Goal: Task Accomplishment & Management: Complete application form

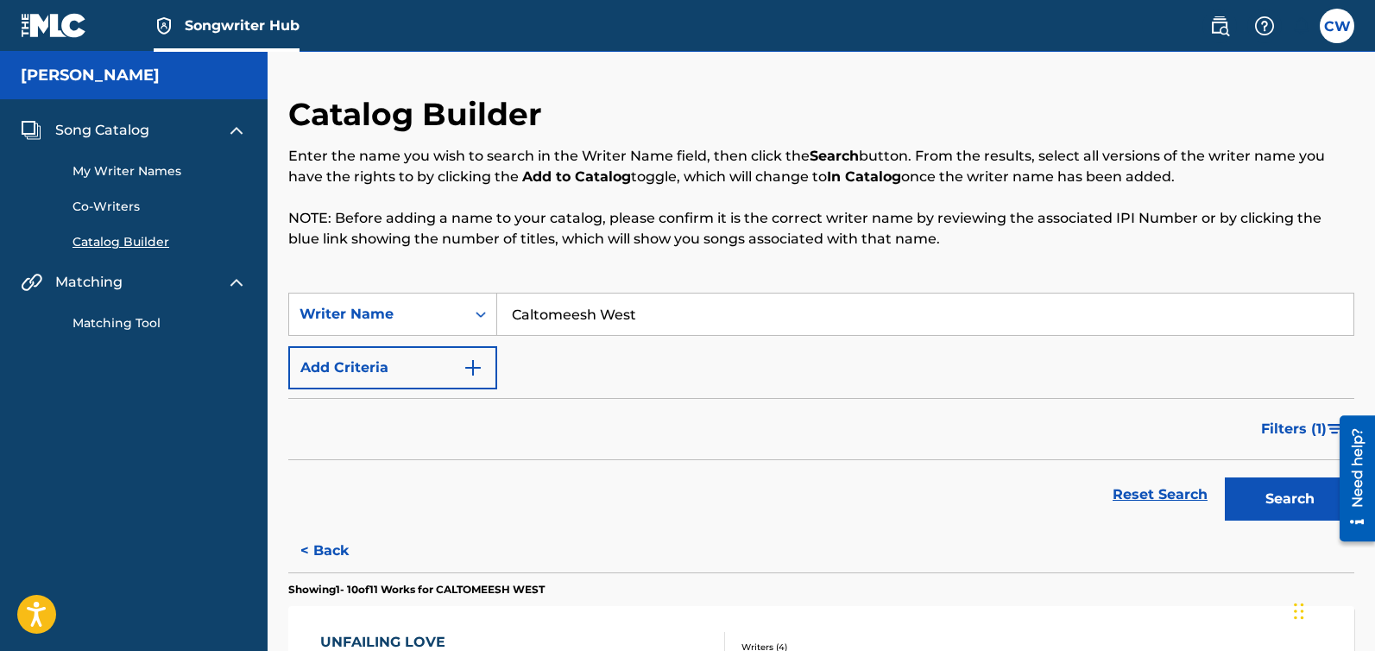
scroll to position [295, 0]
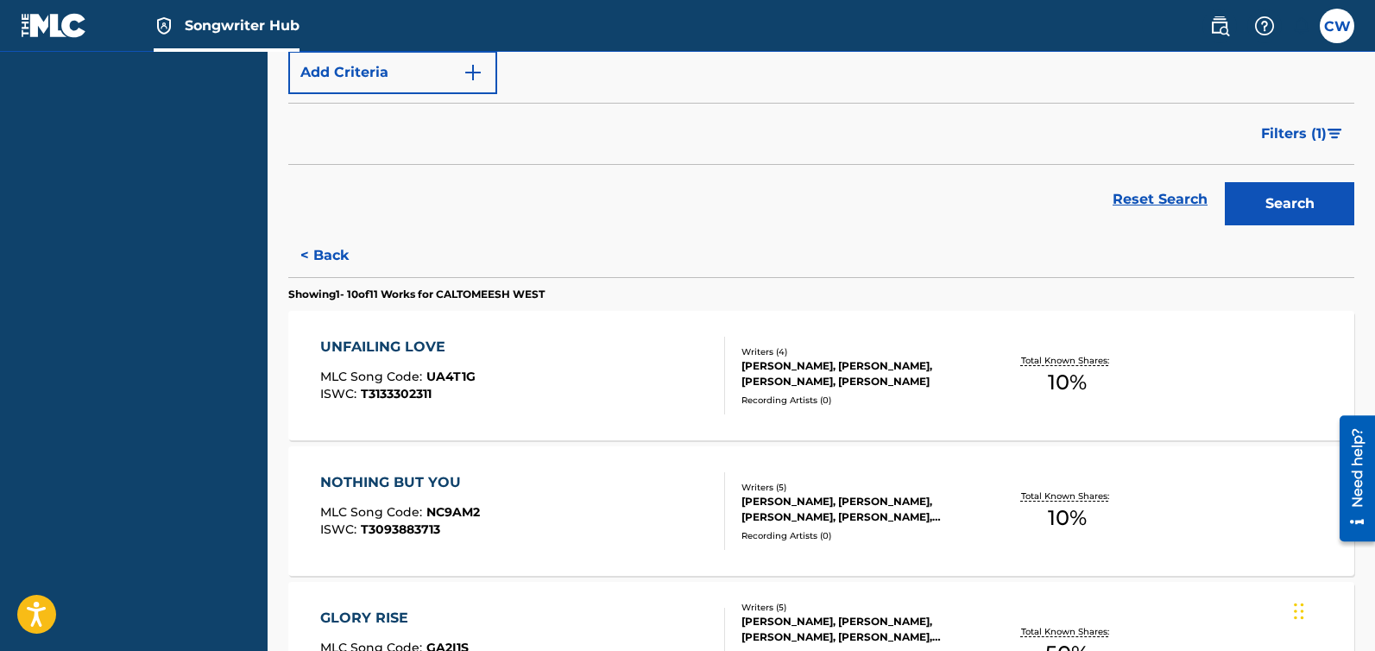
click at [54, 29] on img at bounding box center [54, 25] width 66 height 25
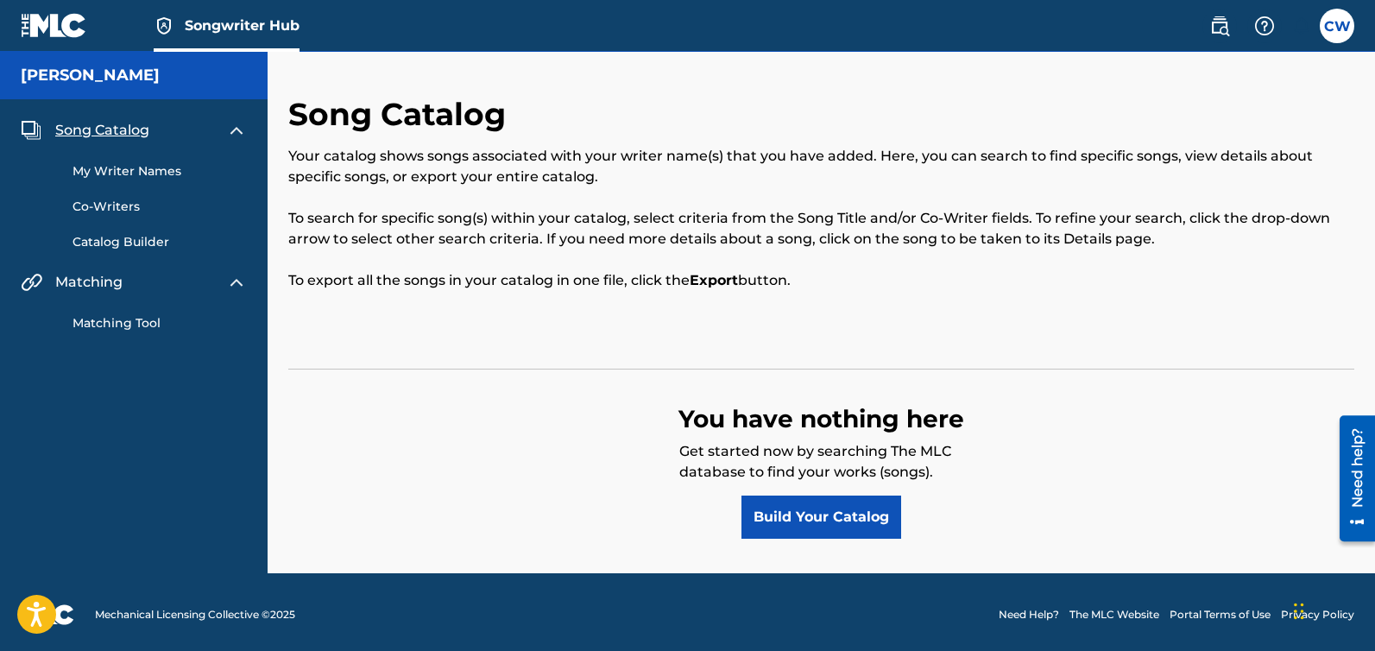
click at [155, 171] on link "My Writer Names" at bounding box center [160, 171] width 174 height 18
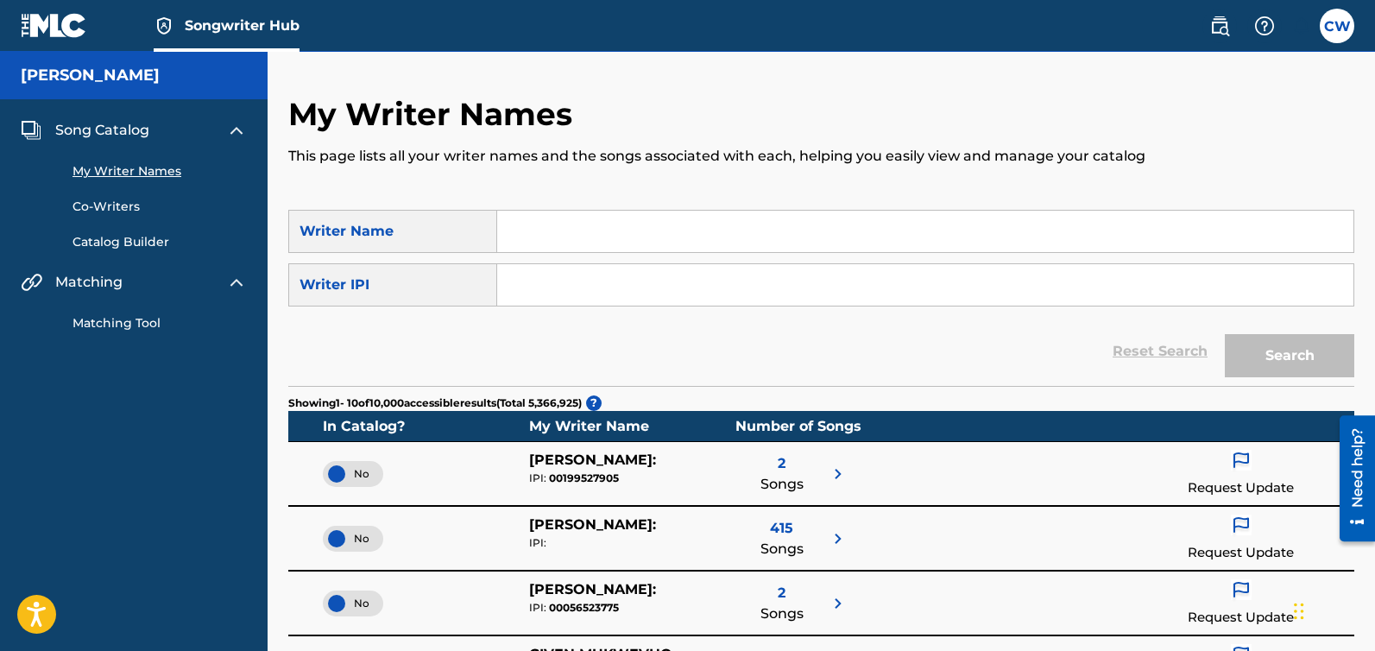
click at [121, 328] on link "Matching Tool" at bounding box center [160, 323] width 174 height 18
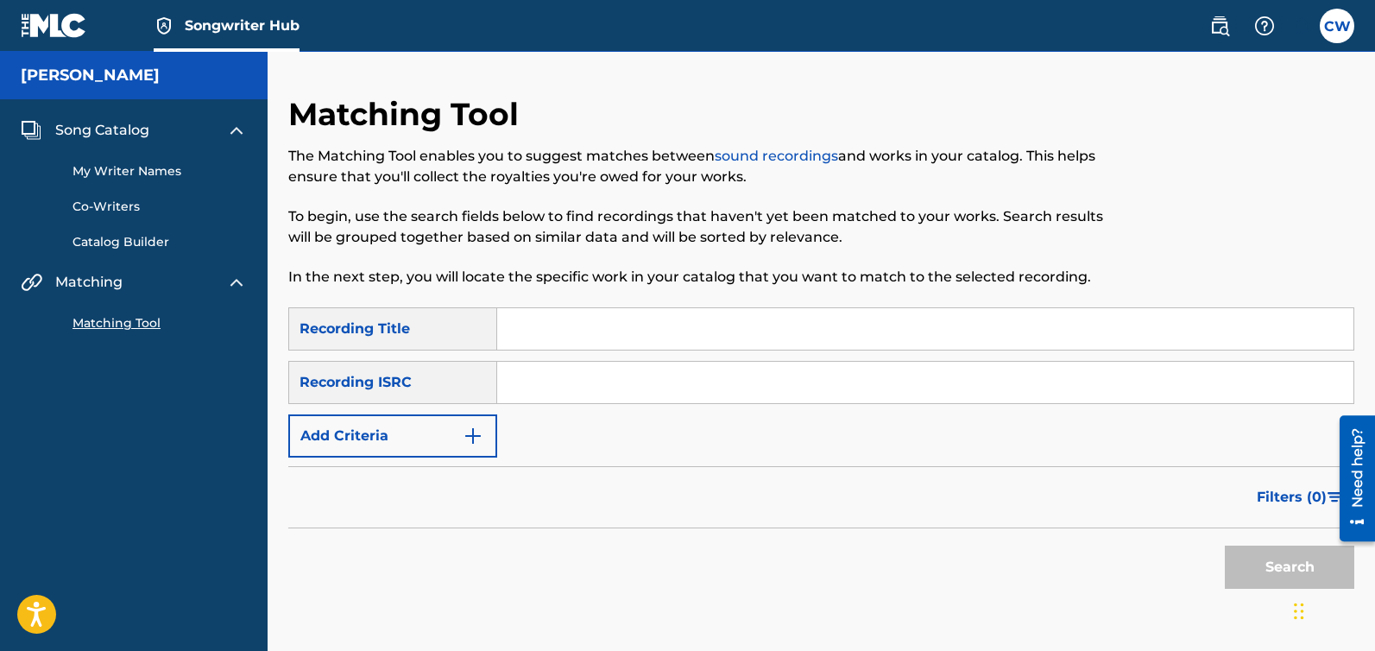
click at [520, 334] on input "Search Form" at bounding box center [925, 328] width 856 height 41
click at [781, 153] on link "sound recordings" at bounding box center [776, 156] width 123 height 16
click at [1228, 29] on img at bounding box center [1219, 26] width 21 height 21
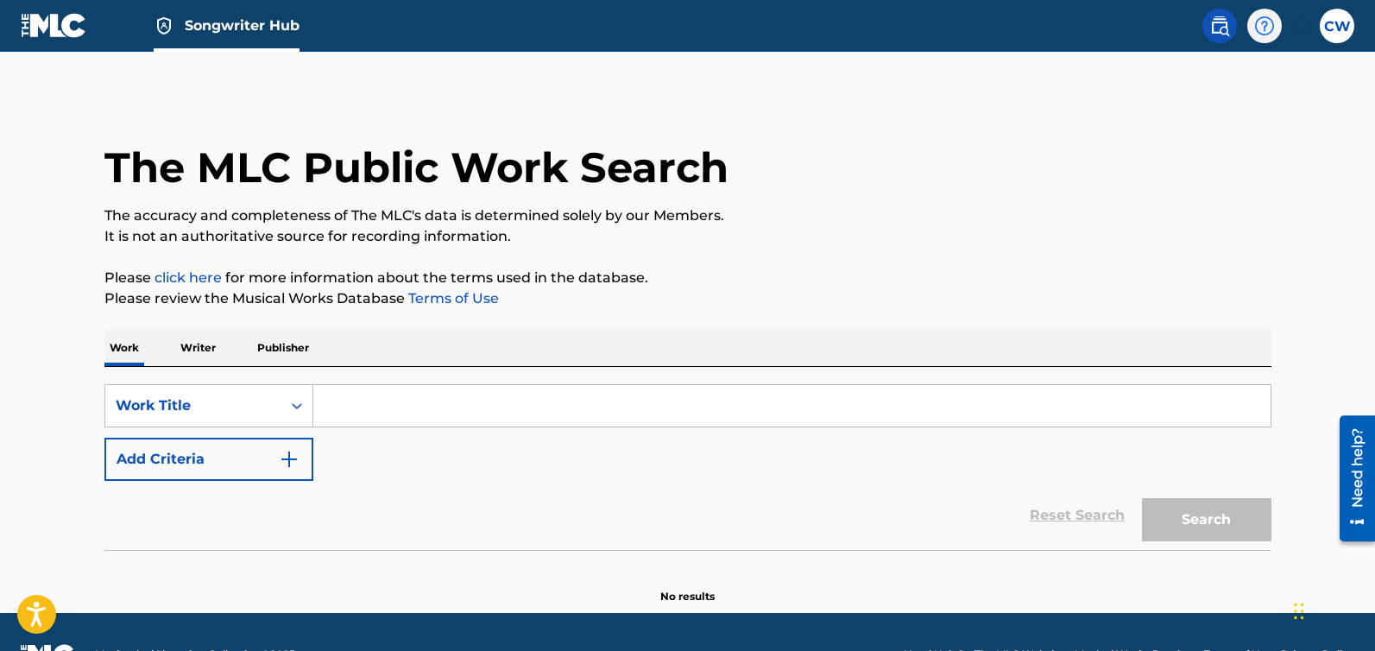
click at [1272, 26] on img at bounding box center [1264, 26] width 21 height 21
click at [1285, 117] on p "View portal intro" at bounding box center [1264, 113] width 147 height 41
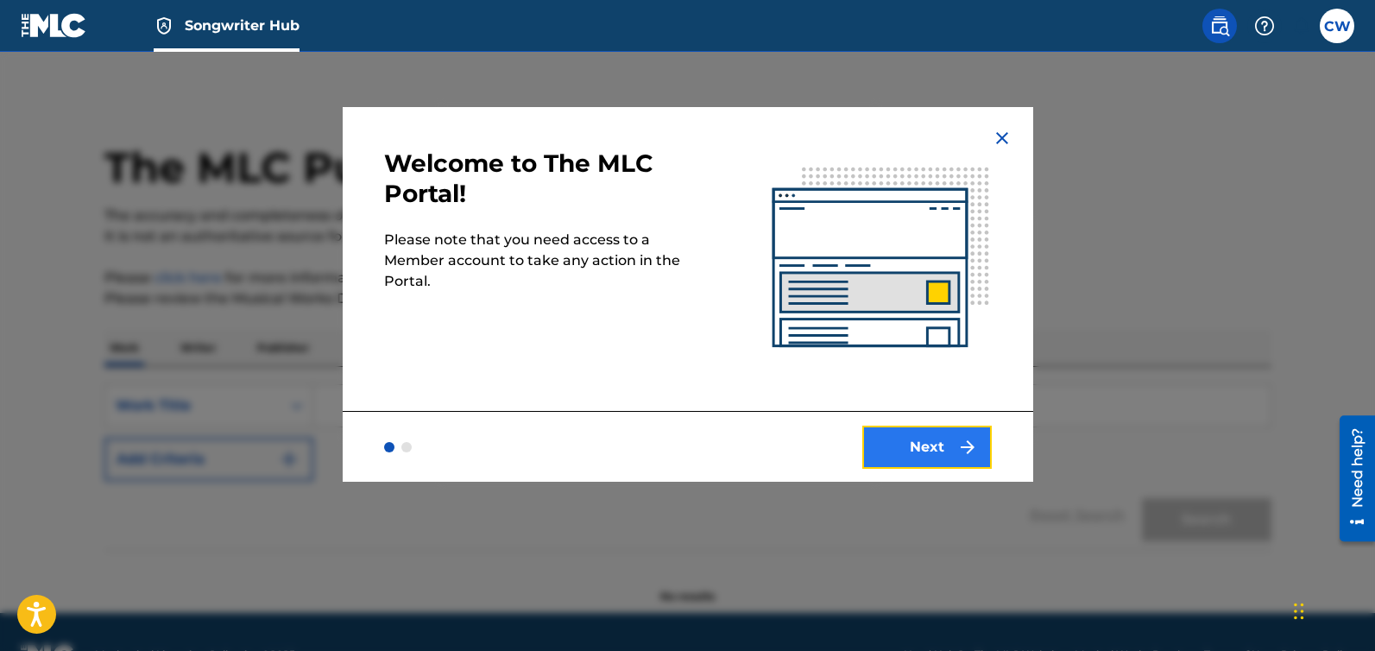
click at [950, 456] on button "Next" at bounding box center [926, 447] width 129 height 43
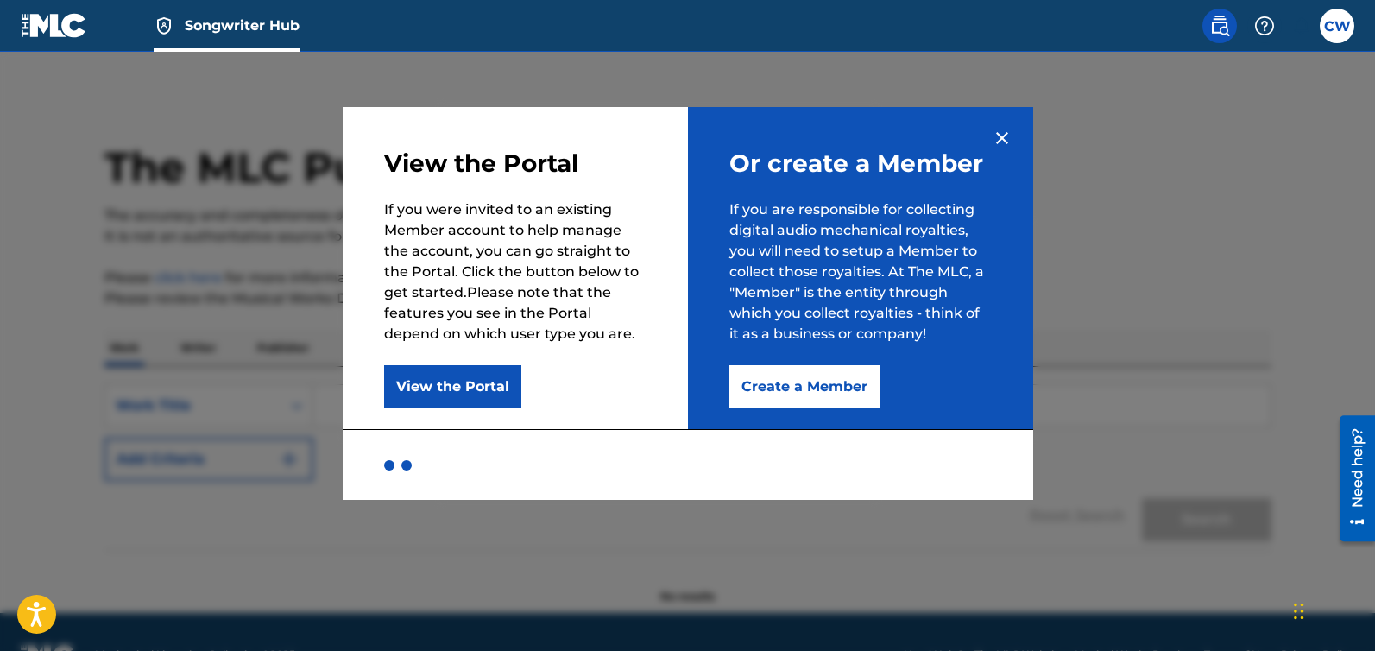
click at [1001, 140] on img at bounding box center [1002, 138] width 21 height 21
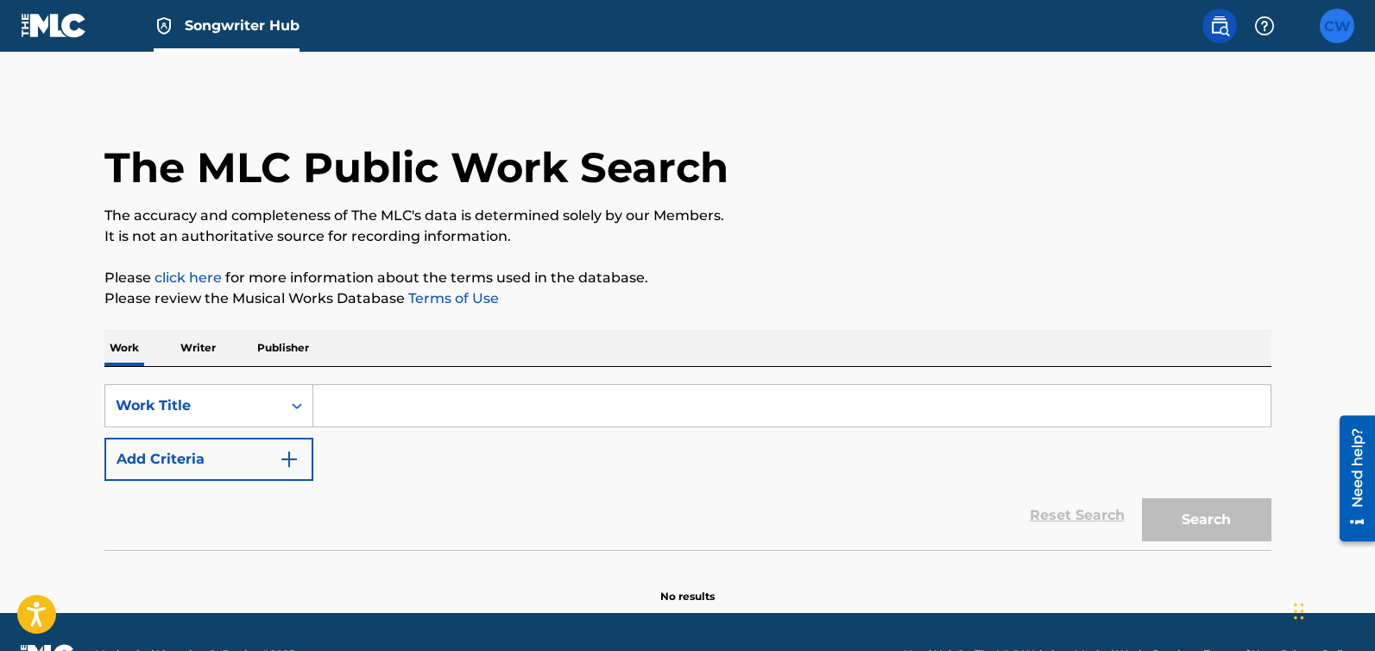
click at [1341, 31] on label at bounding box center [1337, 26] width 35 height 35
click at [1337, 26] on input "[PERSON_NAME] [EMAIL_ADDRESS][DOMAIN_NAME] Notification Preferences Profile Log…" at bounding box center [1337, 26] width 0 height 0
click at [274, 26] on span "Songwriter Hub" at bounding box center [242, 26] width 115 height 20
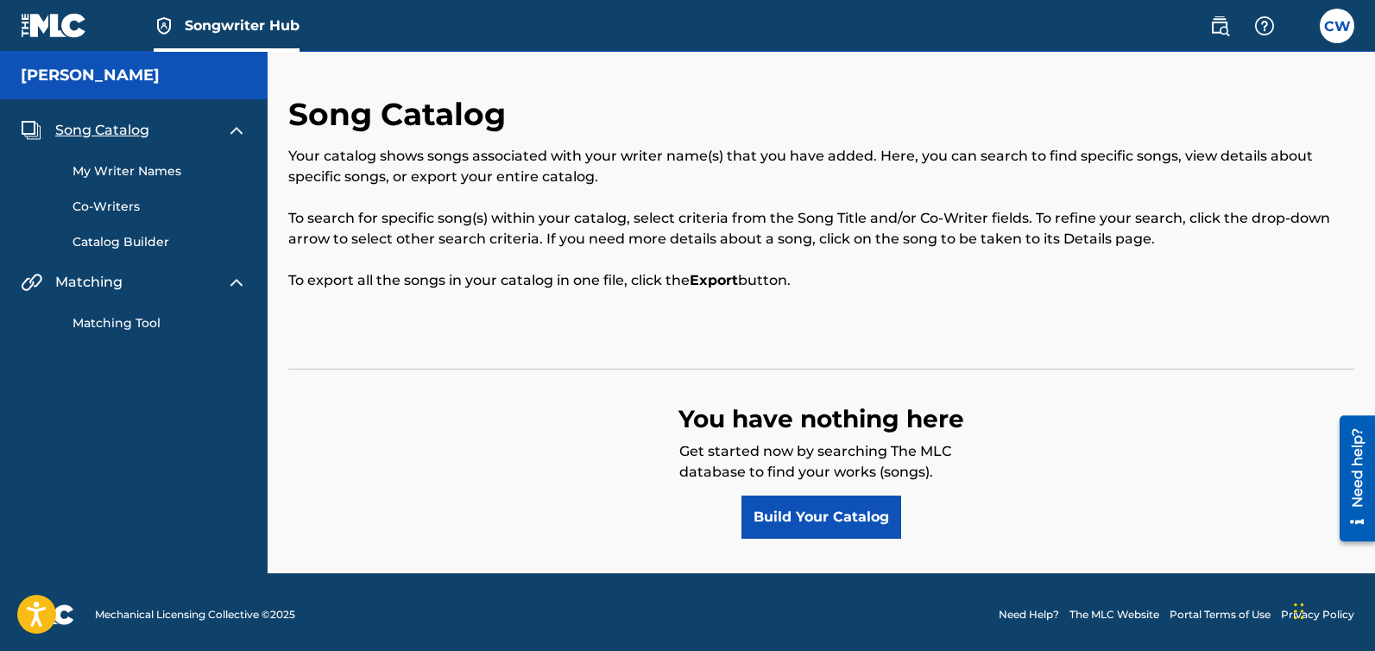
click at [107, 81] on h5 "[PERSON_NAME]" at bounding box center [90, 76] width 139 height 20
click at [1352, 28] on label at bounding box center [1337, 26] width 35 height 35
click at [1337, 26] on input "[PERSON_NAME] [EMAIL_ADDRESS][DOMAIN_NAME] Notification Preferences Profile Log…" at bounding box center [1337, 26] width 0 height 0
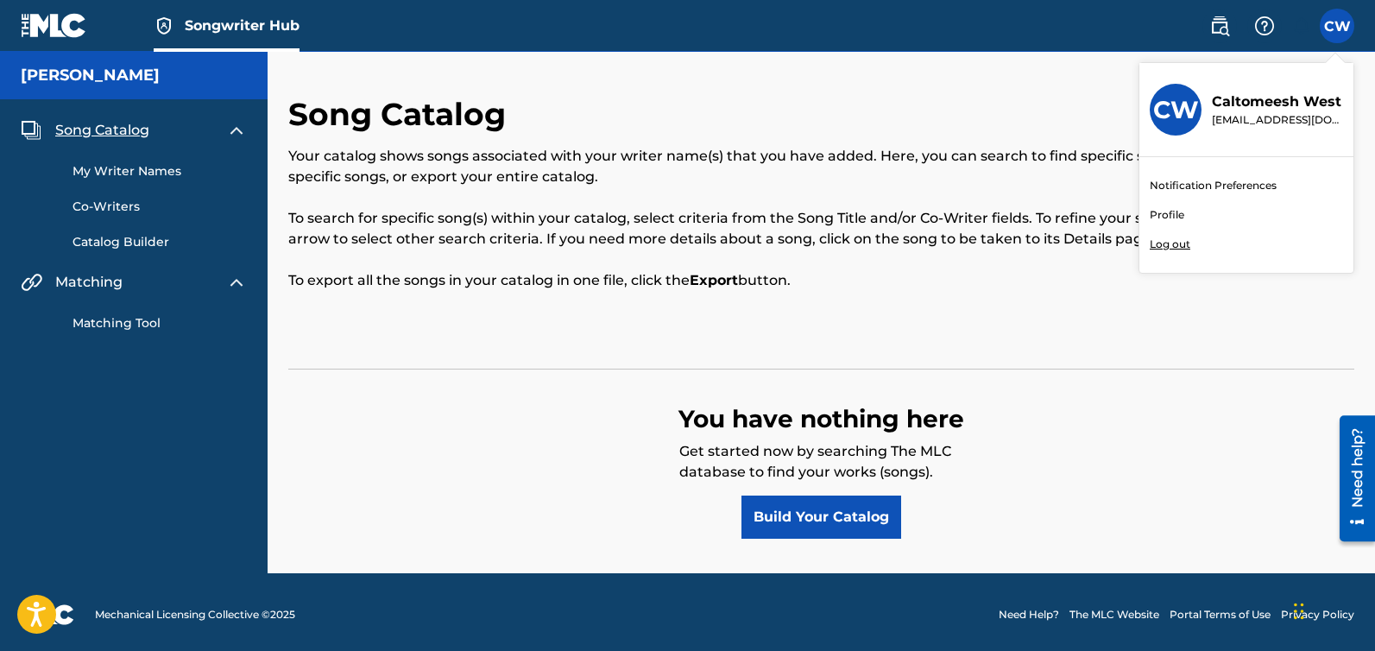
click at [1152, 214] on link "Profile" at bounding box center [1167, 215] width 35 height 16
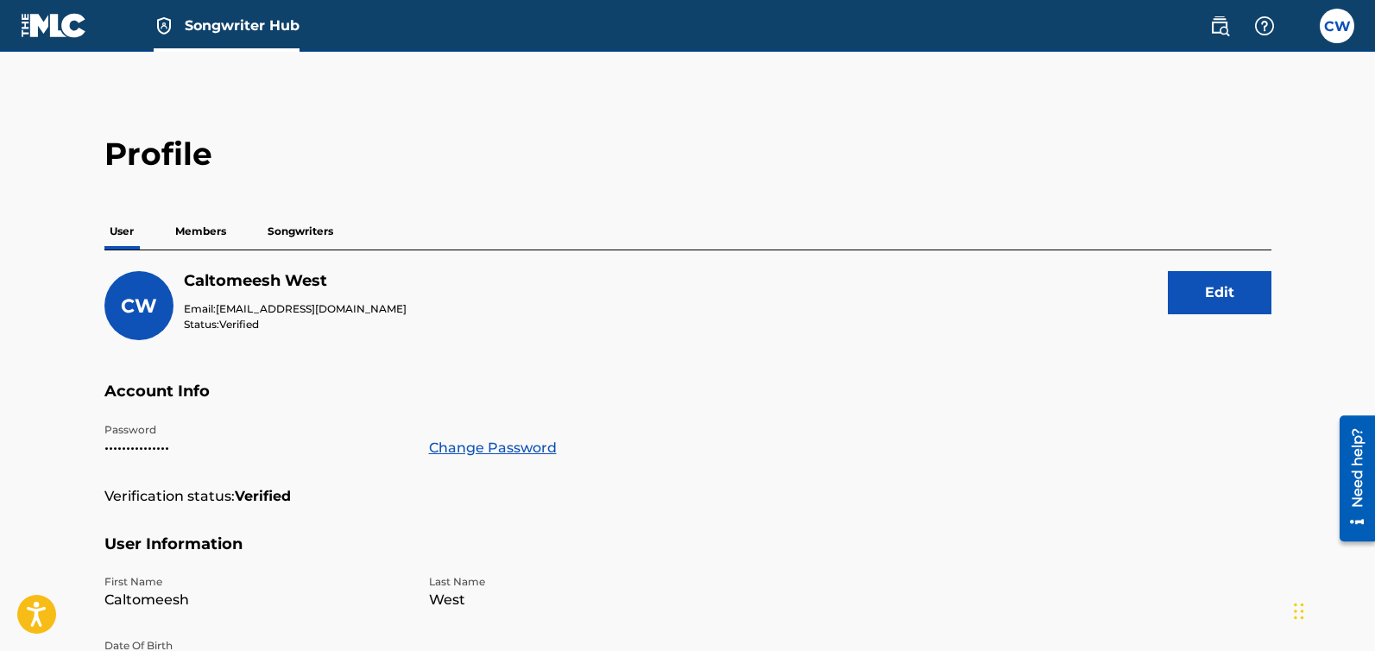
click at [181, 221] on p "Members" at bounding box center [200, 231] width 61 height 36
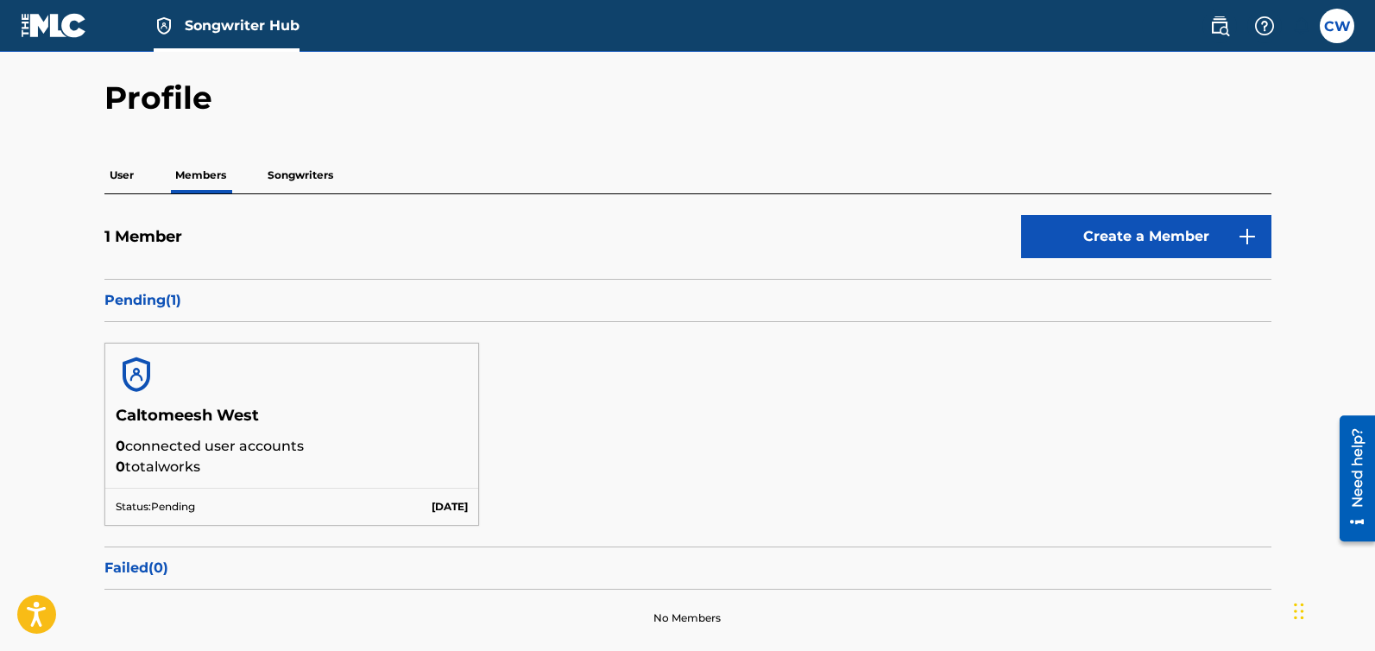
scroll to position [79, 0]
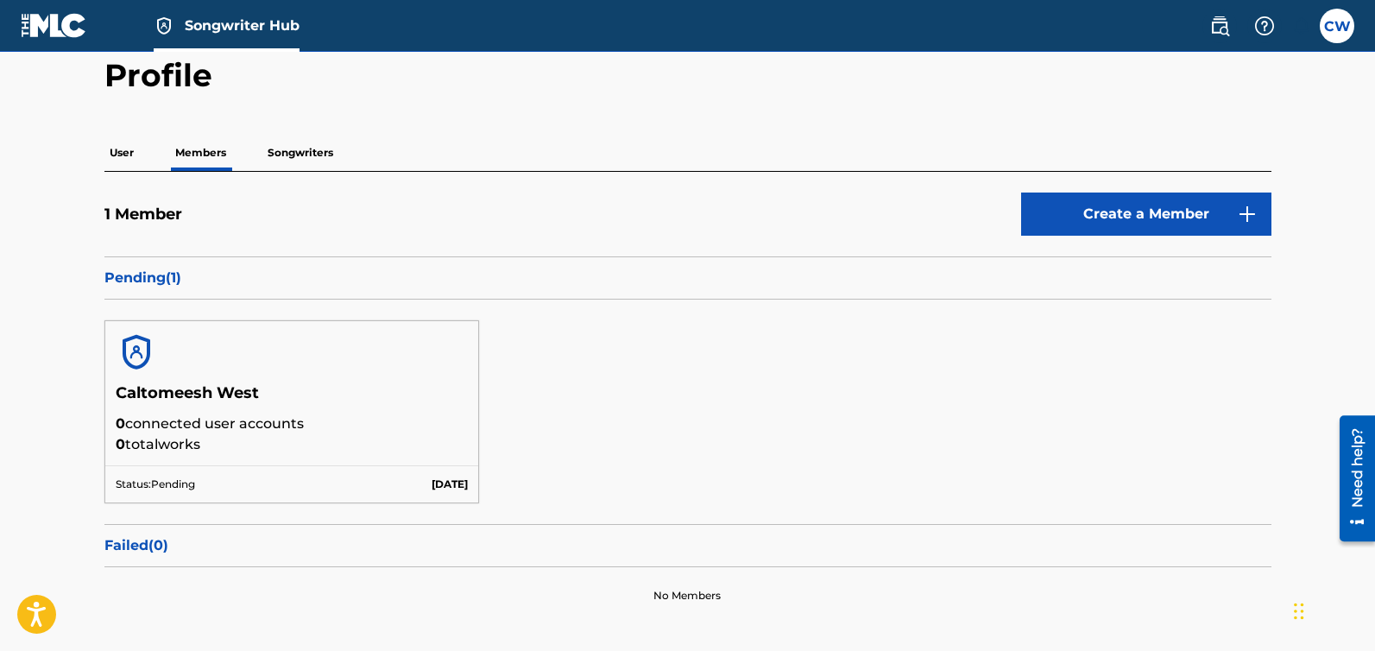
click at [128, 272] on p "Pending ( 1 )" at bounding box center [687, 278] width 1167 height 21
click at [312, 149] on p "Songwriters" at bounding box center [300, 153] width 76 height 36
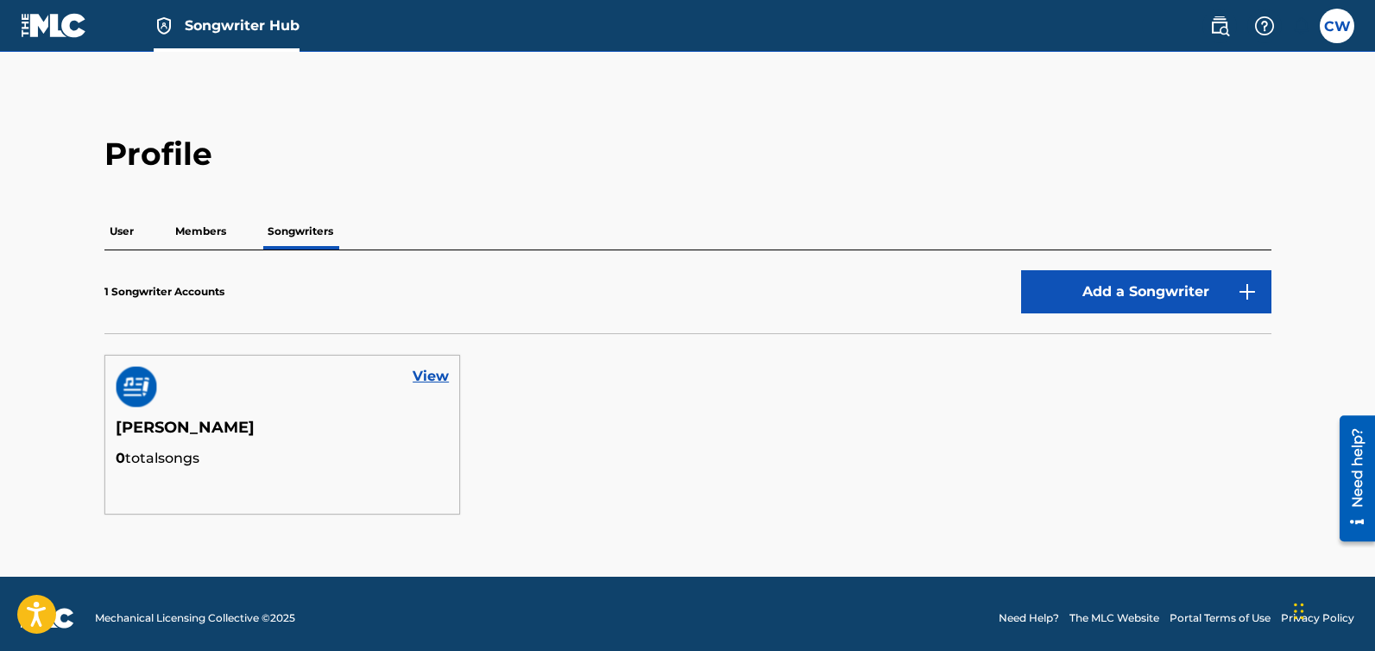
click at [188, 224] on p "Members" at bounding box center [200, 231] width 61 height 36
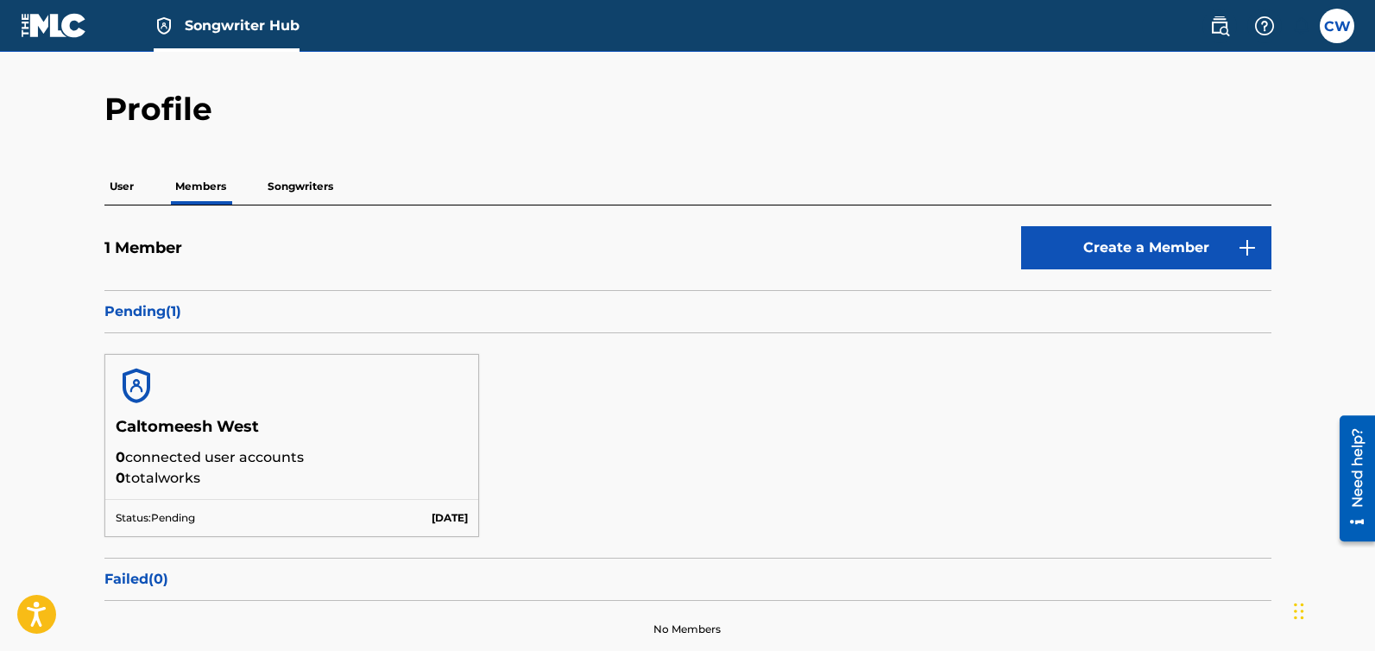
scroll to position [67, 0]
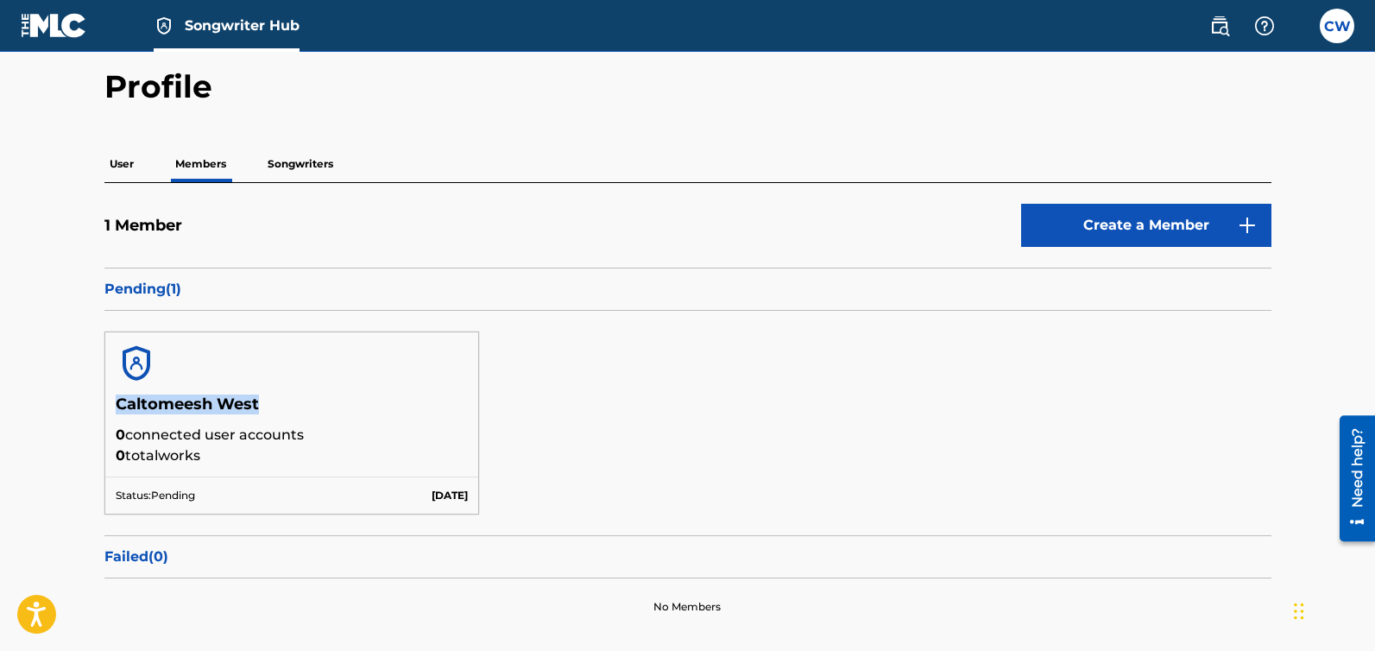
drag, startPoint x: 116, startPoint y: 400, endPoint x: 260, endPoint y: 403, distance: 144.2
click at [260, 403] on h5 "Caltomeesh West" at bounding box center [292, 410] width 353 height 30
copy h5 "Caltomeesh West"
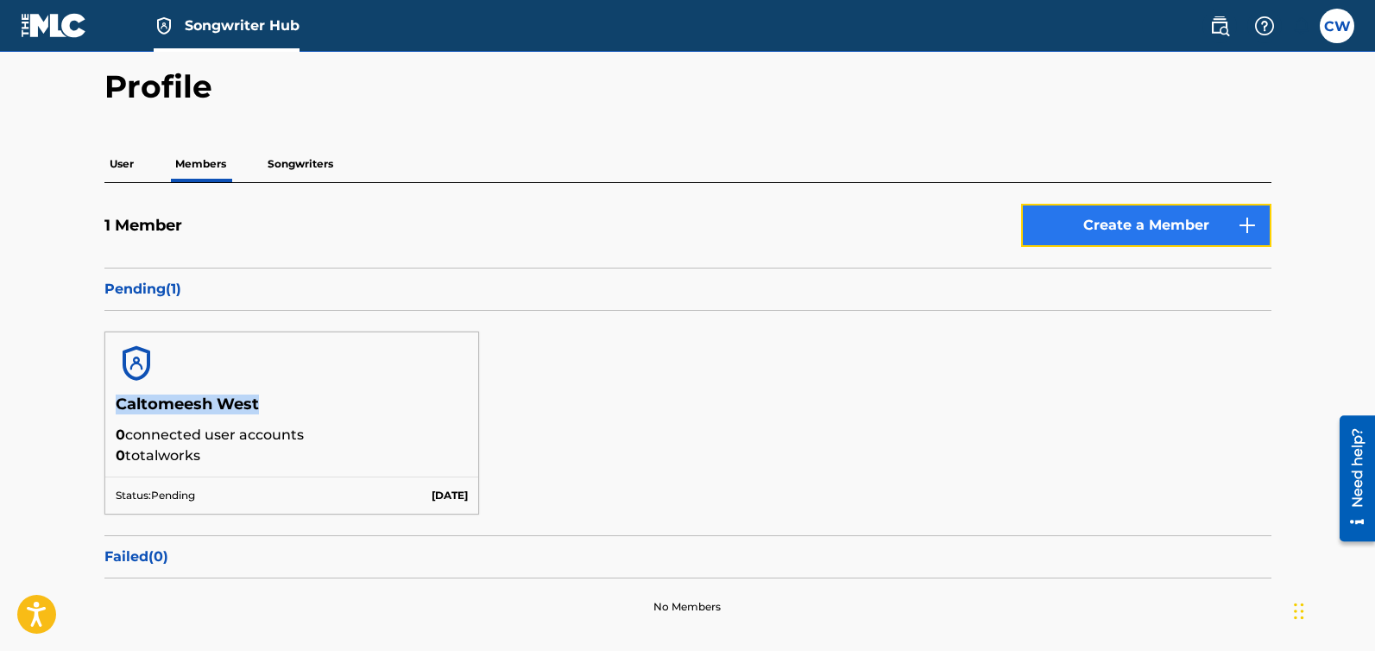
click at [1149, 233] on link "Create a Member" at bounding box center [1146, 225] width 250 height 43
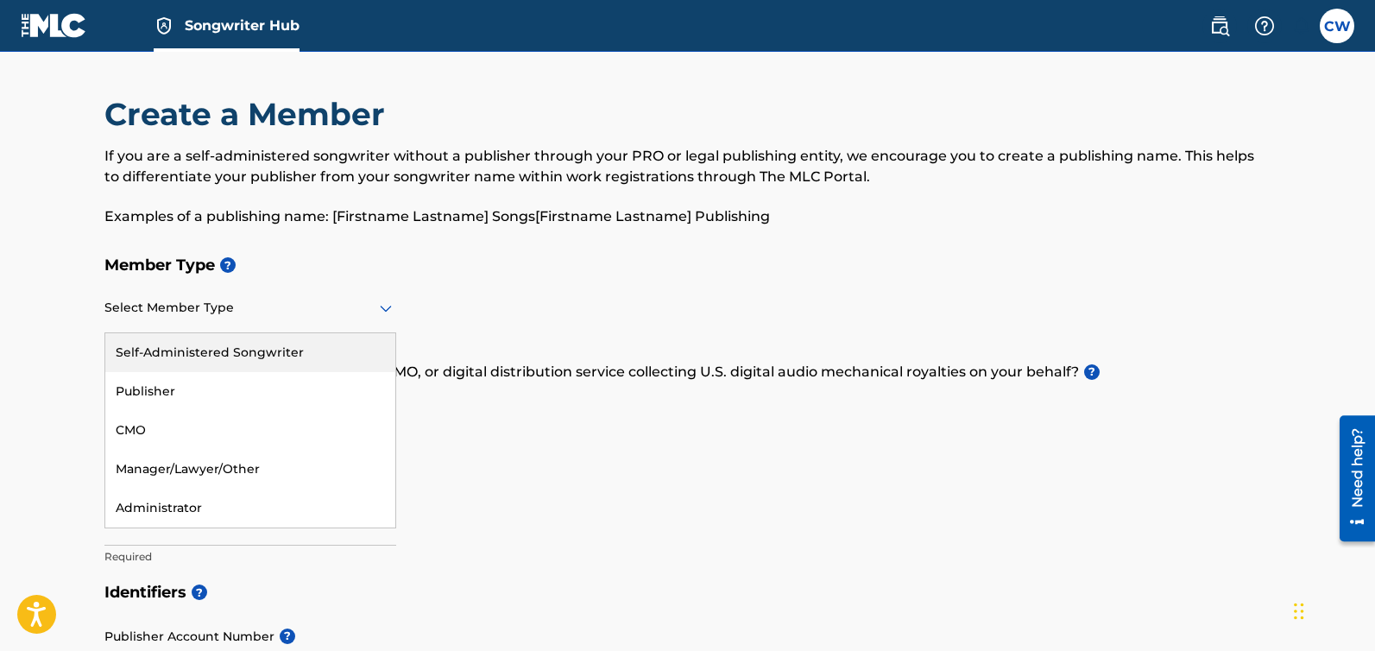
click at [275, 311] on div at bounding box center [250, 308] width 292 height 22
click at [225, 341] on div "Self-Administered Songwriter" at bounding box center [250, 352] width 290 height 39
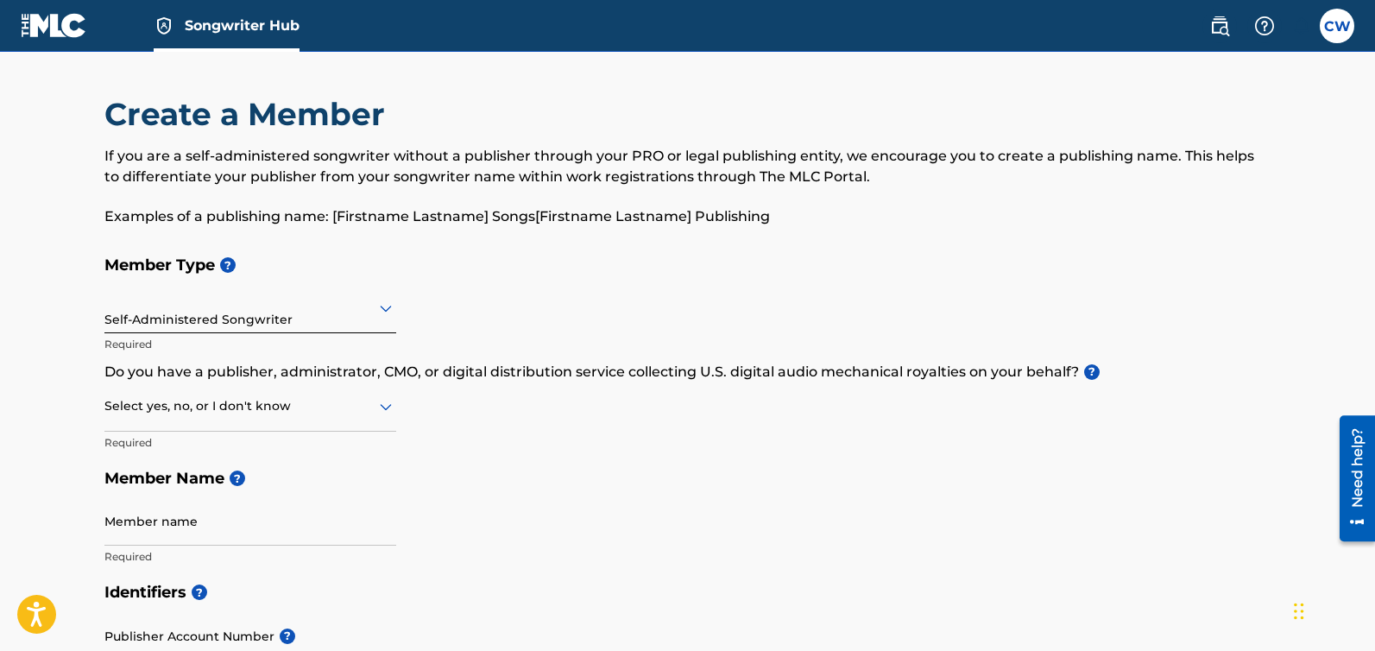
scroll to position [60, 0]
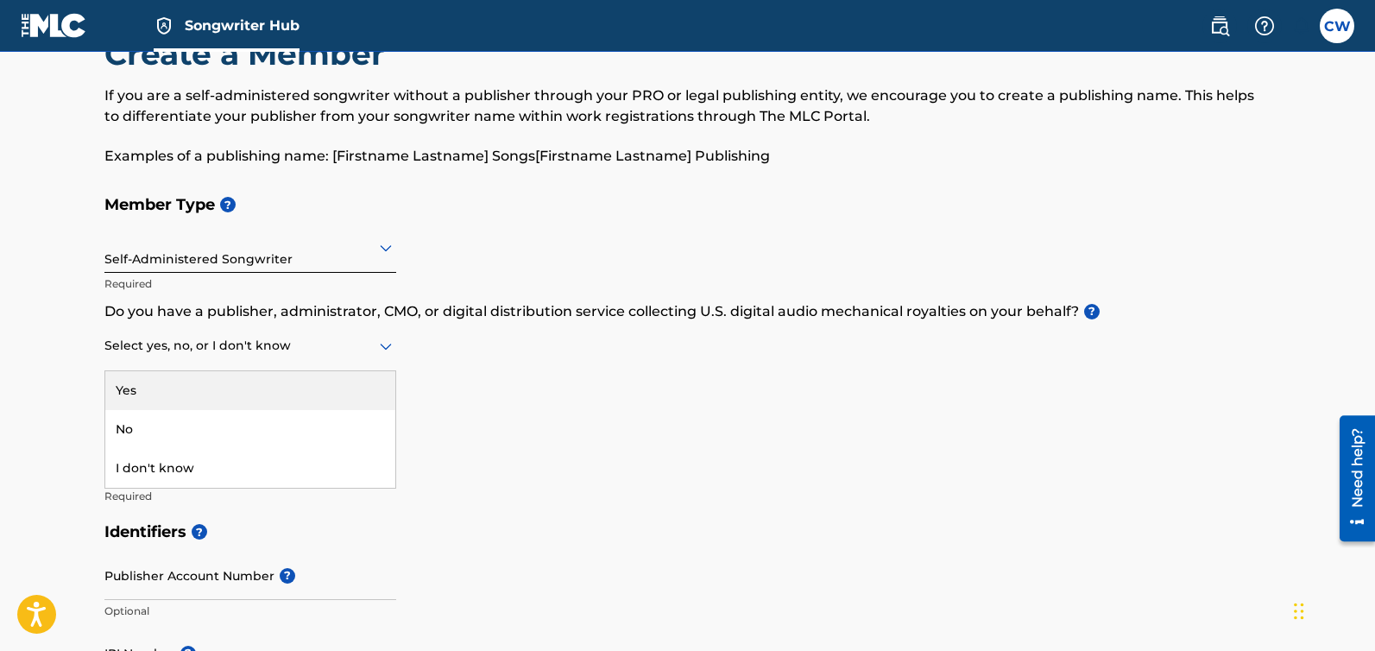
click at [257, 344] on div at bounding box center [250, 346] width 292 height 22
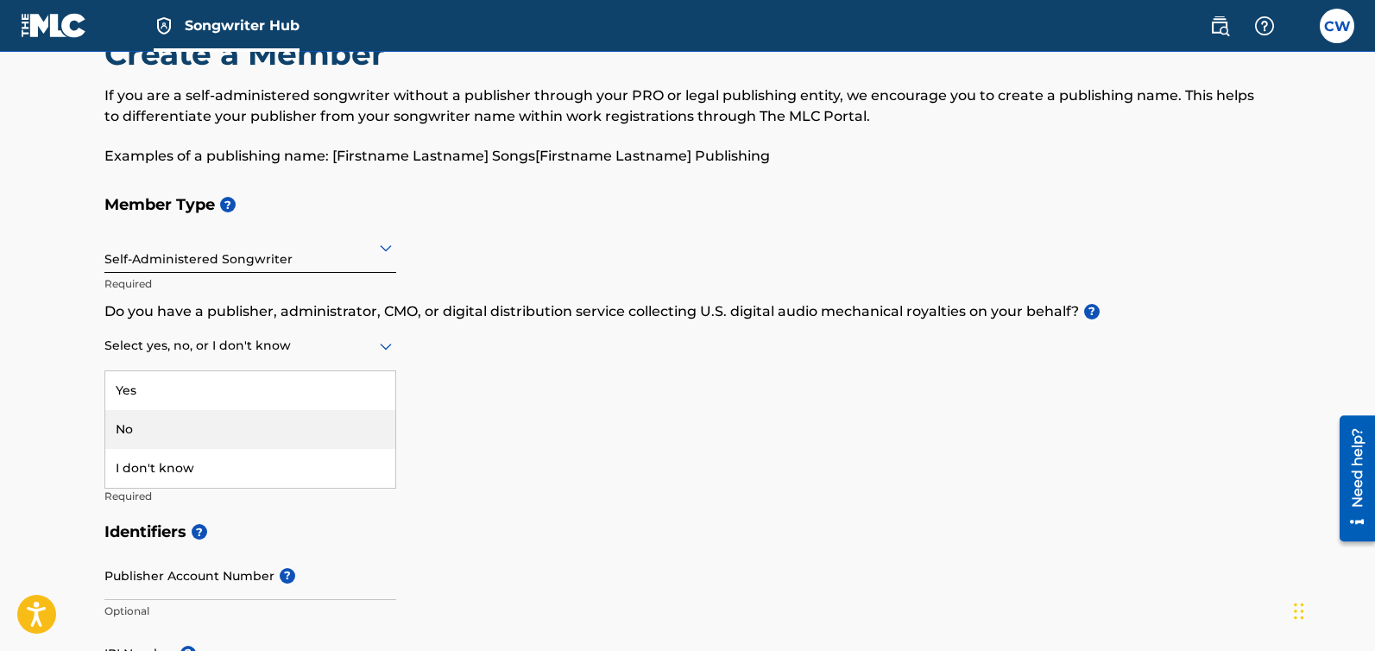
click at [180, 431] on div "No" at bounding box center [250, 429] width 290 height 39
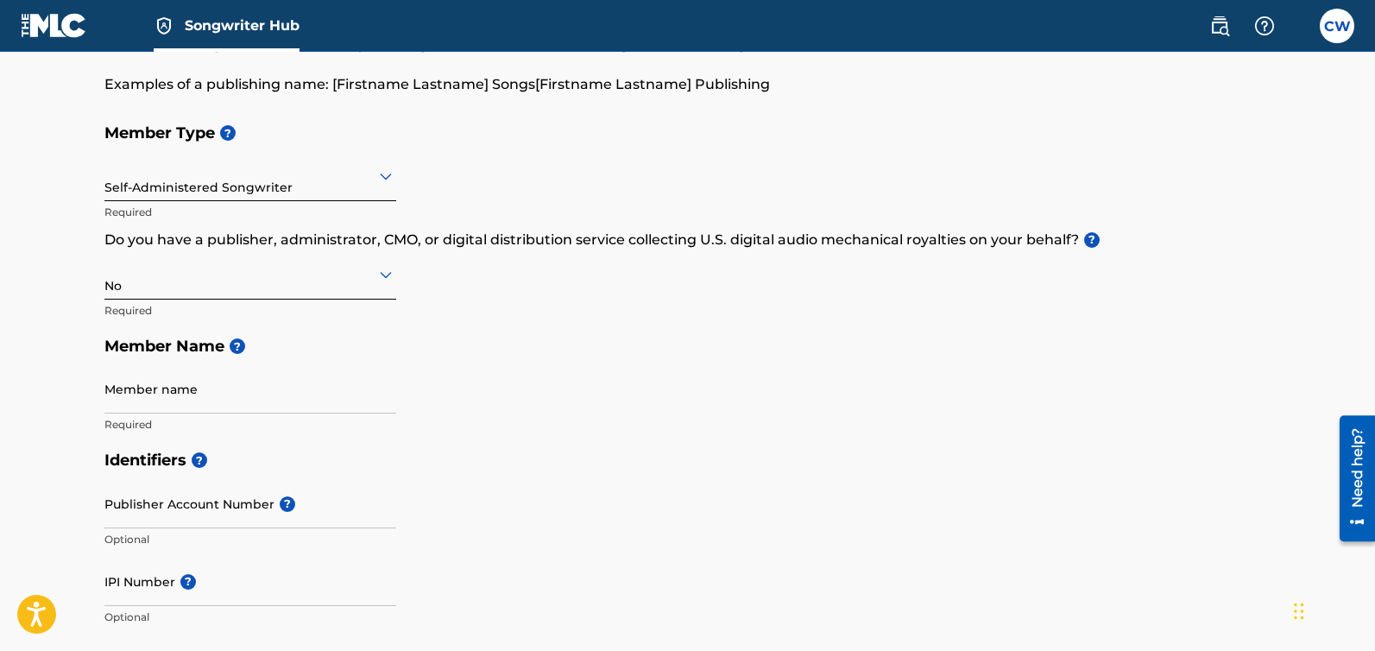
scroll to position [202, 0]
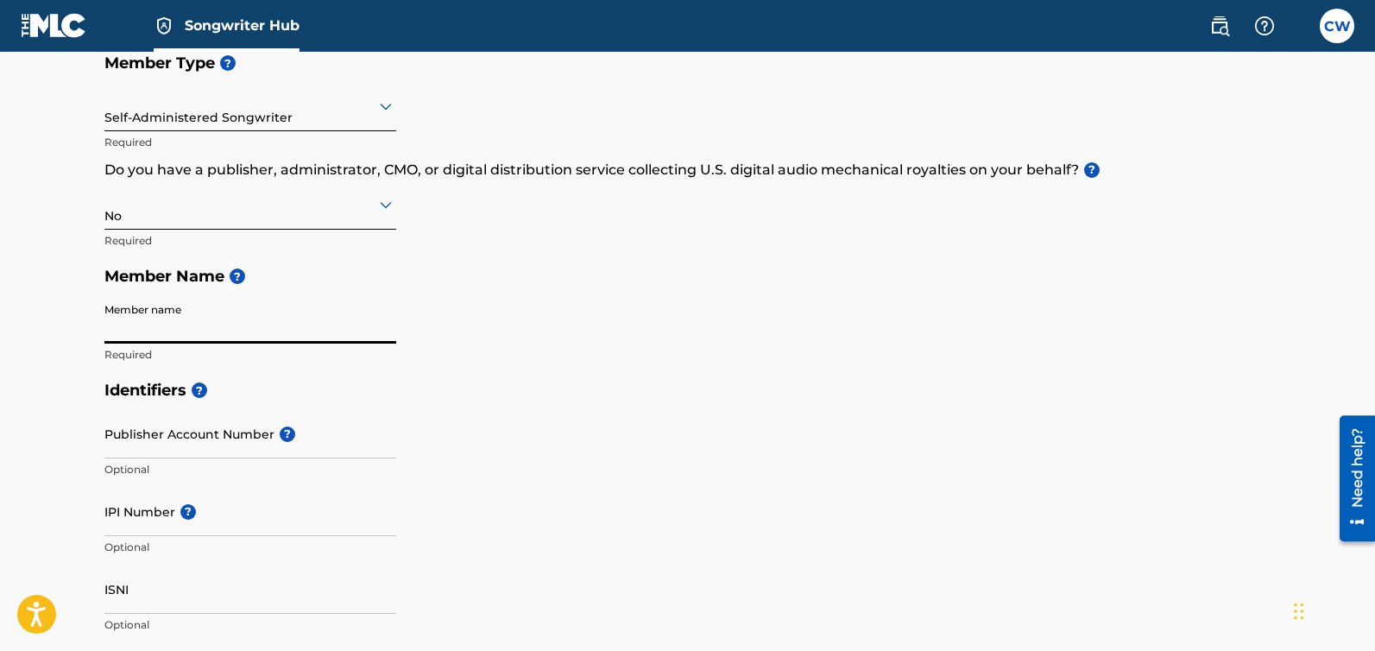
click at [175, 331] on input "Member name" at bounding box center [250, 318] width 292 height 49
paste input "Caltomeesh West"
type input "Caltomeesh West"
click at [560, 473] on div "Identifiers ? Publisher Account Number ? Optional IPI Number ? Optional ISNI Op…" at bounding box center [687, 507] width 1167 height 270
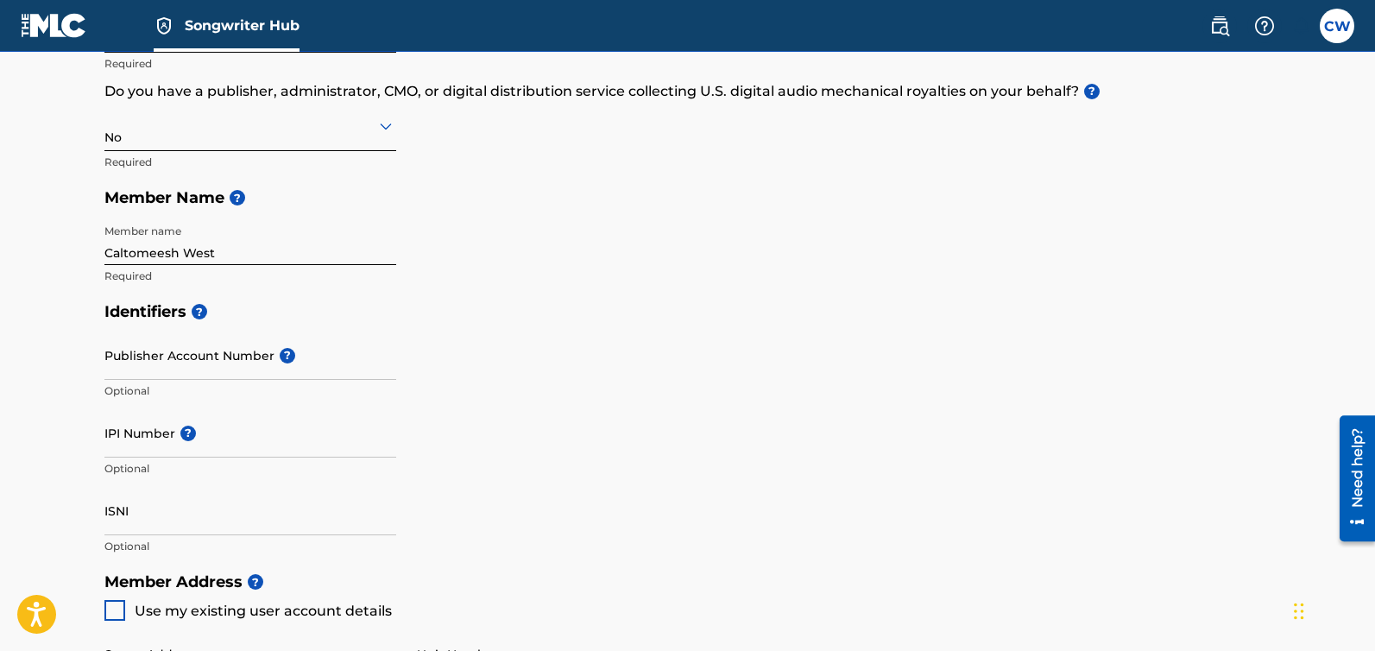
scroll to position [292, 0]
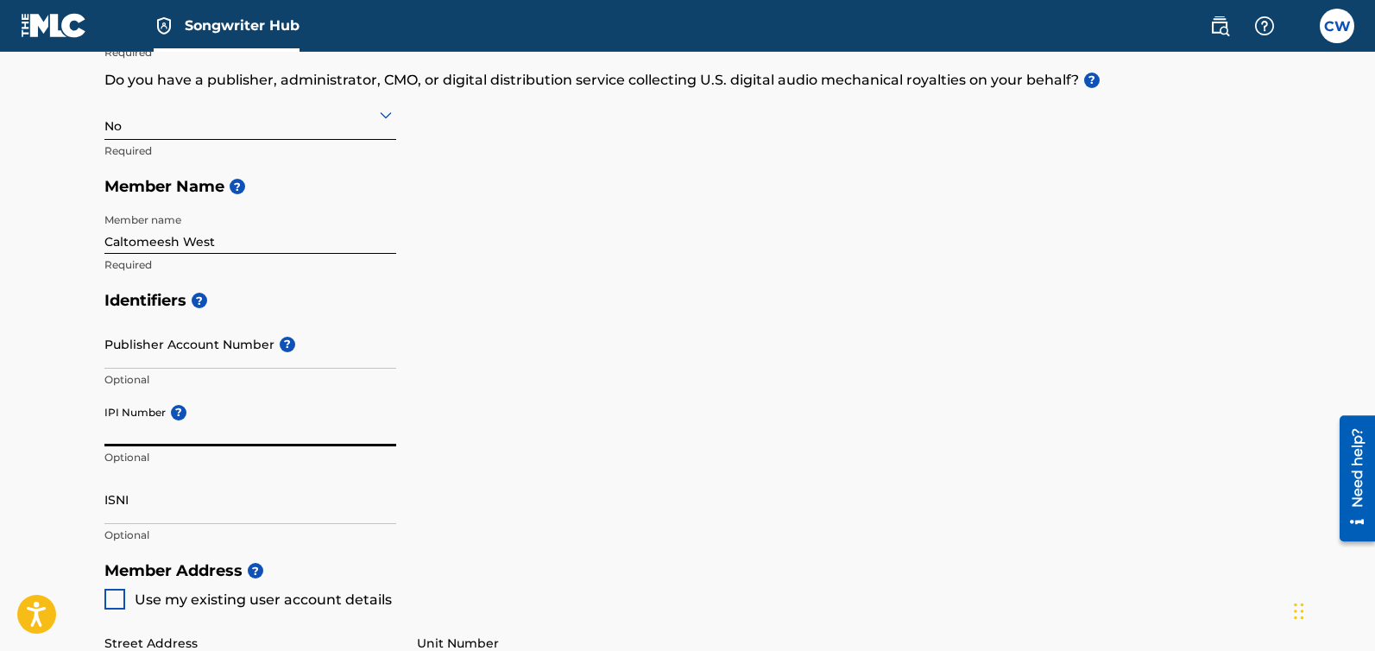
click at [161, 433] on input "IPI Number ?" at bounding box center [250, 421] width 292 height 49
paste input "812757533"
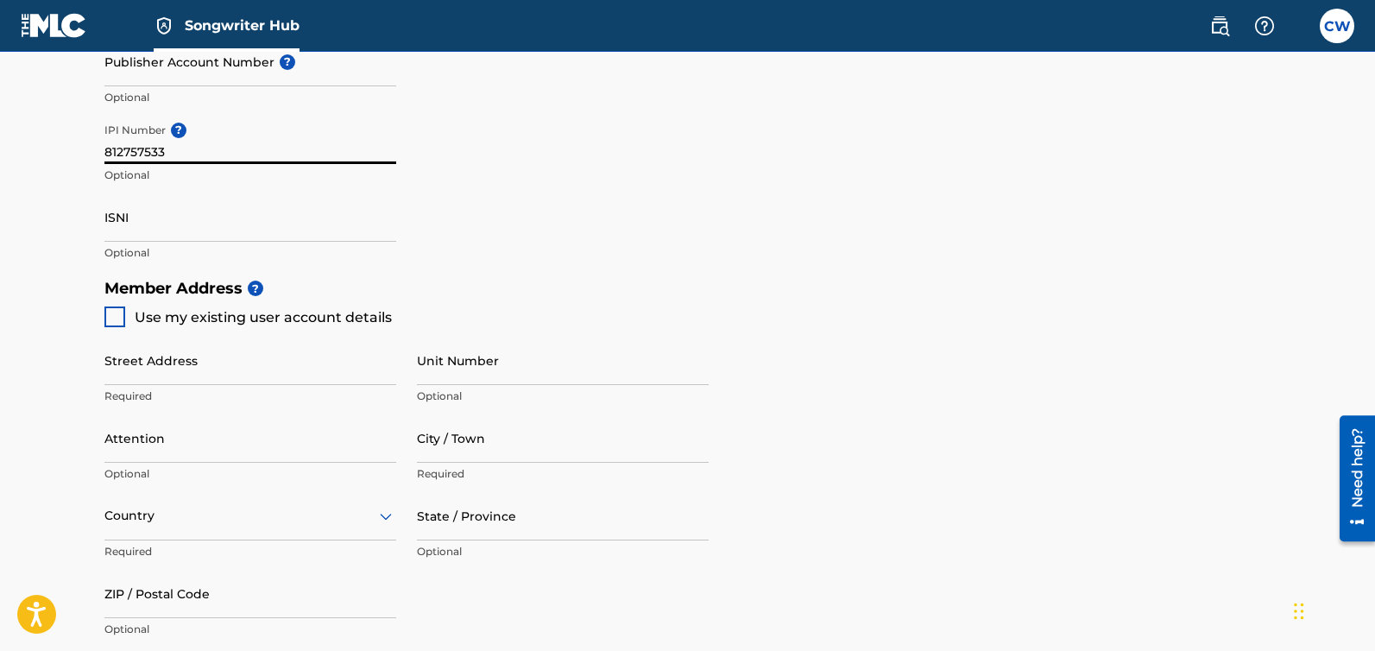
scroll to position [604, 0]
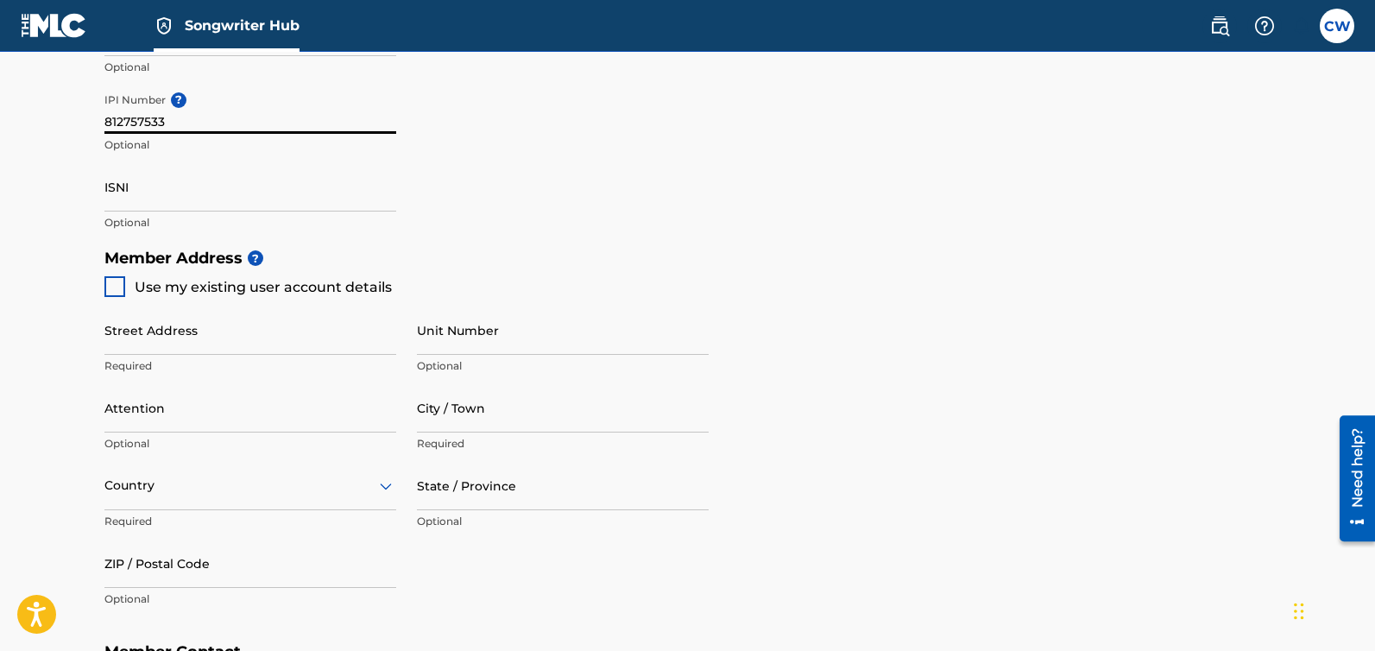
type input "812757533"
click at [113, 287] on div at bounding box center [114, 286] width 21 height 21
type input "[STREET_ADDRESS][PERSON_NAME]"
type input "Harvest"
type input "35749"
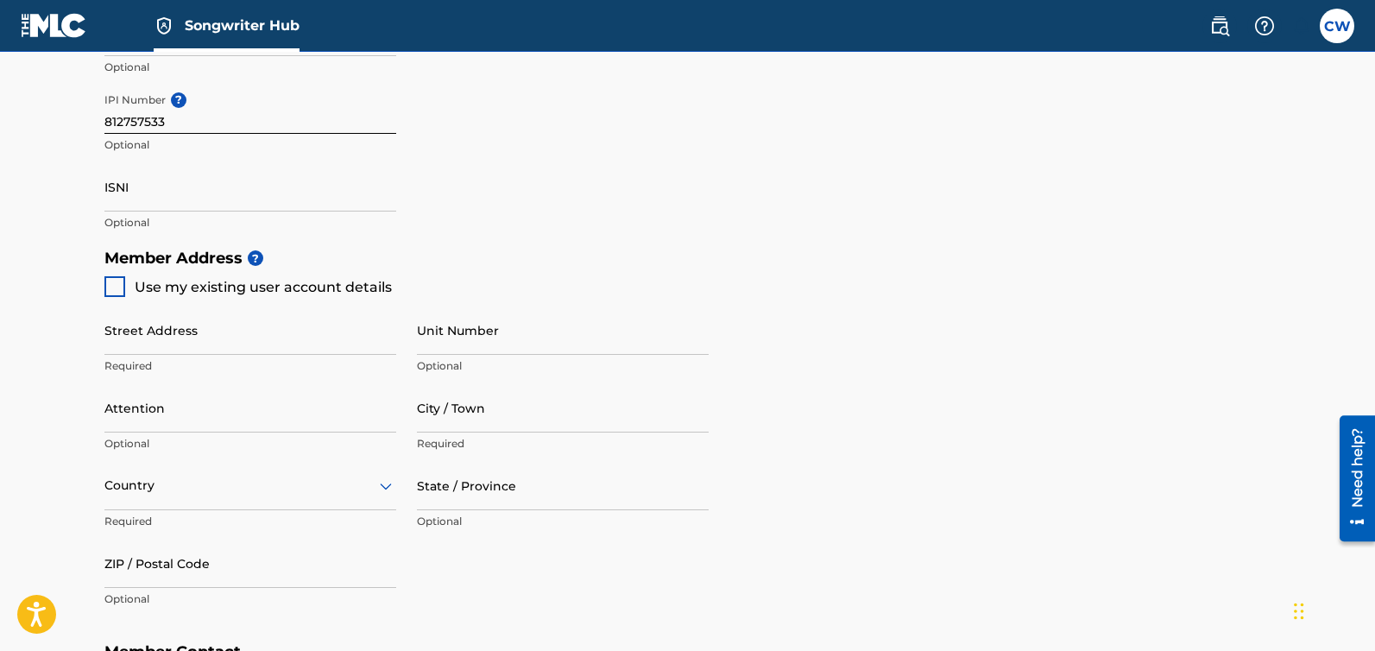
type input "214"
type input "7188279"
type input "[EMAIL_ADDRESS][DOMAIN_NAME]"
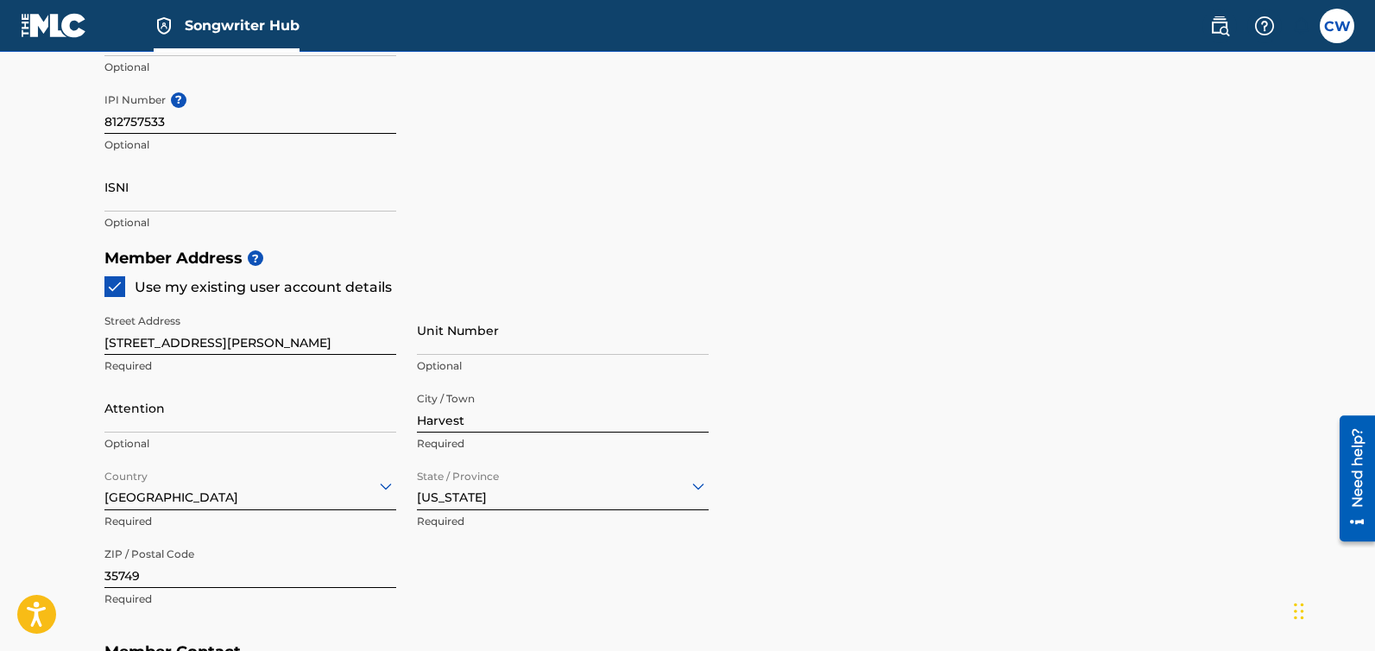
scroll to position [970, 0]
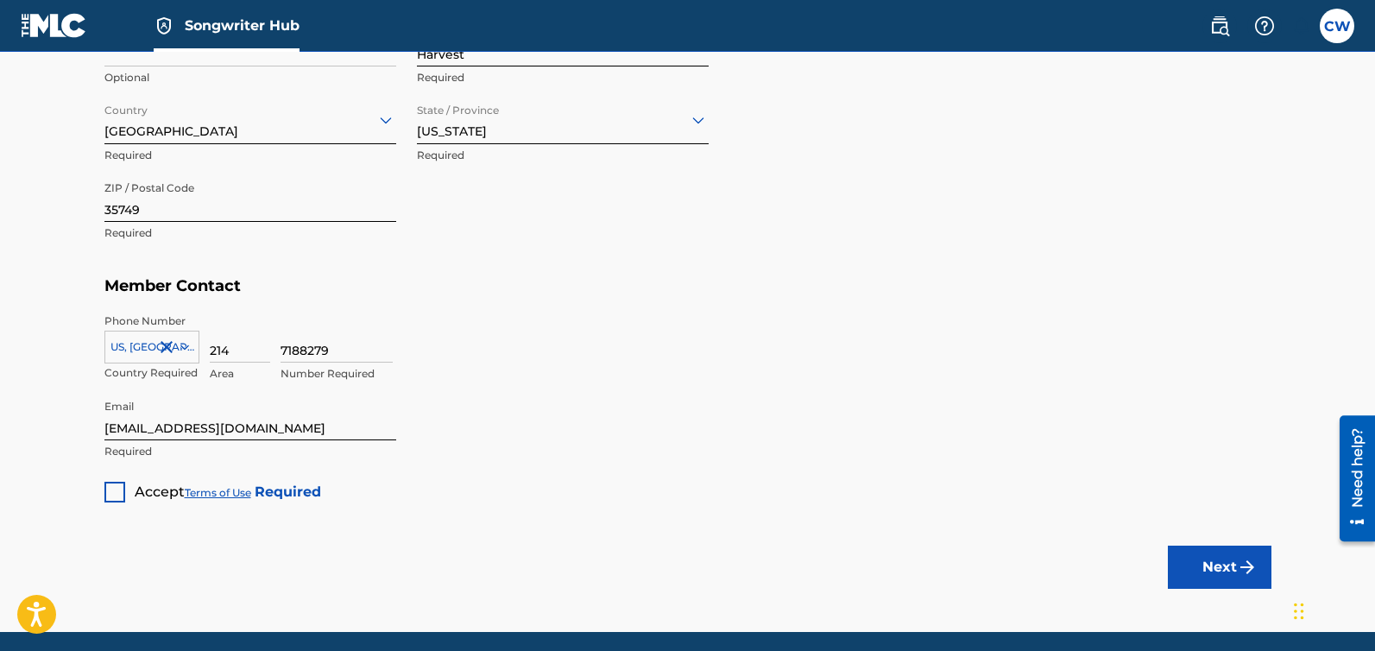
click at [104, 490] on div at bounding box center [114, 492] width 21 height 21
click at [1207, 562] on button "Next" at bounding box center [1220, 567] width 104 height 43
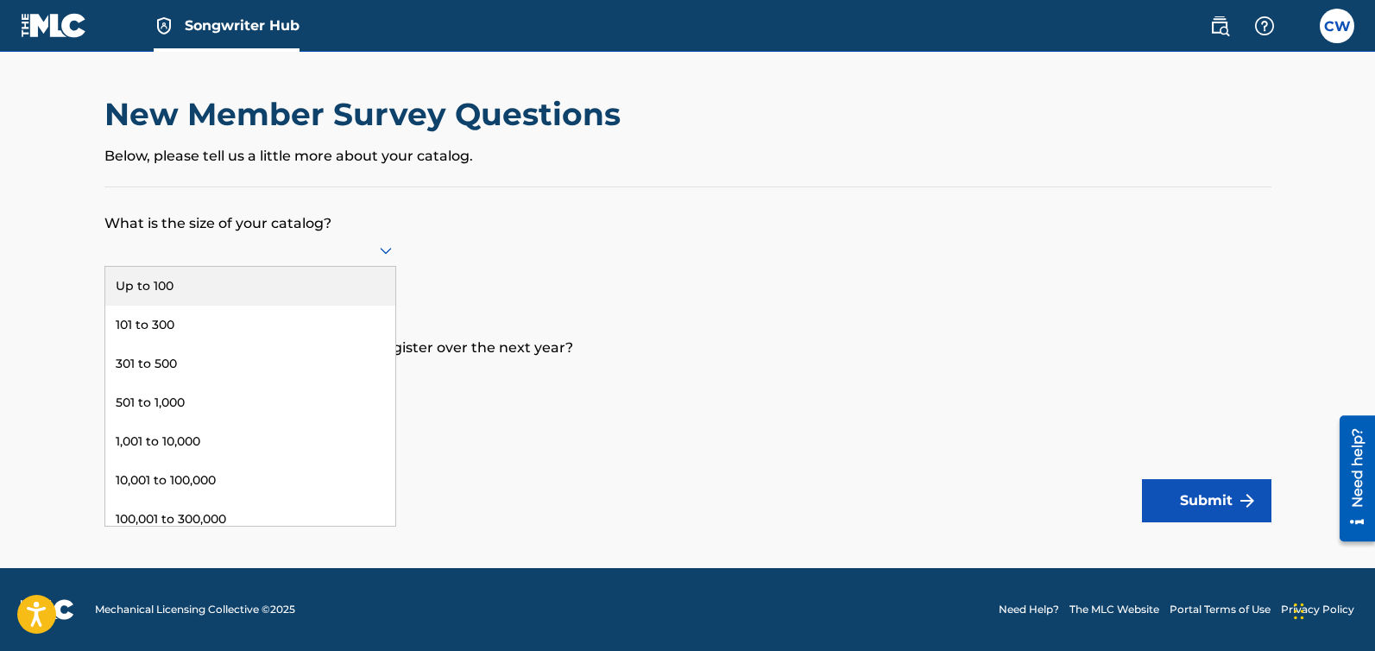
click at [314, 244] on div at bounding box center [250, 250] width 292 height 22
click at [249, 284] on div "Up to 100" at bounding box center [250, 286] width 290 height 39
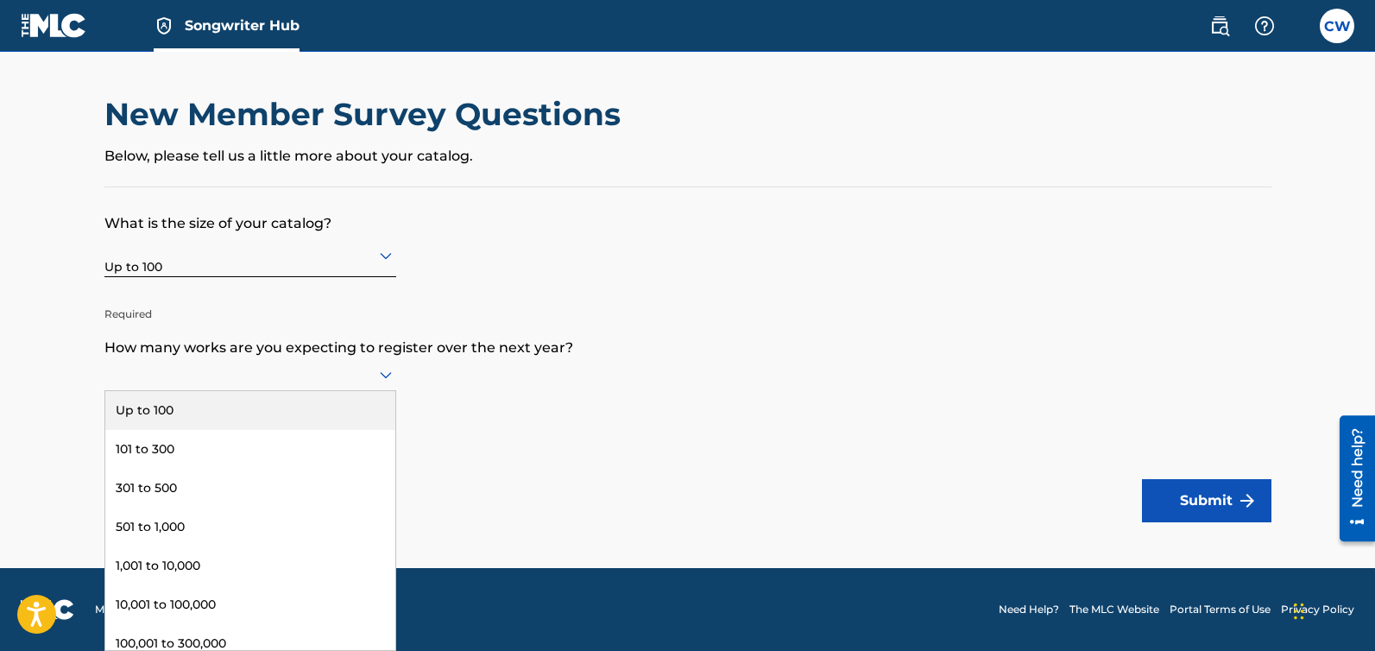
click at [258, 375] on div at bounding box center [250, 374] width 292 height 22
click at [209, 412] on div "Up to 100" at bounding box center [250, 410] width 290 height 39
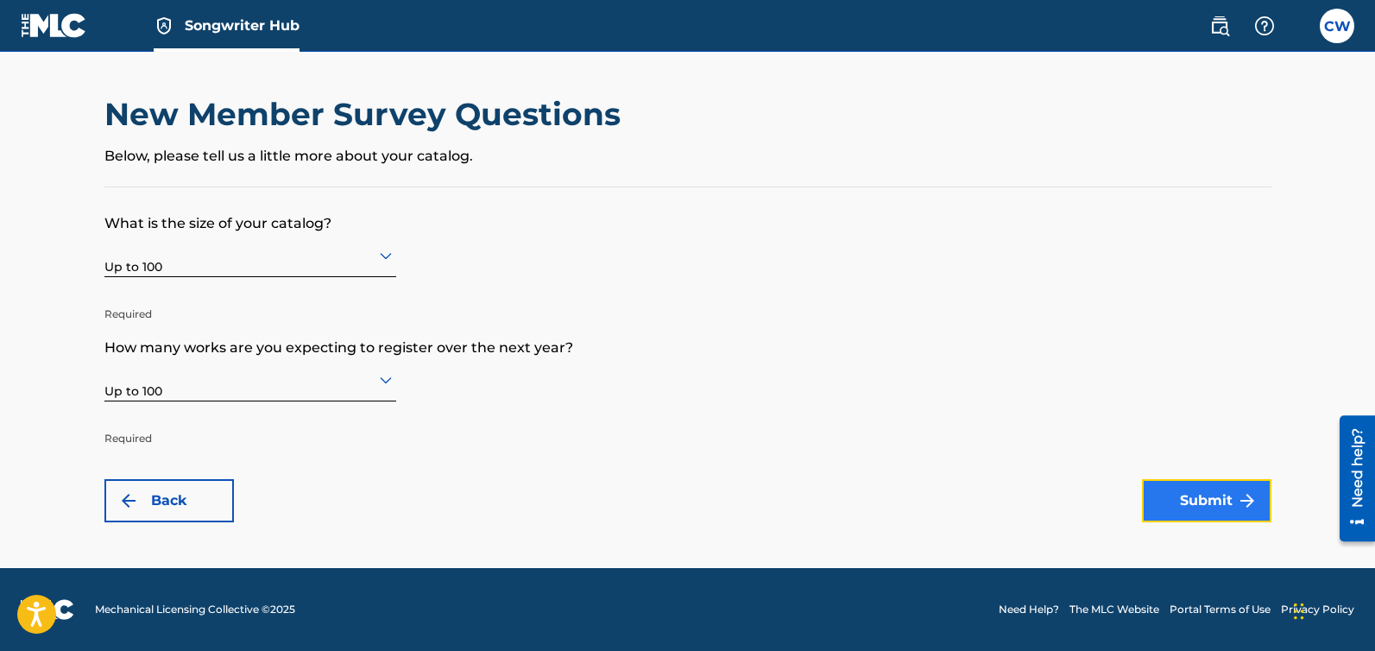
click at [1226, 502] on button "Submit" at bounding box center [1206, 500] width 129 height 43
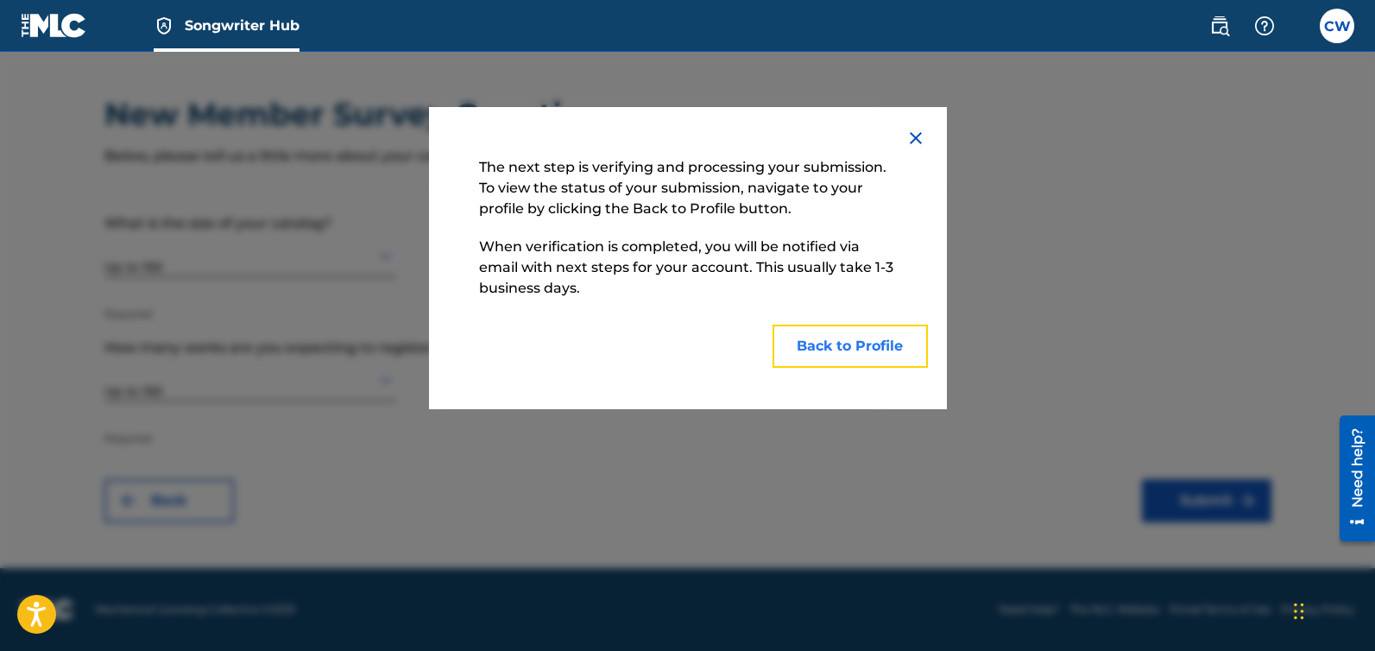
click at [847, 350] on button "Back to Profile" at bounding box center [850, 346] width 155 height 43
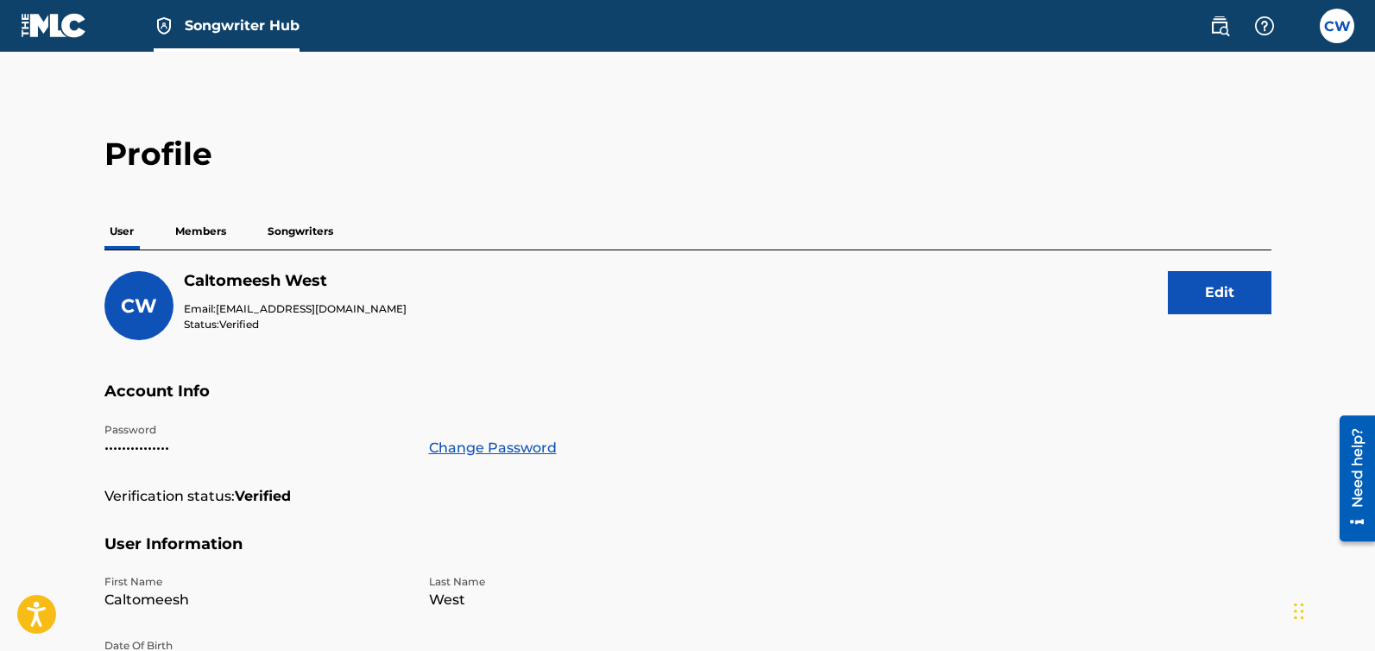
click at [199, 230] on p "Members" at bounding box center [200, 231] width 61 height 36
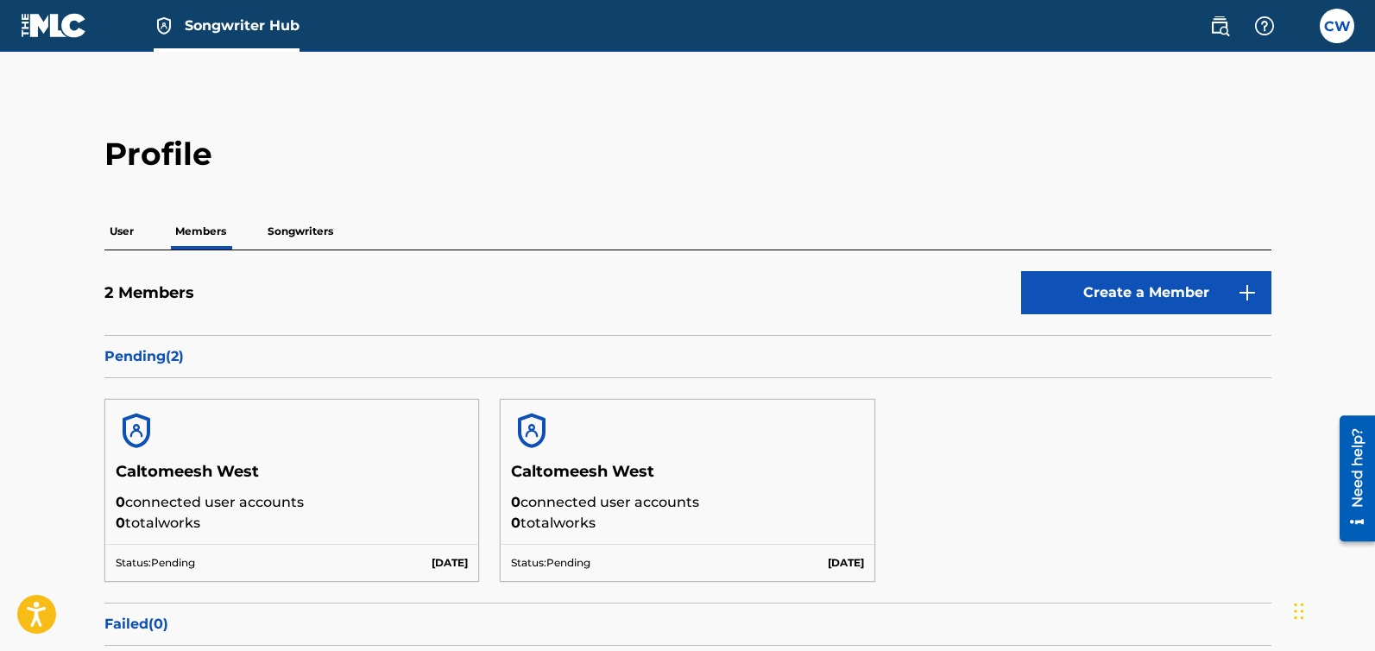
click at [120, 234] on p "User" at bounding box center [121, 231] width 35 height 36
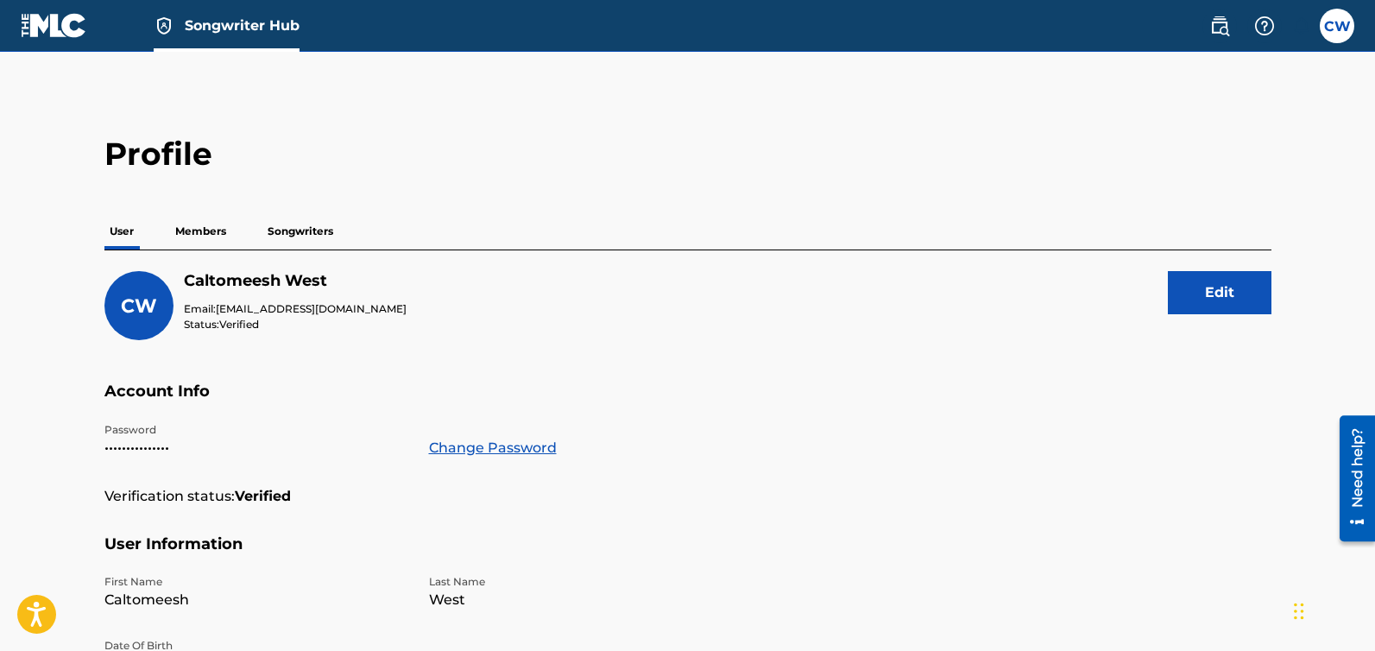
click at [186, 20] on span "Songwriter Hub" at bounding box center [242, 26] width 115 height 20
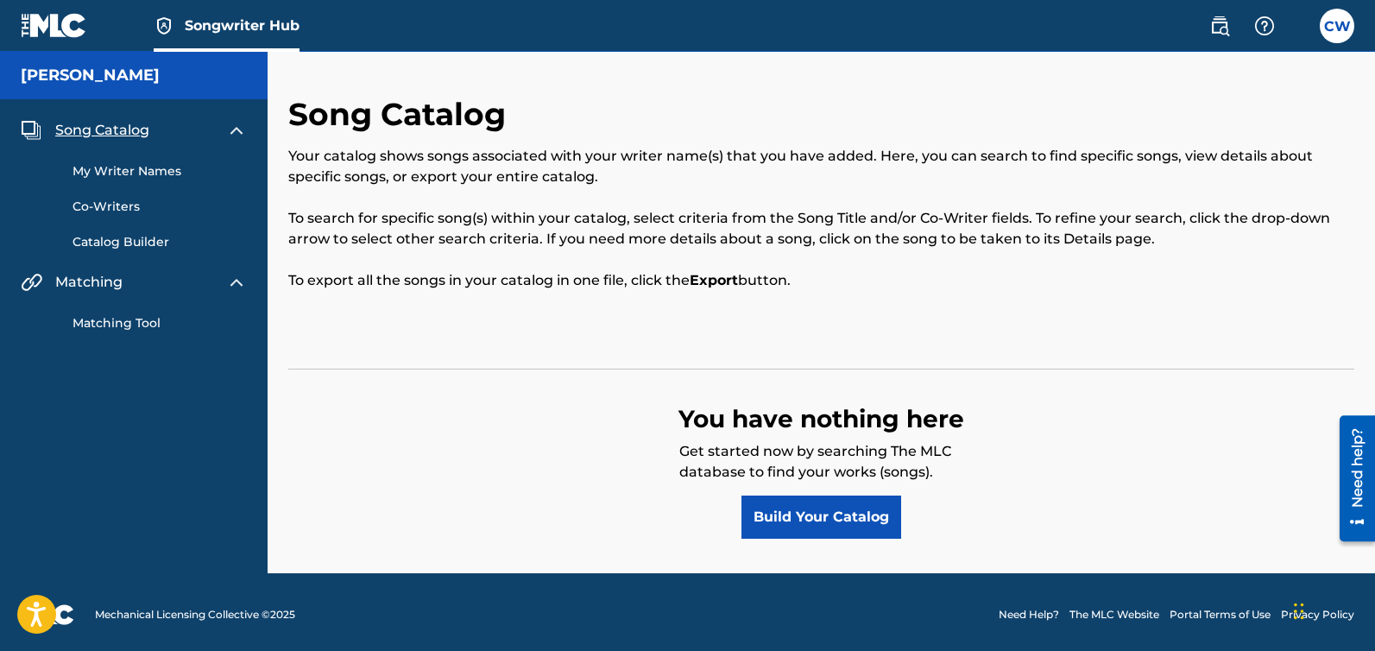
click at [251, 20] on span "Songwriter Hub" at bounding box center [242, 26] width 115 height 20
click at [226, 26] on span "Songwriter Hub" at bounding box center [242, 26] width 115 height 20
click at [31, 21] on img at bounding box center [54, 25] width 66 height 25
click at [122, 172] on link "My Writer Names" at bounding box center [160, 171] width 174 height 18
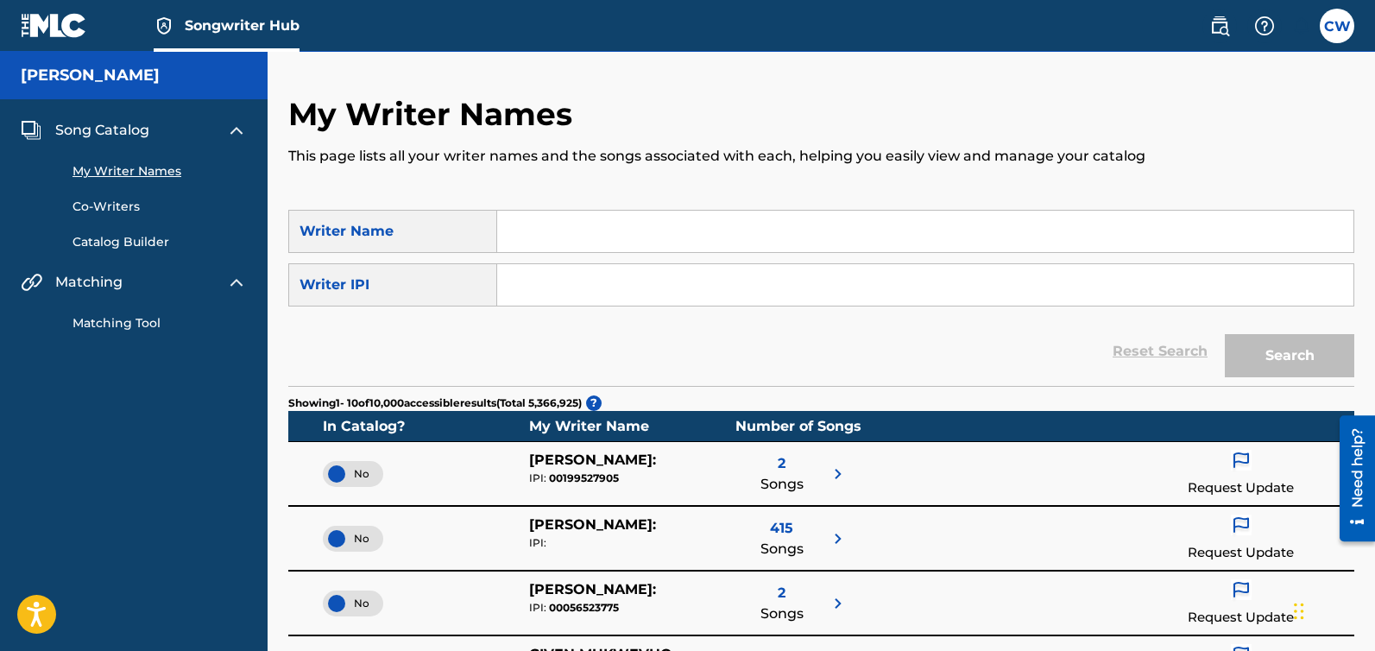
click at [117, 207] on link "Co-Writers" at bounding box center [160, 207] width 174 height 18
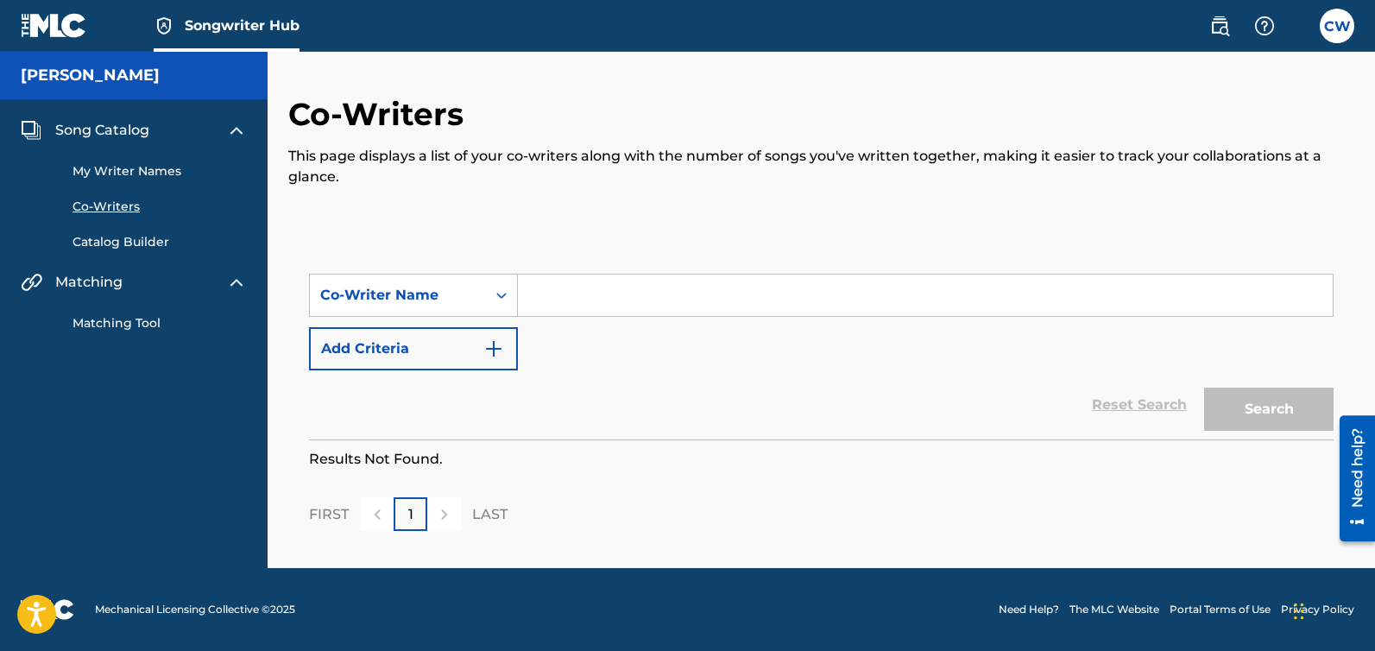
click at [105, 321] on link "Matching Tool" at bounding box center [160, 323] width 174 height 18
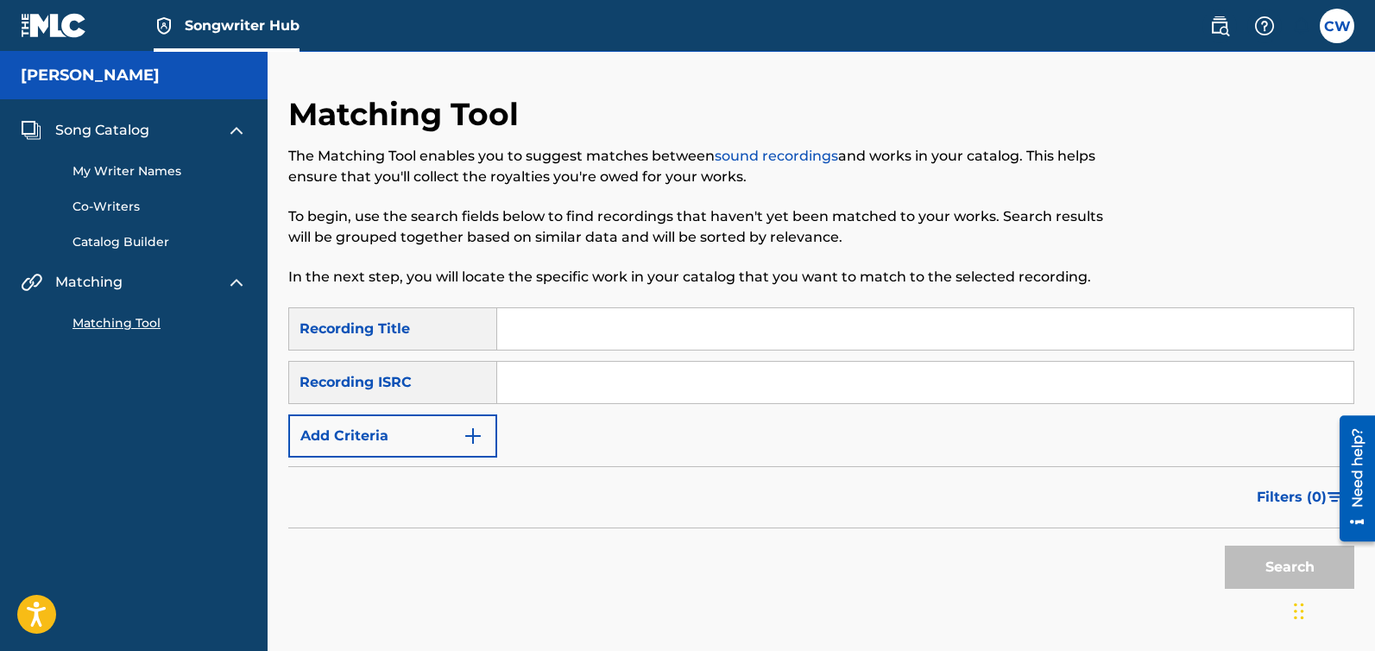
click at [46, 26] on img at bounding box center [54, 25] width 66 height 25
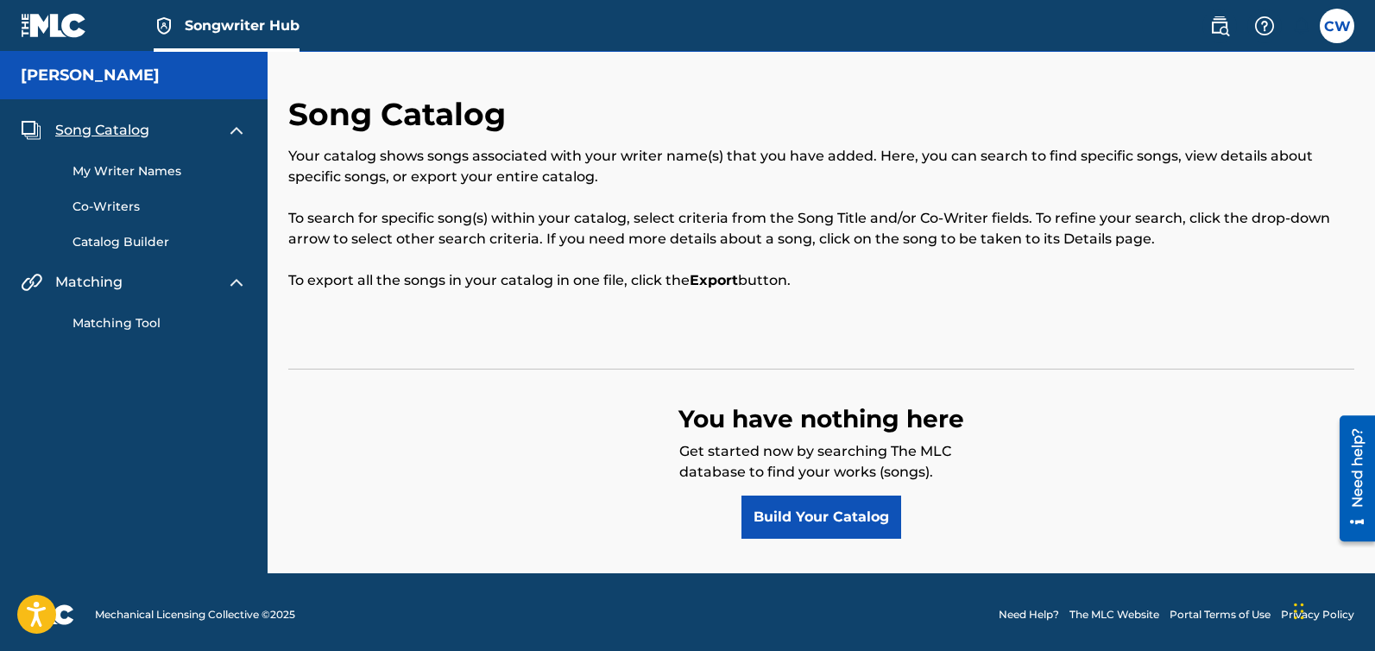
click at [46, 26] on img at bounding box center [54, 25] width 66 height 25
click at [1343, 22] on label at bounding box center [1337, 26] width 35 height 35
click at [1337, 26] on input "[PERSON_NAME] [EMAIL_ADDRESS][DOMAIN_NAME] Notification Preferences Profile Log…" at bounding box center [1337, 26] width 0 height 0
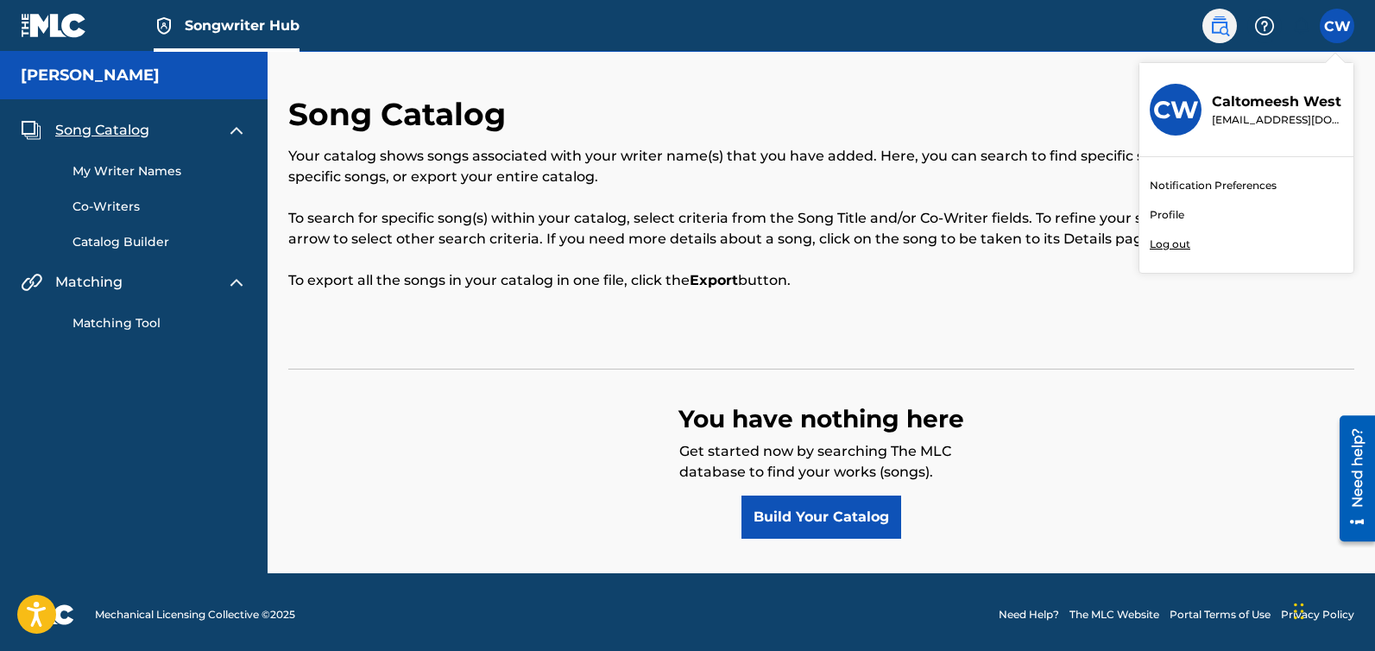
click at [1217, 32] on img at bounding box center [1219, 26] width 21 height 21
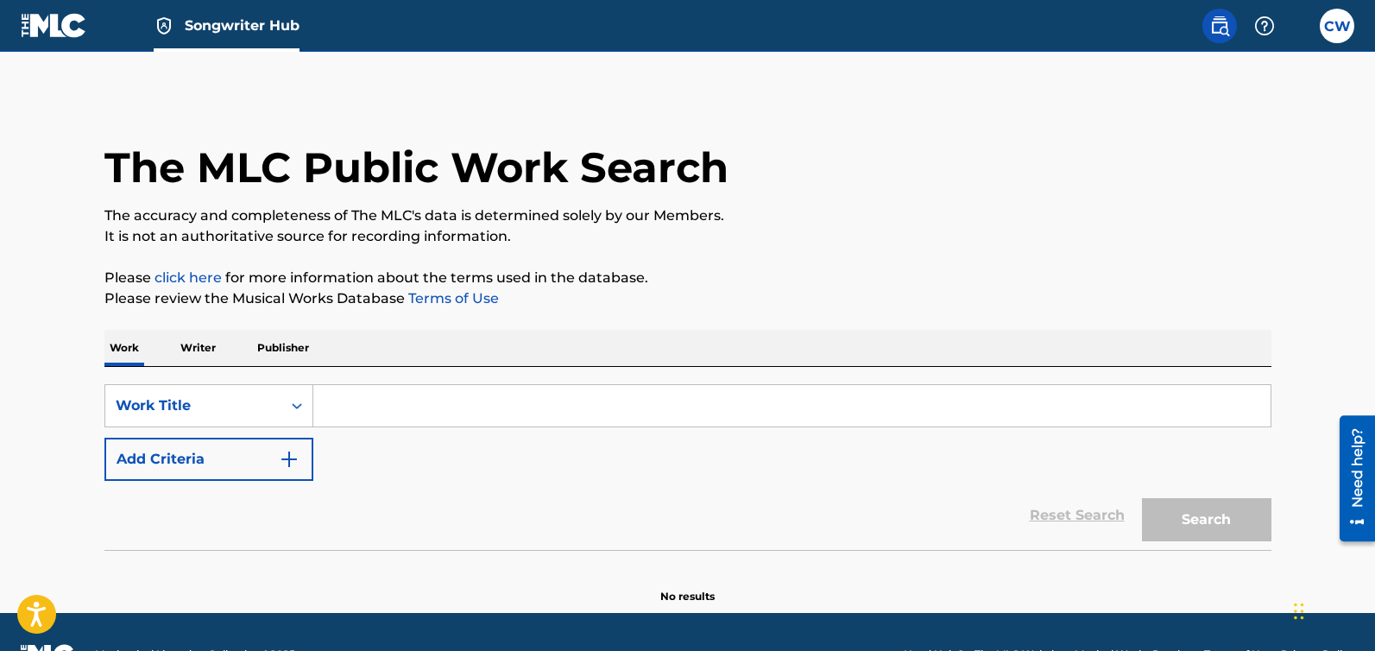
click at [230, 23] on span "Songwriter Hub" at bounding box center [242, 26] width 115 height 20
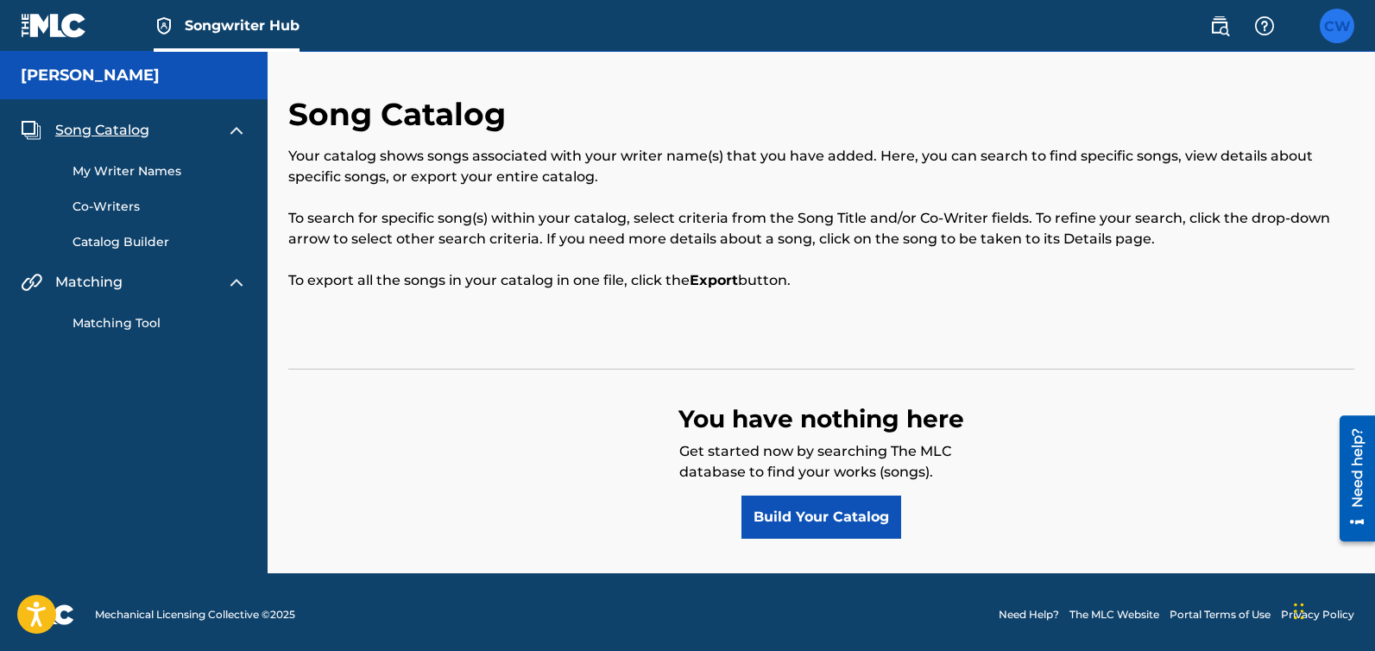
click at [1341, 24] on label at bounding box center [1337, 26] width 35 height 35
click at [1337, 26] on input "[PERSON_NAME] [EMAIL_ADDRESS][DOMAIN_NAME] Notification Preferences Profile Log…" at bounding box center [1337, 26] width 0 height 0
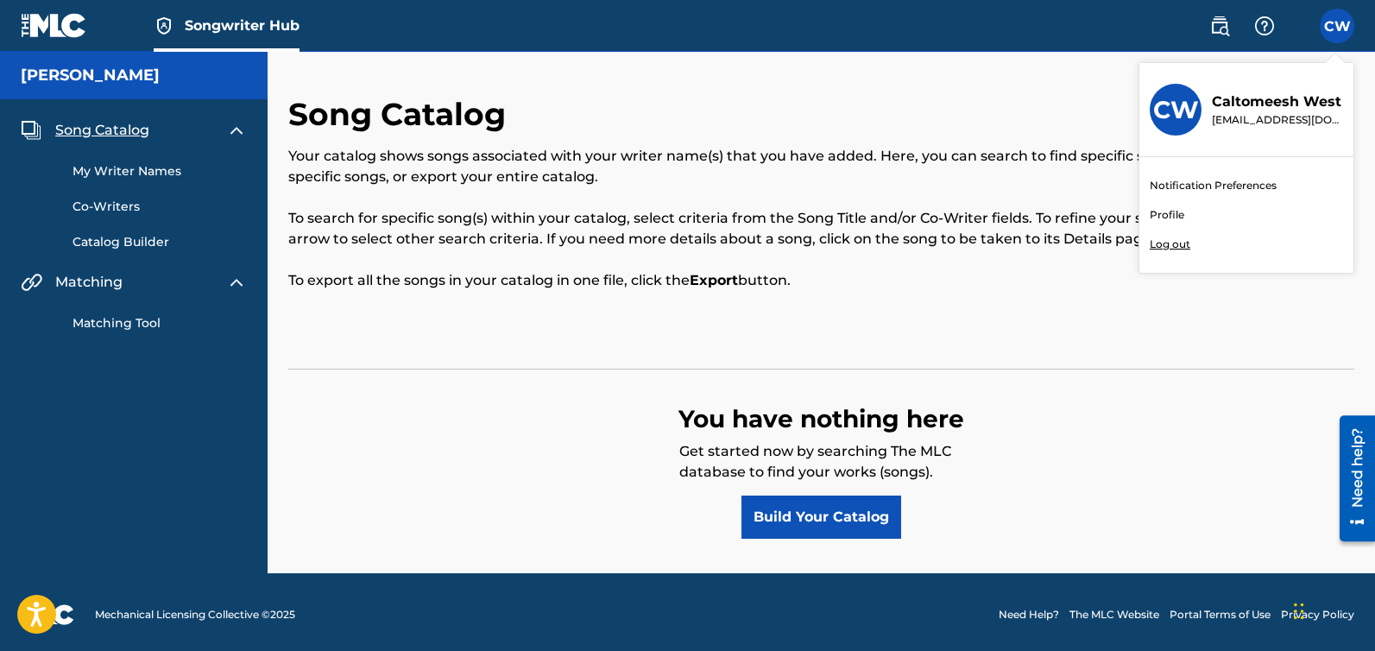
click at [1159, 217] on link "Profile" at bounding box center [1167, 215] width 35 height 16
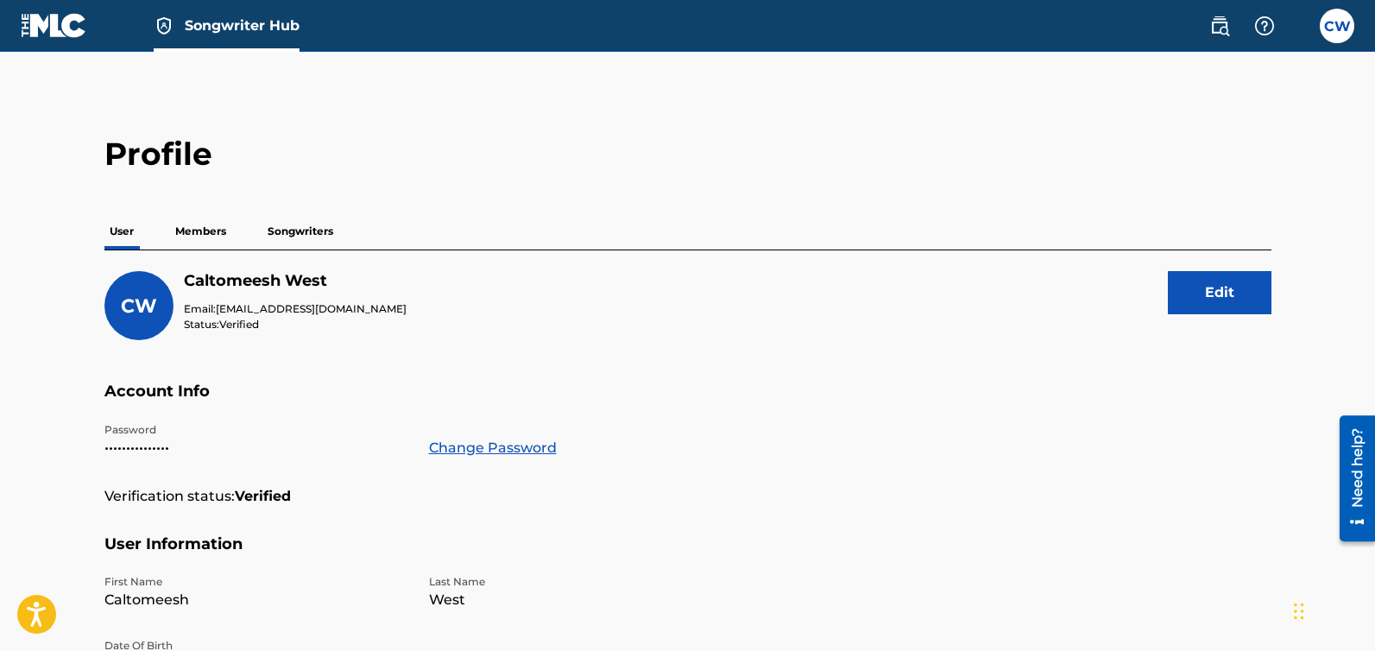
click at [214, 225] on p "Members" at bounding box center [200, 231] width 61 height 36
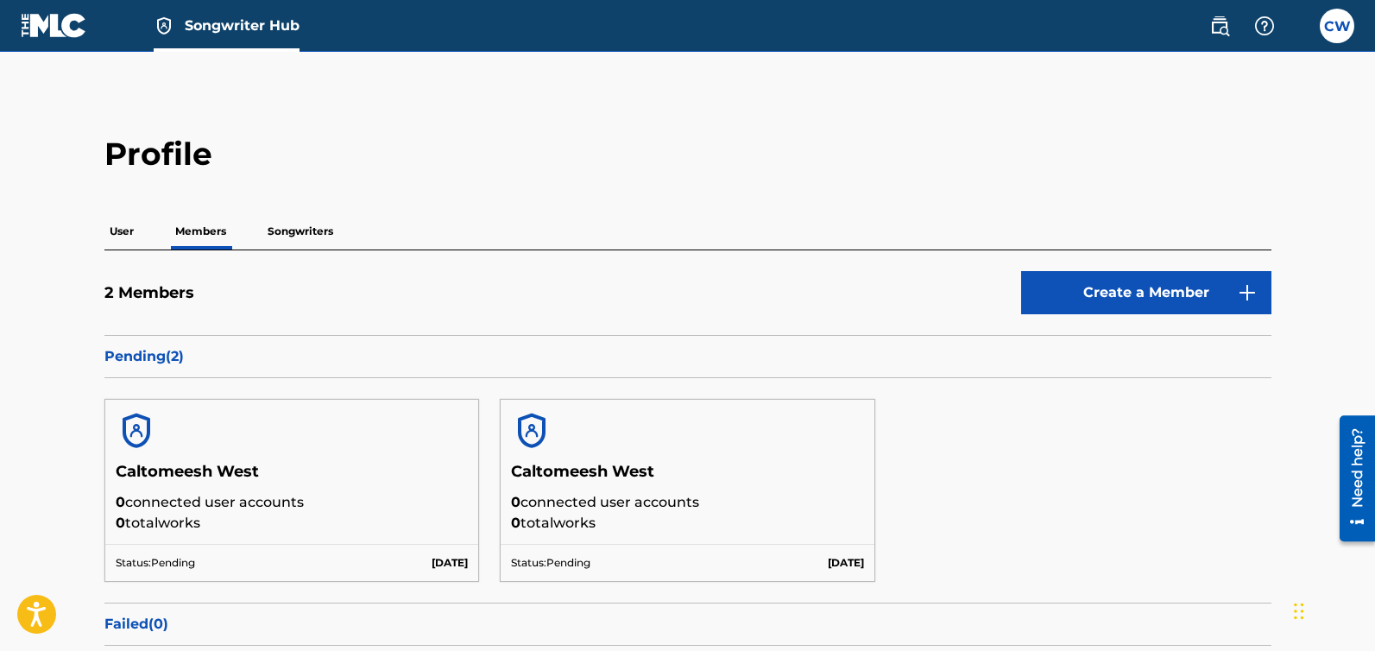
click at [291, 227] on p "Songwriters" at bounding box center [300, 231] width 76 height 36
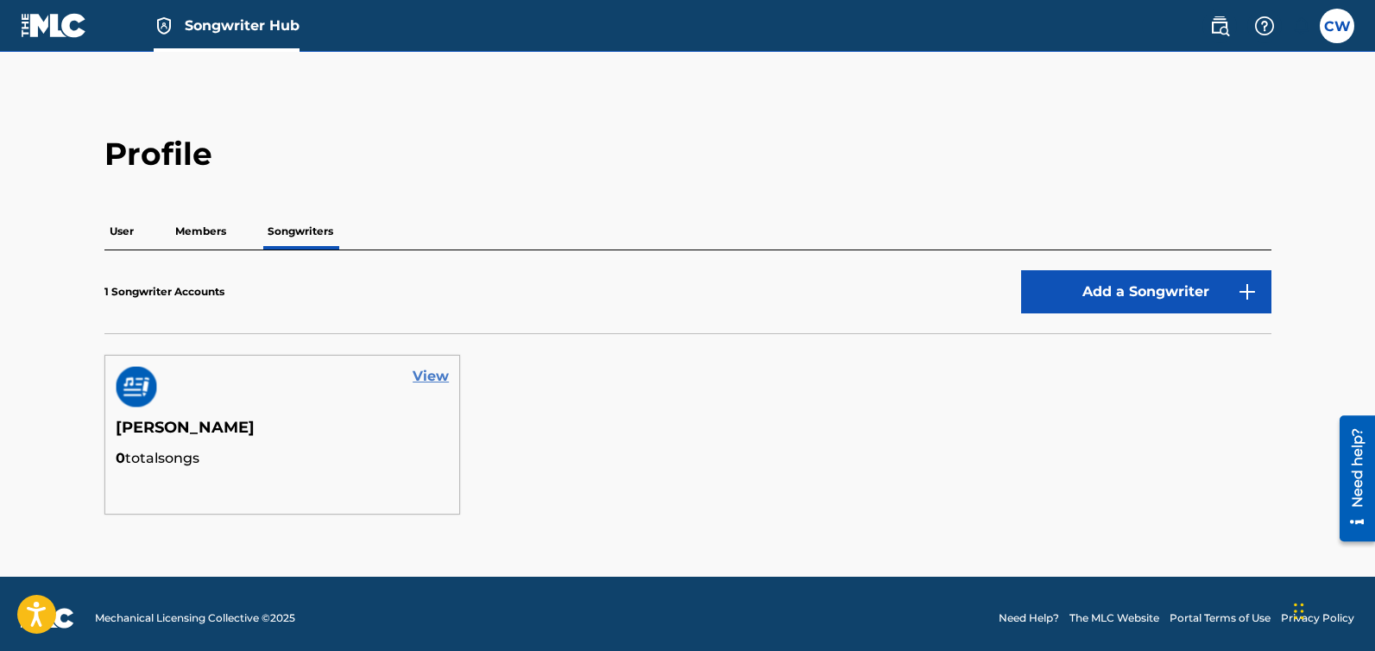
click at [433, 374] on link "View" at bounding box center [431, 376] width 36 height 21
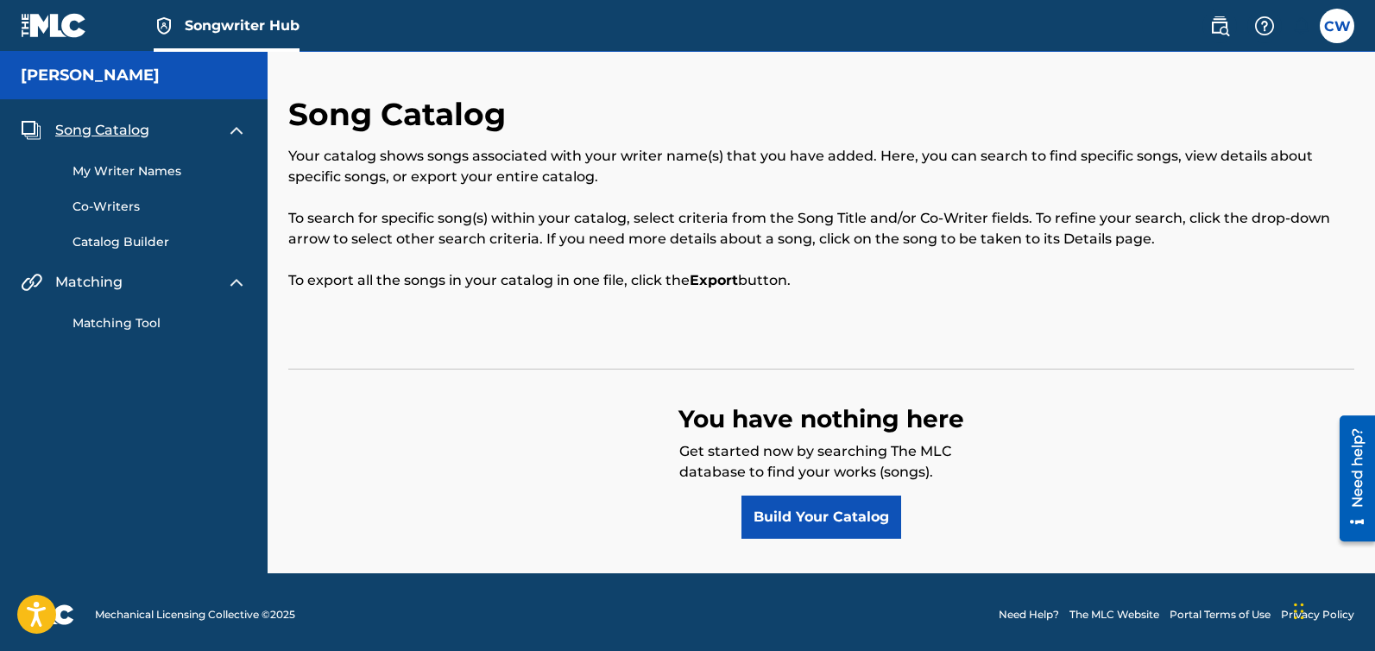
click at [136, 321] on link "Matching Tool" at bounding box center [160, 323] width 174 height 18
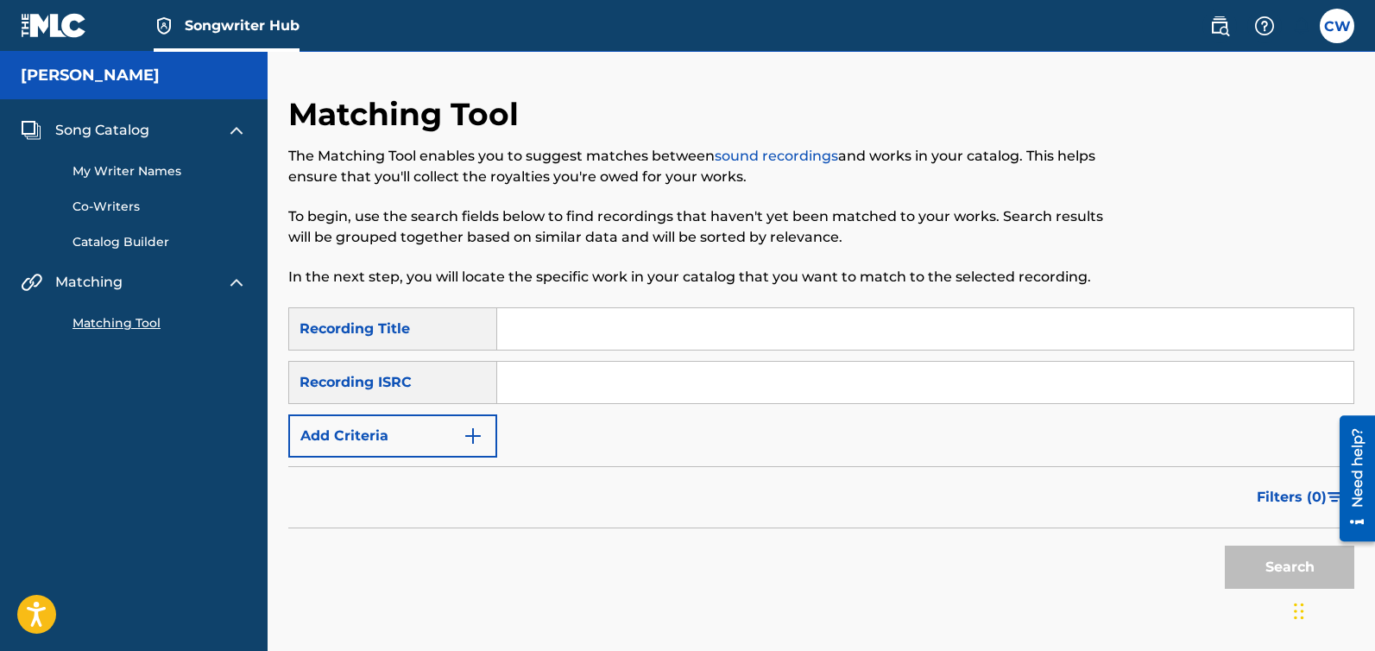
click at [100, 248] on link "Catalog Builder" at bounding box center [160, 242] width 174 height 18
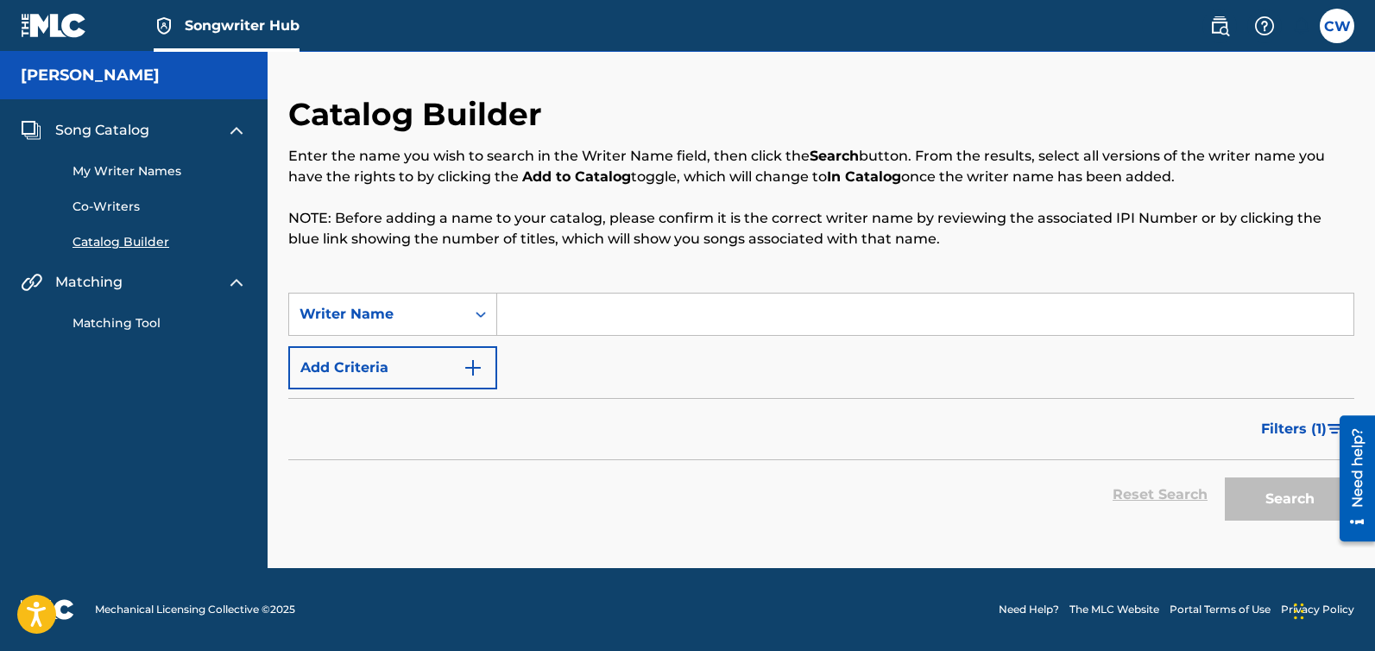
click at [577, 306] on input "Search Form" at bounding box center [925, 314] width 856 height 41
type input "d"
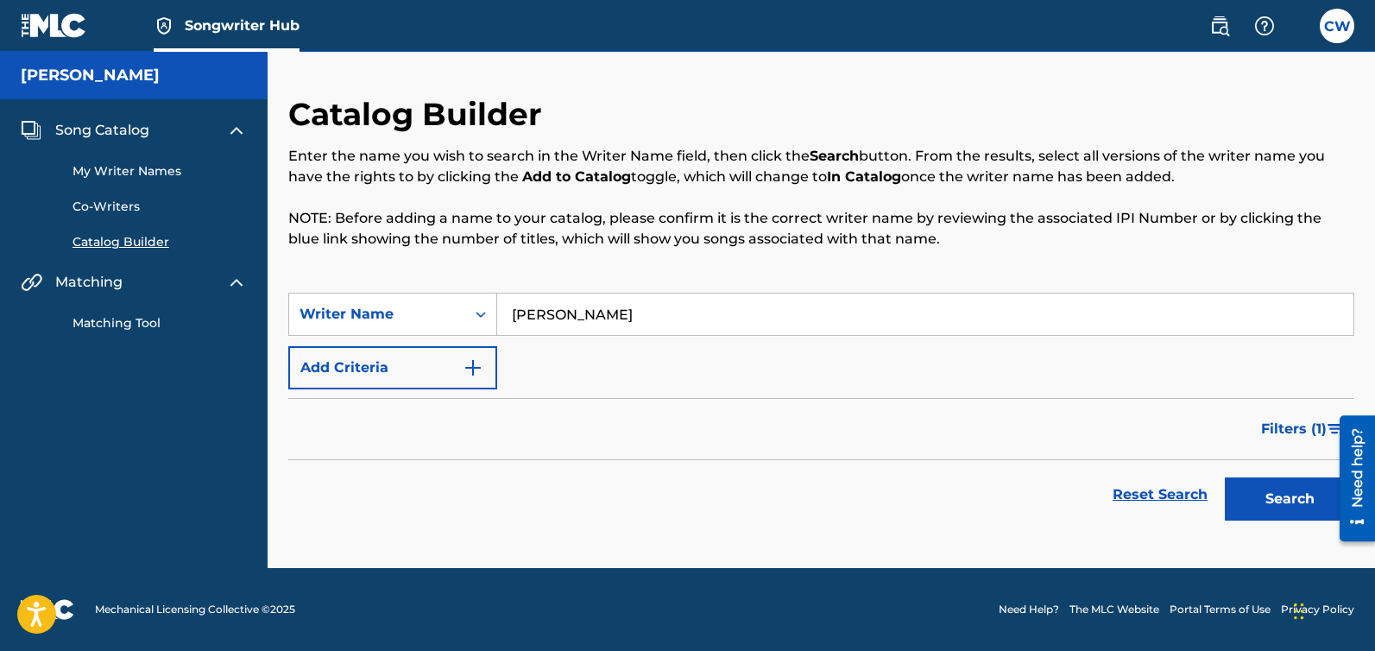
type input "[PERSON_NAME]"
click at [1225, 477] on button "Search" at bounding box center [1289, 498] width 129 height 43
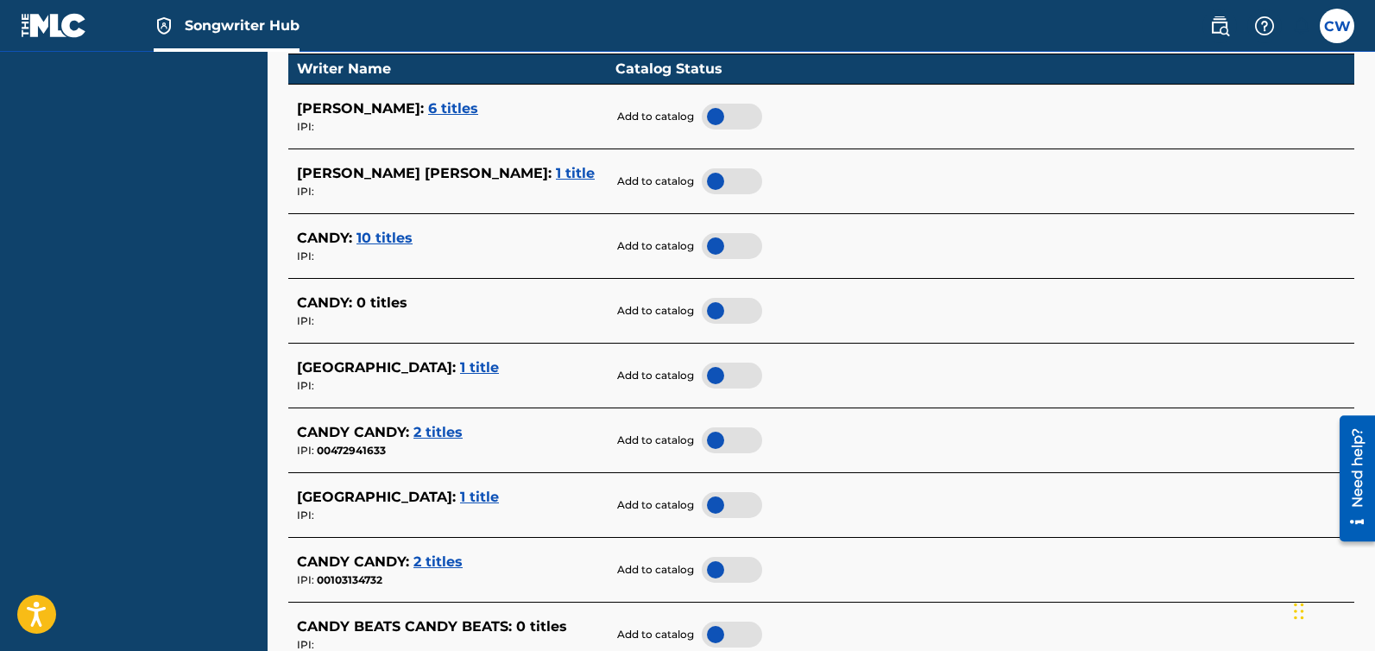
scroll to position [82, 0]
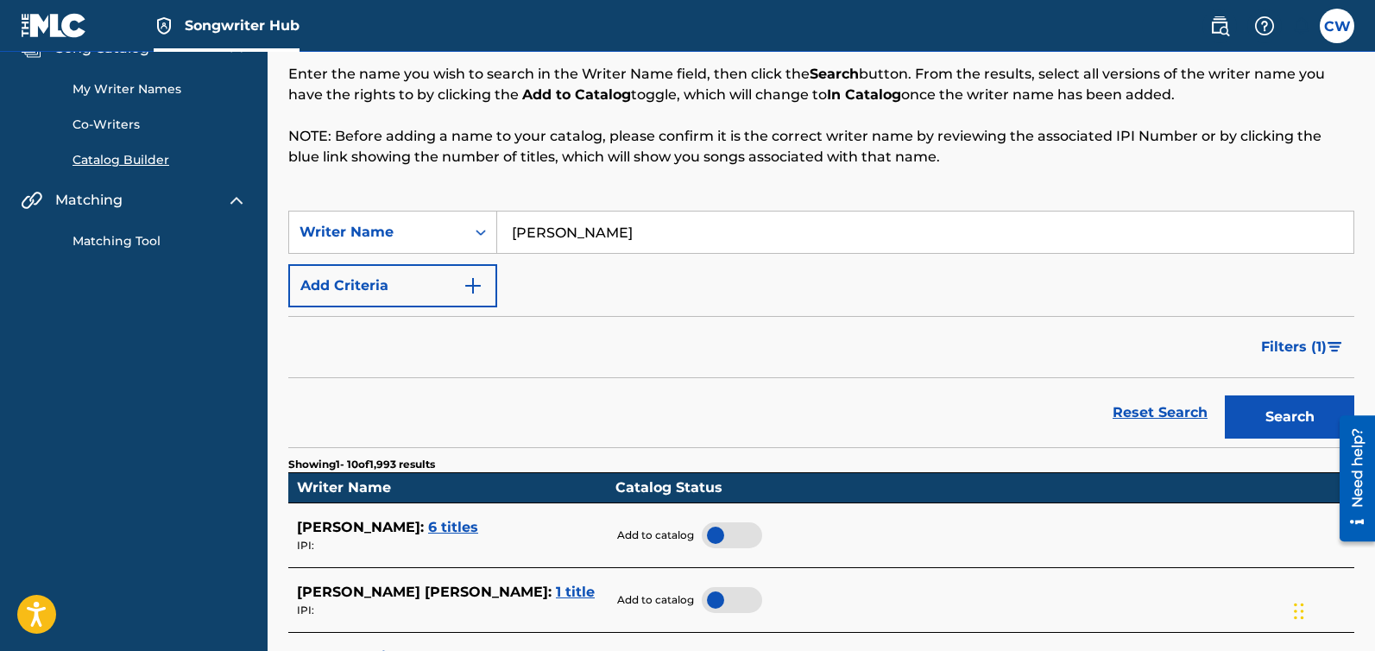
click at [428, 532] on span "6 titles" at bounding box center [453, 527] width 50 height 16
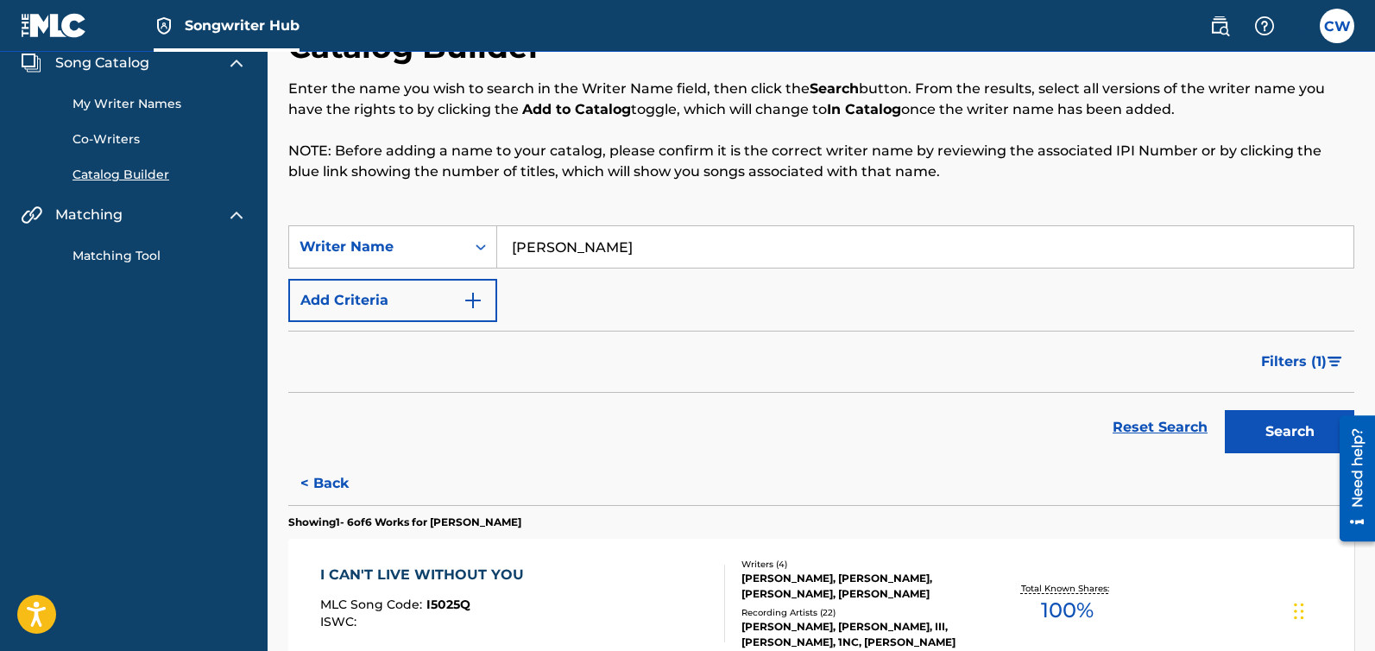
scroll to position [0, 0]
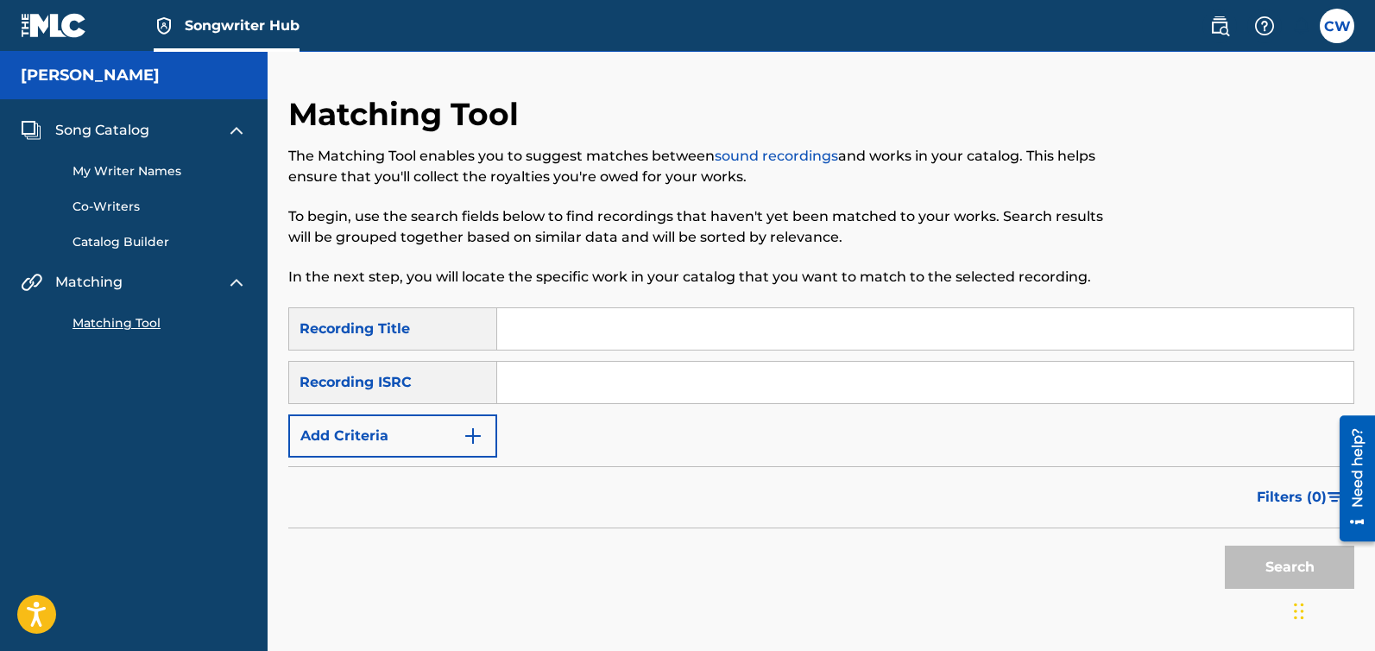
click at [74, 79] on h5 "[PERSON_NAME]" at bounding box center [90, 76] width 139 height 20
click at [250, 30] on span "Songwriter Hub" at bounding box center [242, 26] width 115 height 20
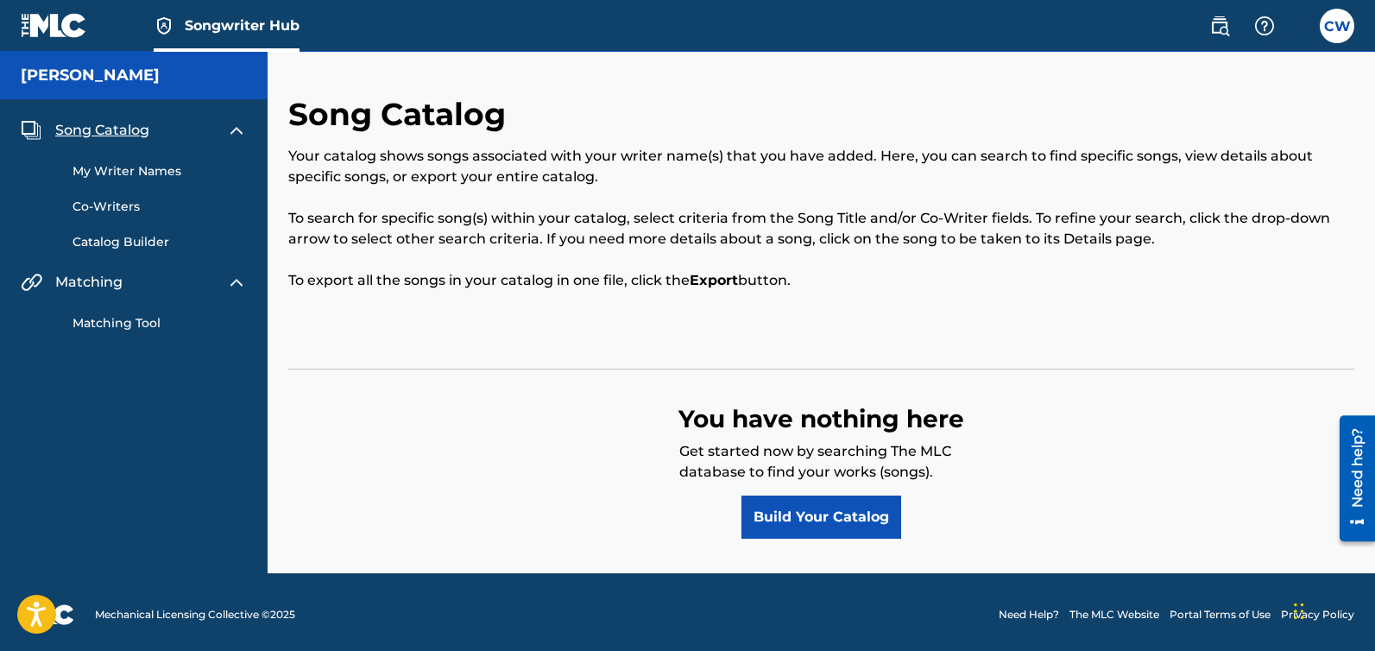
click at [268, 27] on span "Songwriter Hub" at bounding box center [242, 26] width 115 height 20
click at [1338, 34] on label at bounding box center [1337, 26] width 35 height 35
click at [1337, 26] on input "[PERSON_NAME] [EMAIL_ADDRESS][DOMAIN_NAME] Notification Preferences Profile Log…" at bounding box center [1337, 26] width 0 height 0
click at [1222, 28] on img at bounding box center [1219, 26] width 21 height 21
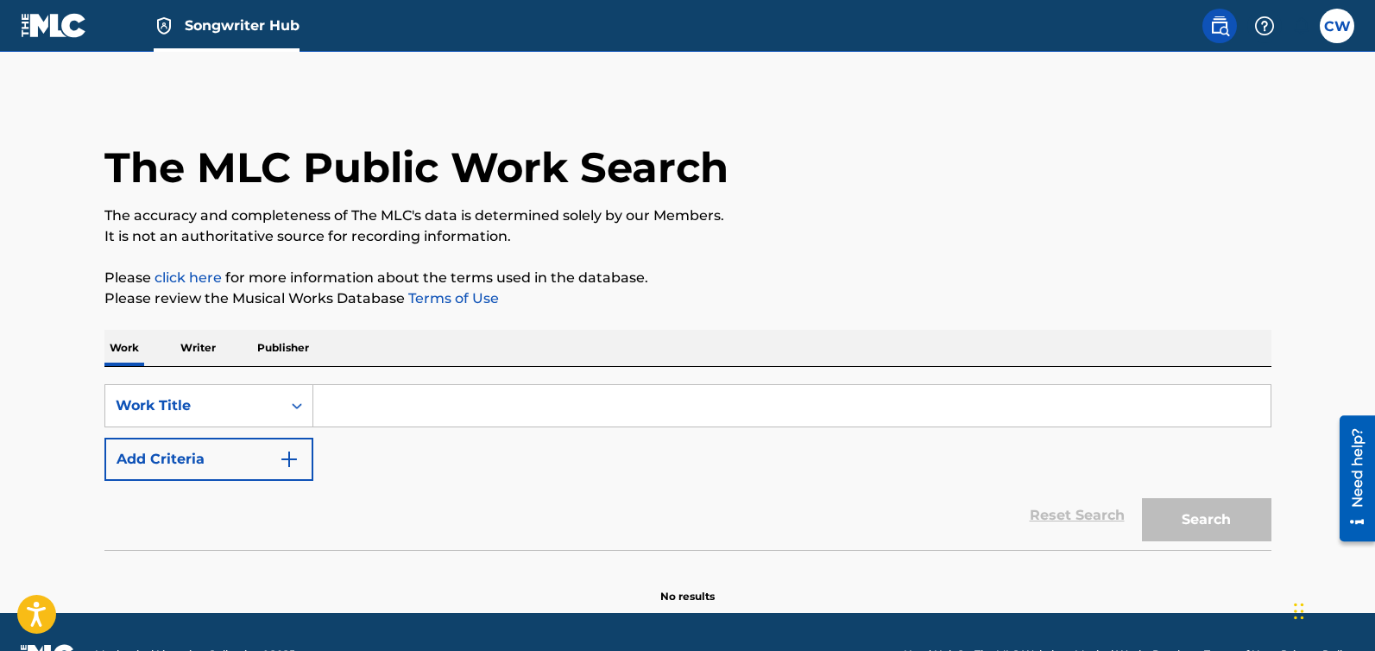
click at [204, 345] on p "Writer" at bounding box center [198, 348] width 46 height 36
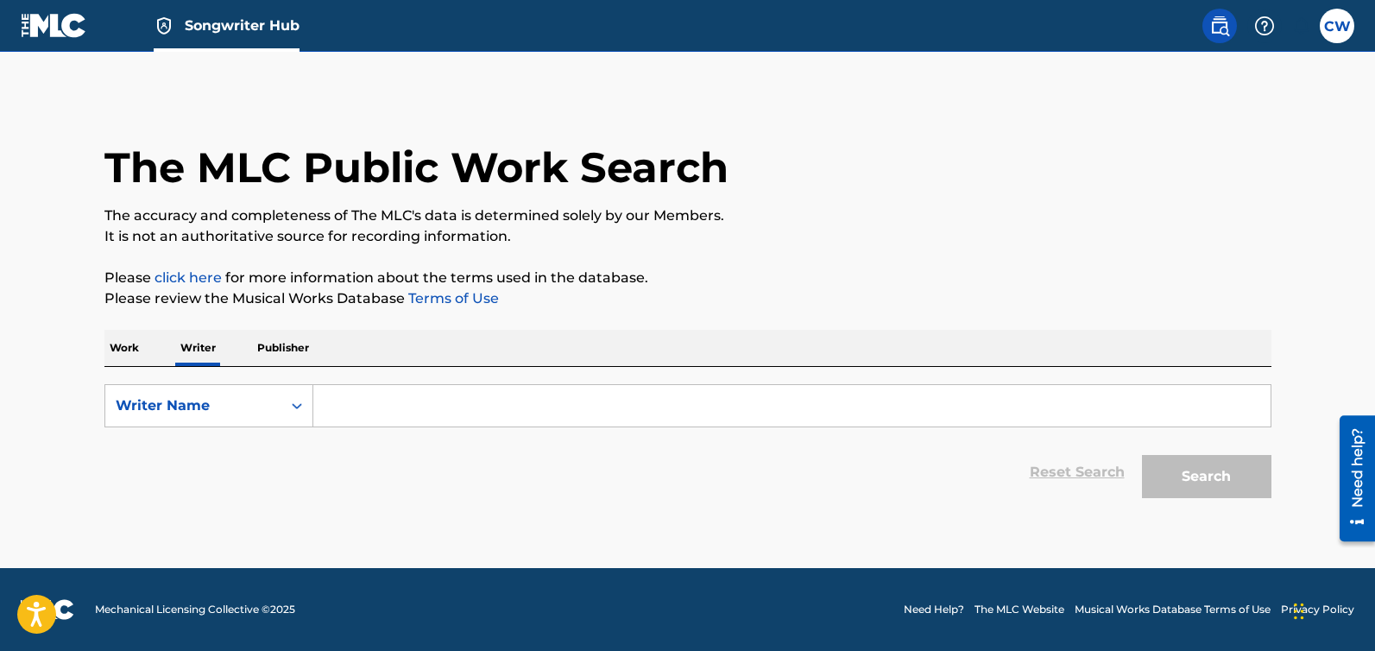
click at [117, 346] on p "Work" at bounding box center [124, 348] width 40 height 36
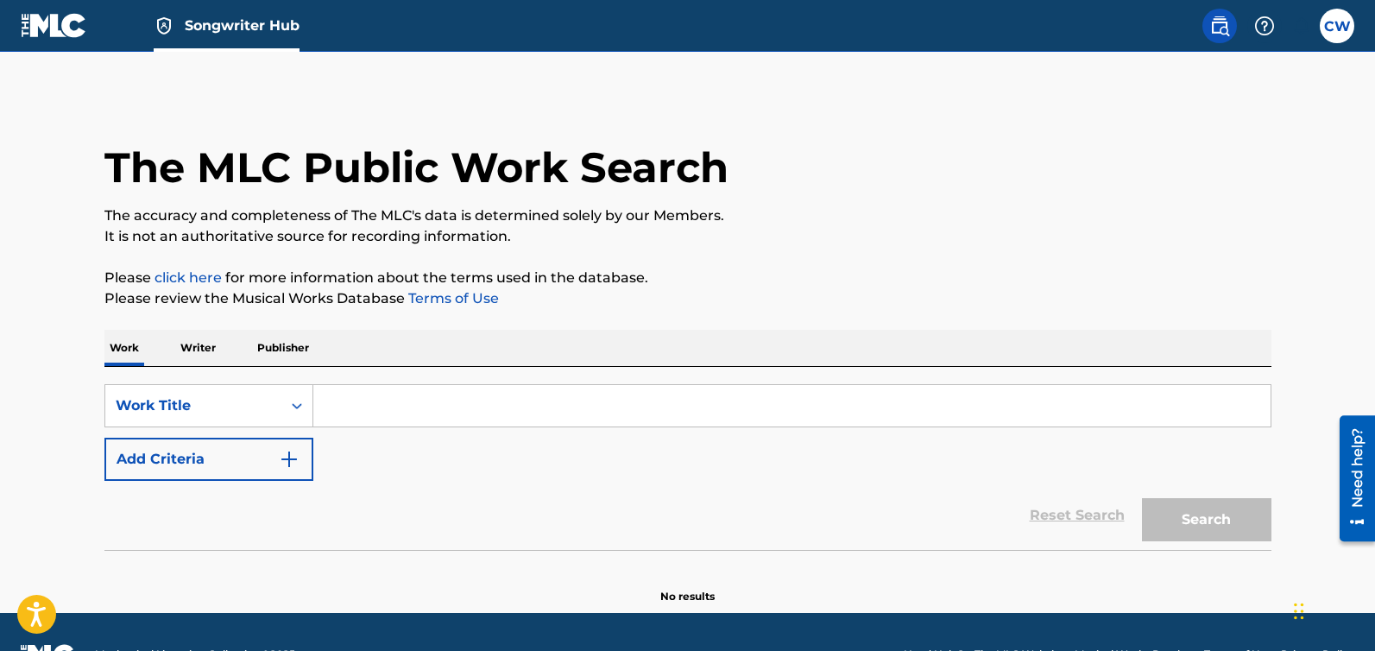
click at [237, 22] on span "Songwriter Hub" at bounding box center [242, 26] width 115 height 20
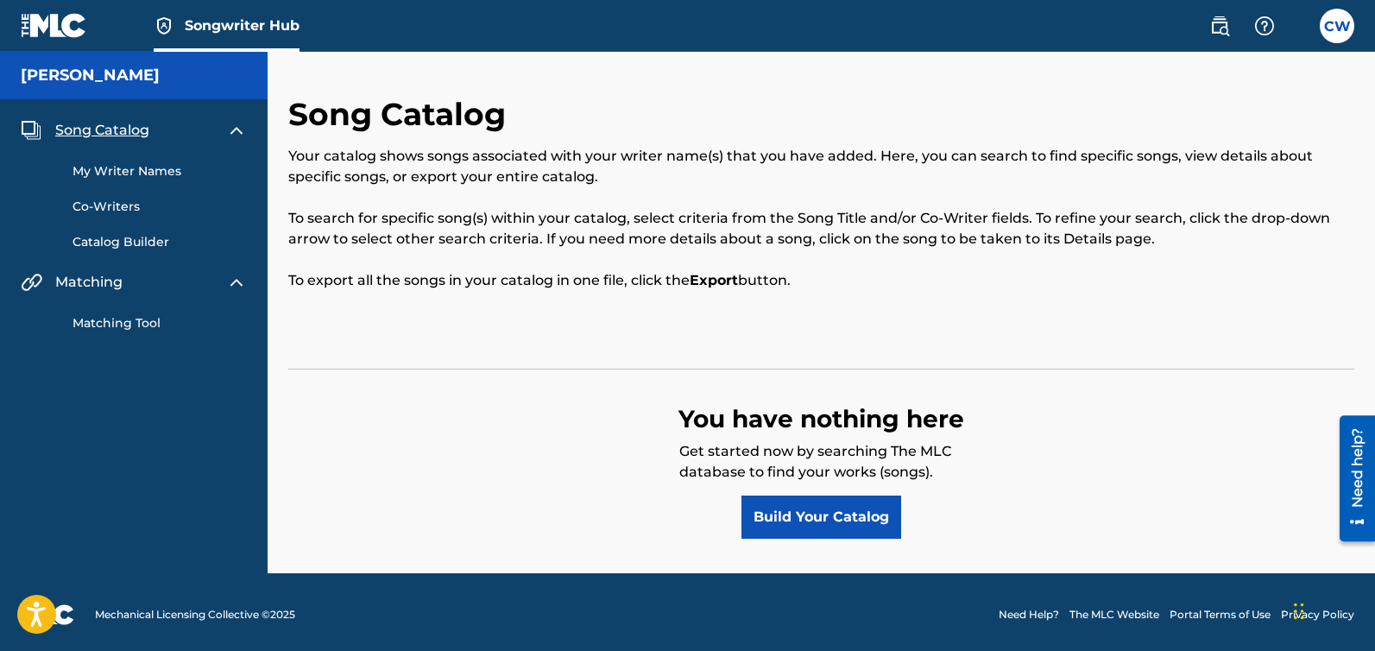
click at [51, 28] on img at bounding box center [54, 25] width 66 height 25
click at [1268, 28] on img at bounding box center [1264, 26] width 21 height 21
click at [1283, 115] on p "View portal intro" at bounding box center [1264, 113] width 147 height 41
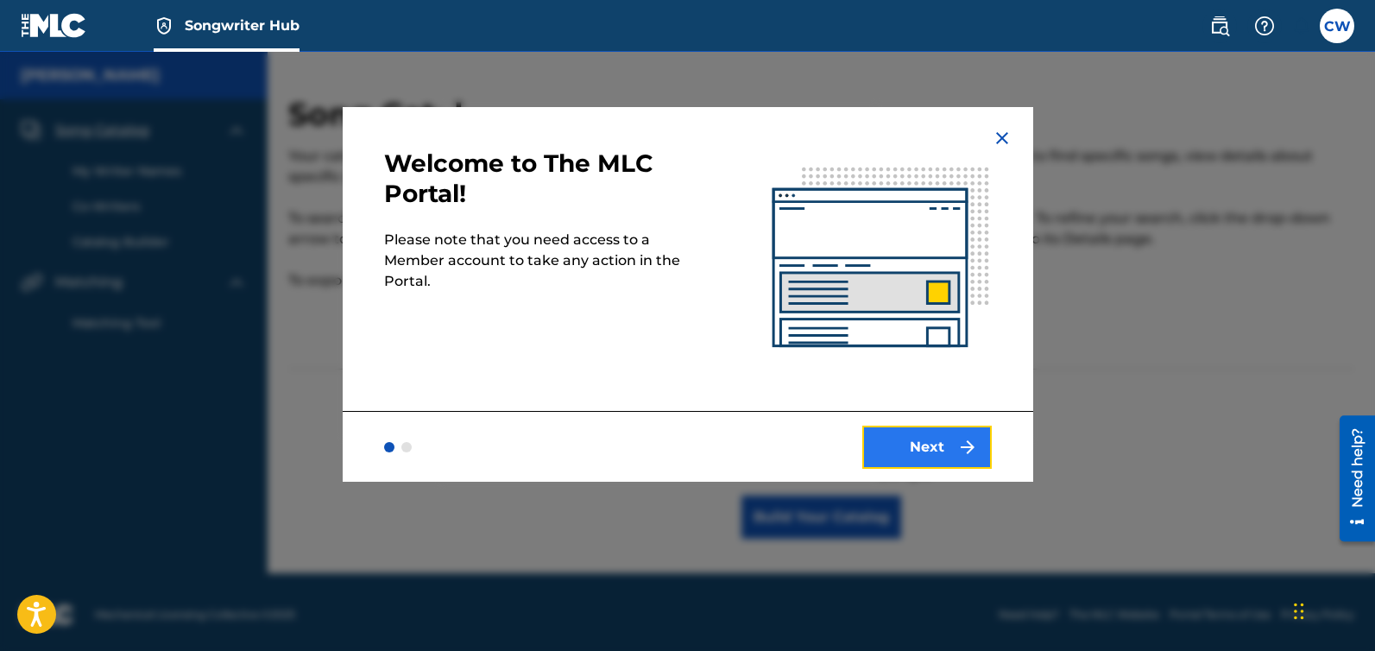
click at [927, 435] on button "Next" at bounding box center [926, 447] width 129 height 43
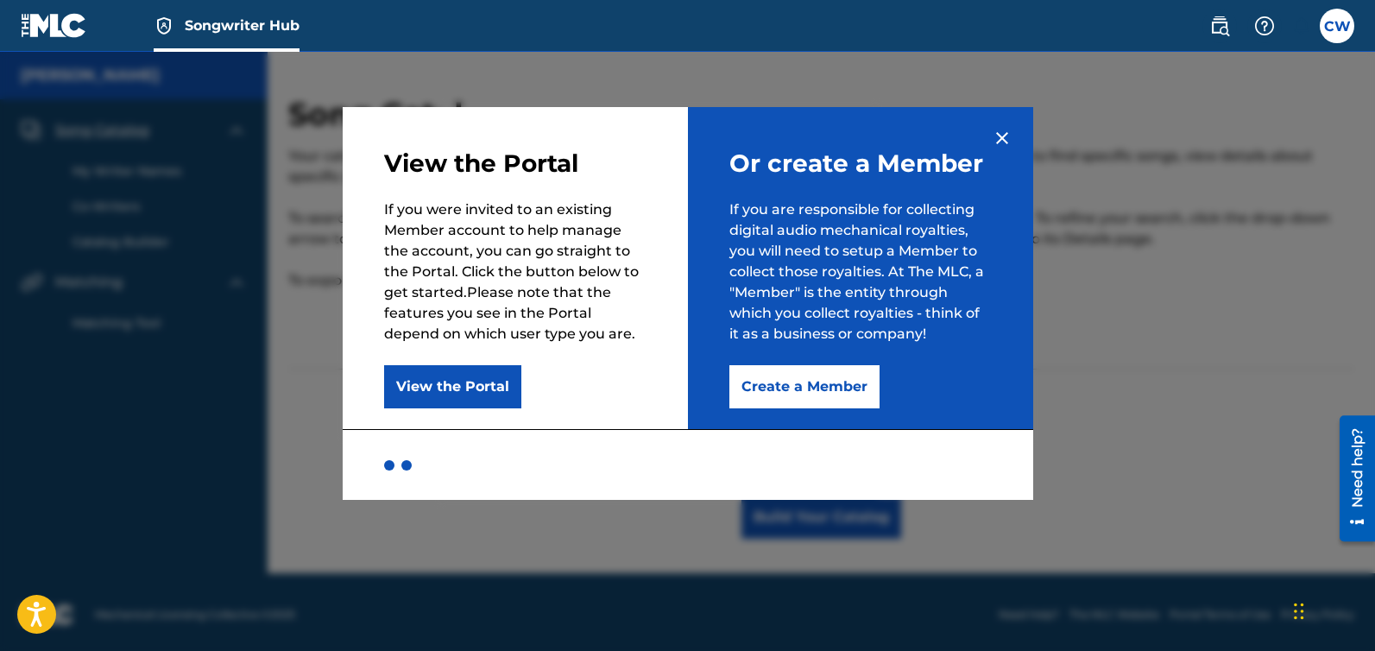
click at [1001, 134] on img at bounding box center [1002, 138] width 21 height 21
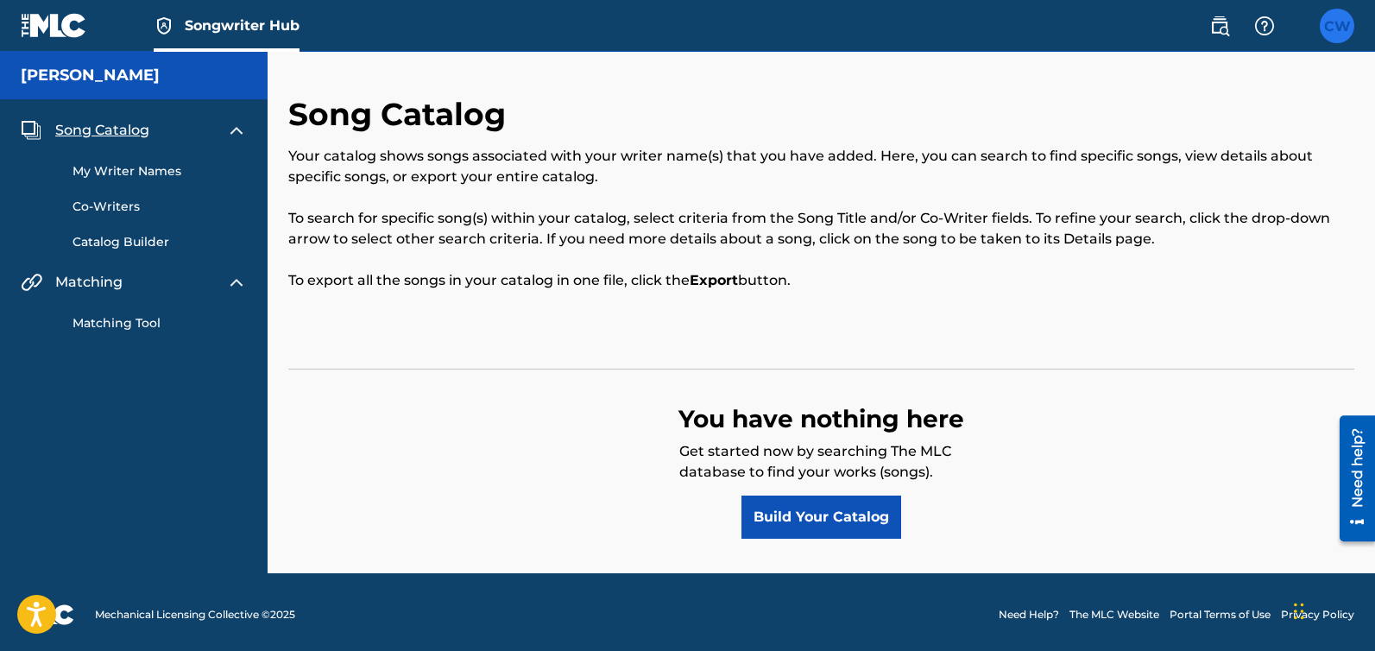
click at [1345, 27] on label at bounding box center [1337, 26] width 35 height 35
click at [1337, 26] on input "[PERSON_NAME] [EMAIL_ADDRESS][DOMAIN_NAME] Notification Preferences Profile Log…" at bounding box center [1337, 26] width 0 height 0
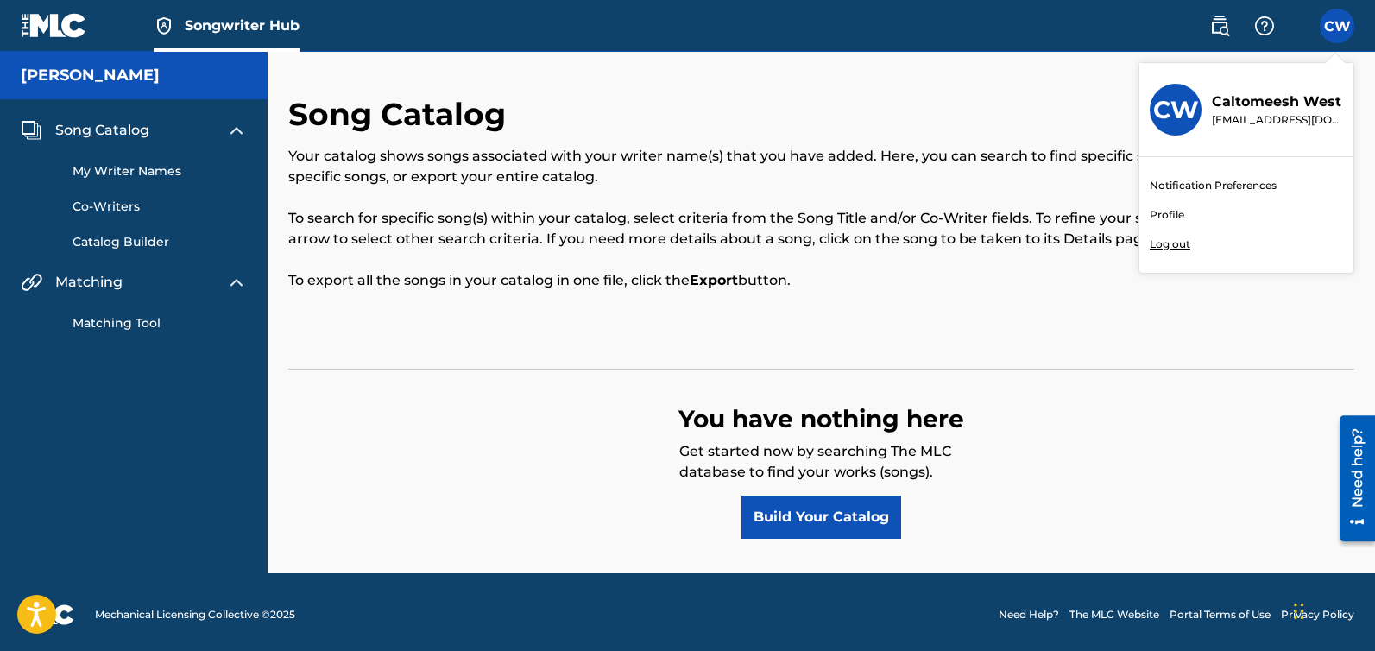
click at [1162, 213] on link "Profile" at bounding box center [1167, 215] width 35 height 16
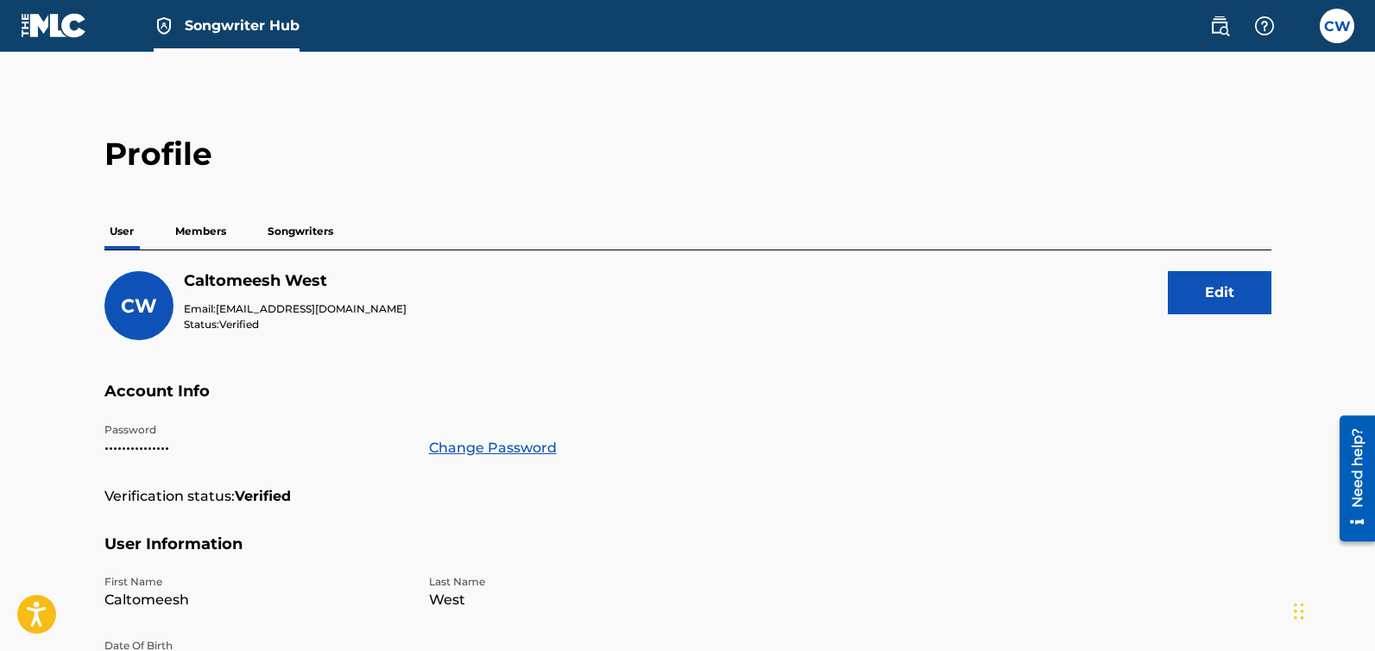
click at [190, 230] on p "Members" at bounding box center [200, 231] width 61 height 36
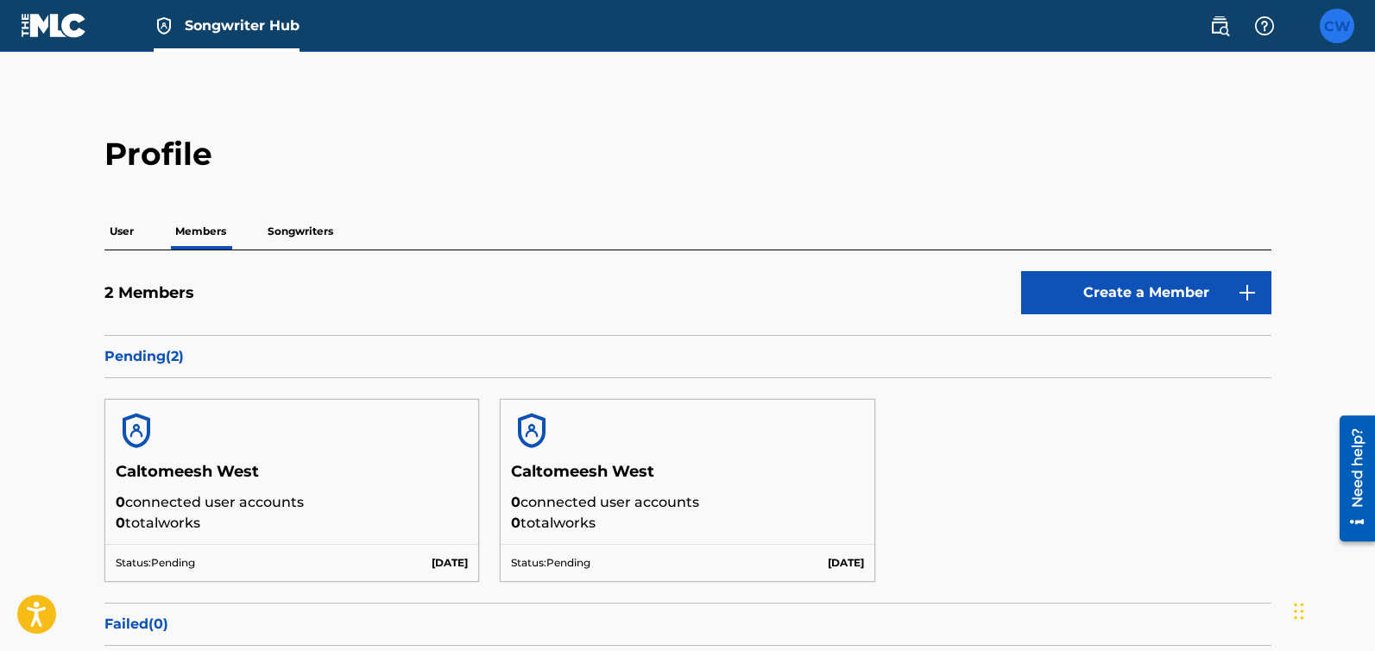
click at [1334, 32] on label at bounding box center [1337, 26] width 35 height 35
click at [1337, 26] on input "[PERSON_NAME] [EMAIL_ADDRESS][DOMAIN_NAME] Notification Preferences Profile Log…" at bounding box center [1337, 26] width 0 height 0
click at [319, 126] on main "Profile User Members Songwriters 2 Members Create a Member Pending ( 2 ) Caltom…" at bounding box center [687, 398] width 1375 height 692
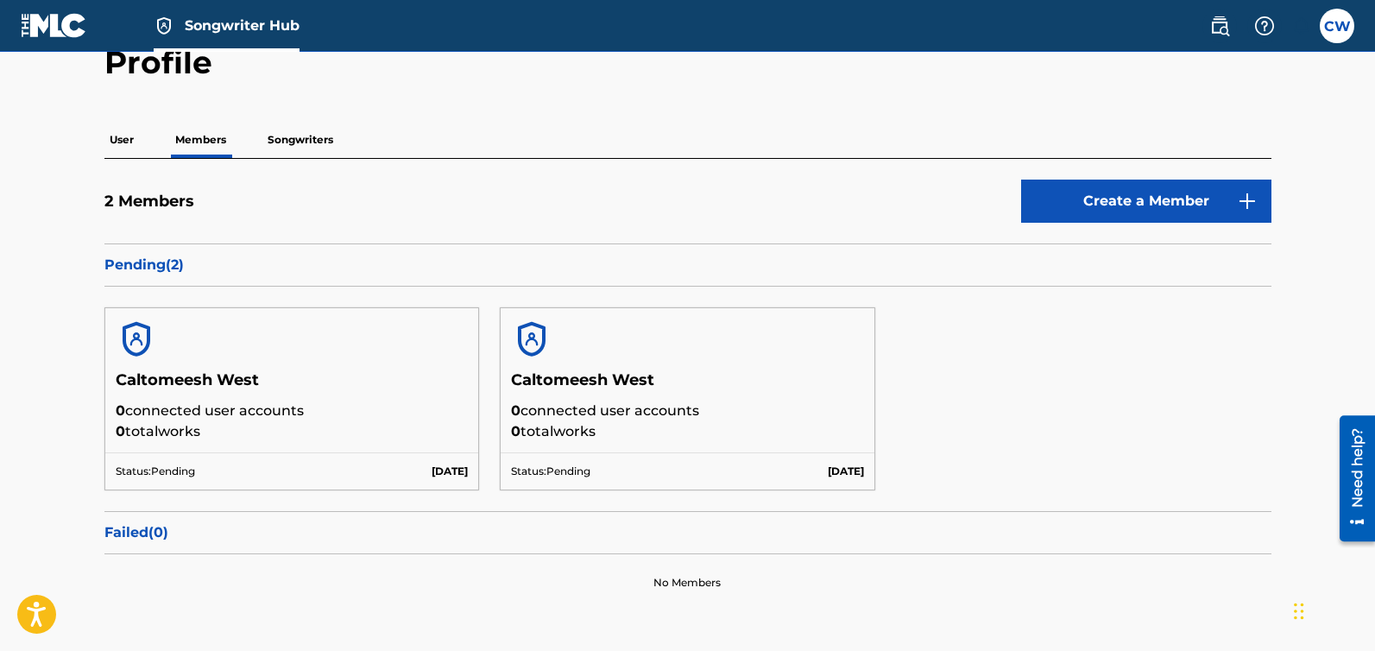
scroll to position [113, 0]
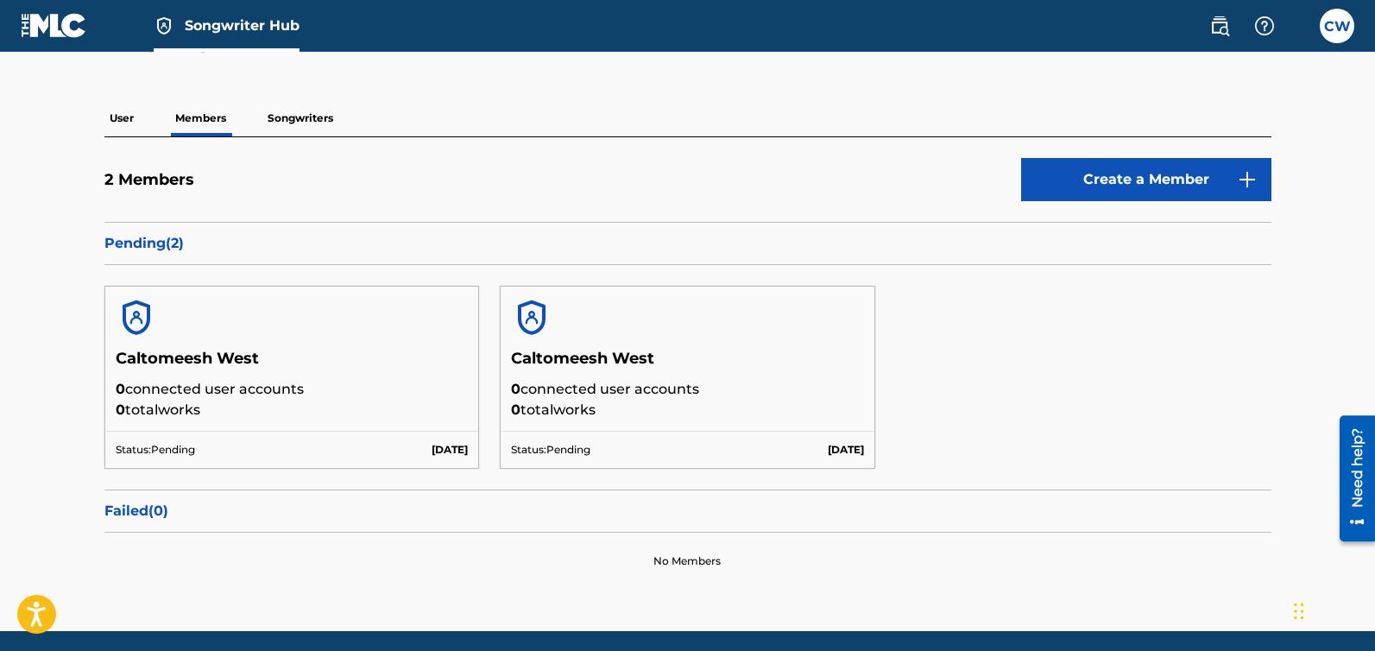
click at [307, 111] on p "Songwriters" at bounding box center [300, 118] width 76 height 36
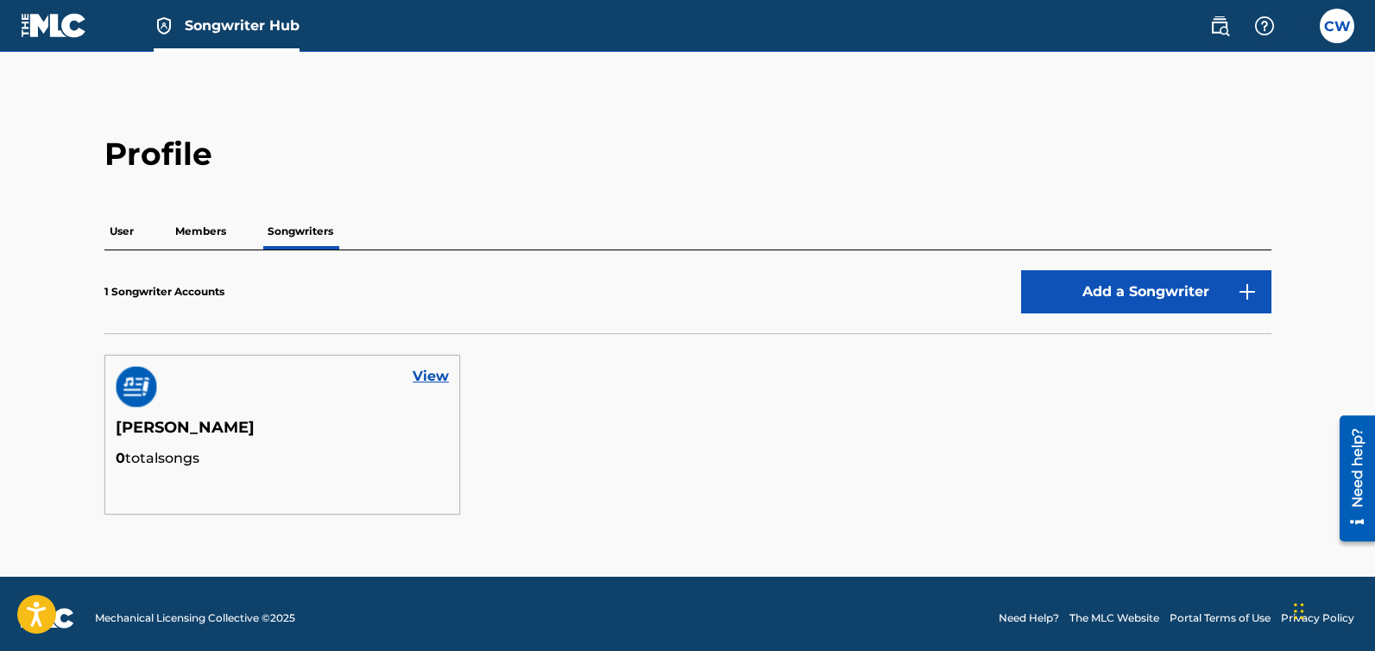
click at [199, 227] on p "Members" at bounding box center [200, 231] width 61 height 36
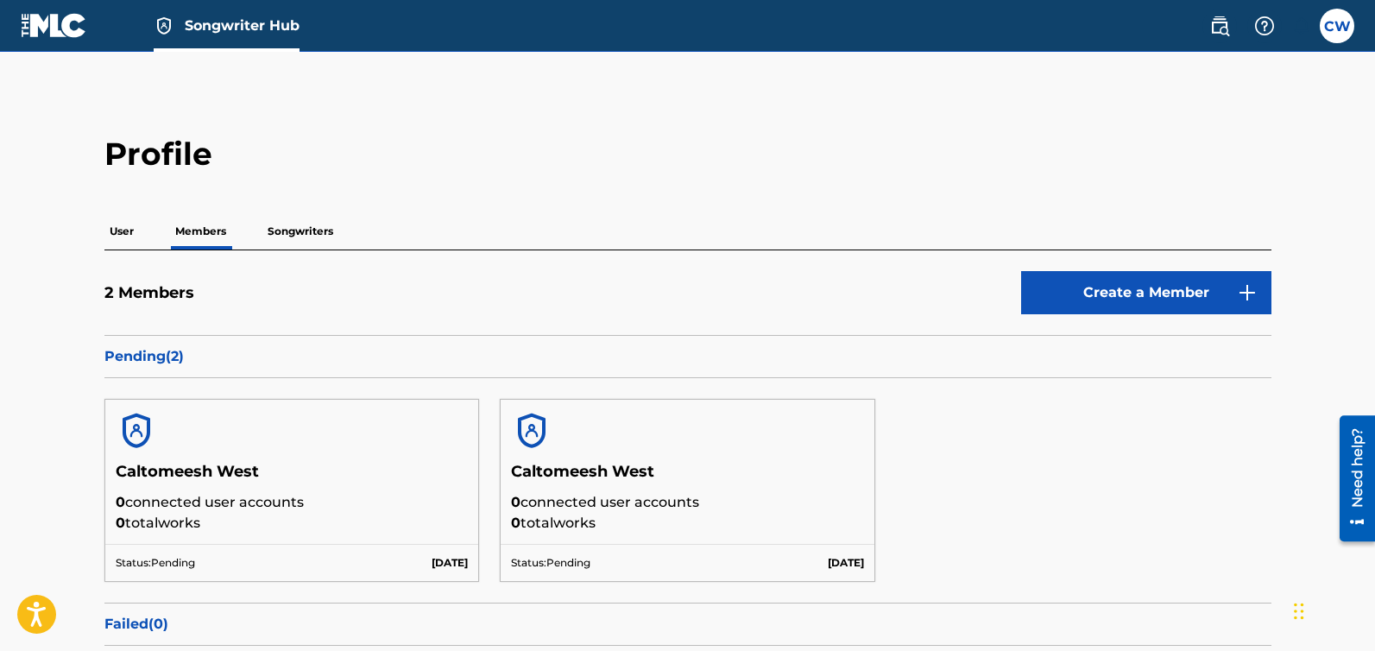
click at [180, 23] on link "Songwriter Hub" at bounding box center [227, 25] width 146 height 51
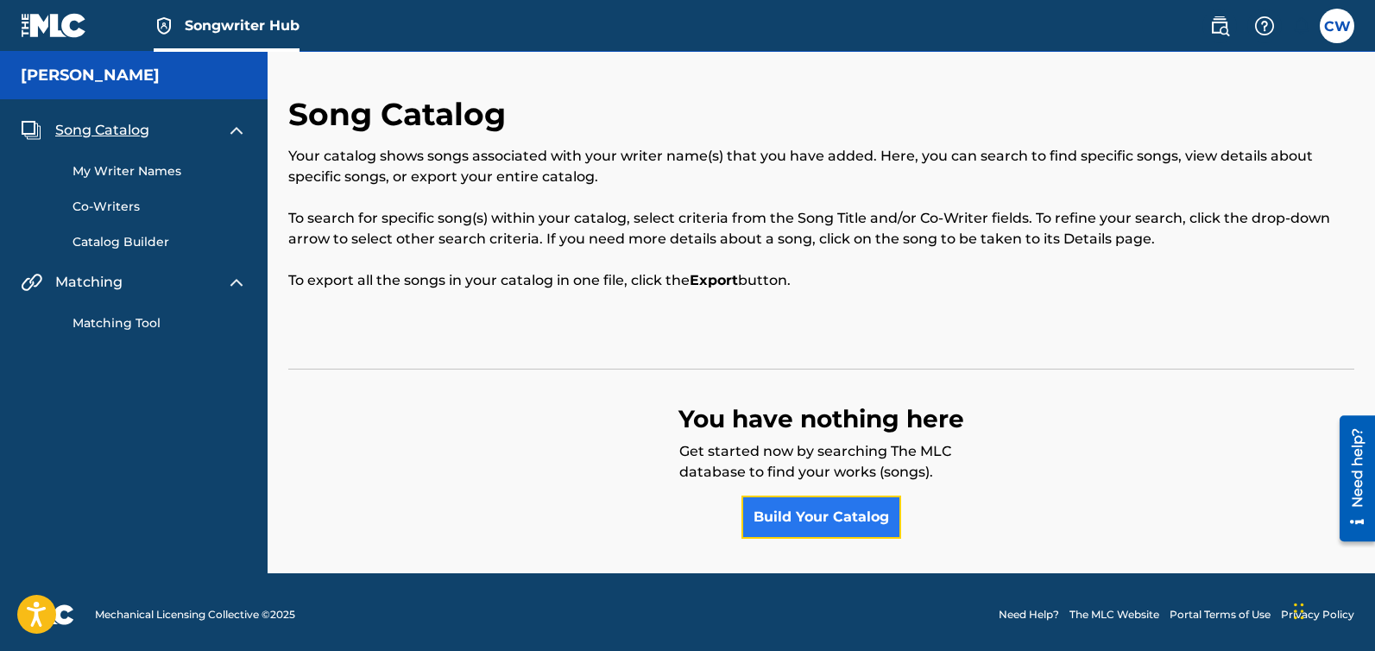
click at [843, 521] on link "Build Your Catalog" at bounding box center [822, 517] width 160 height 43
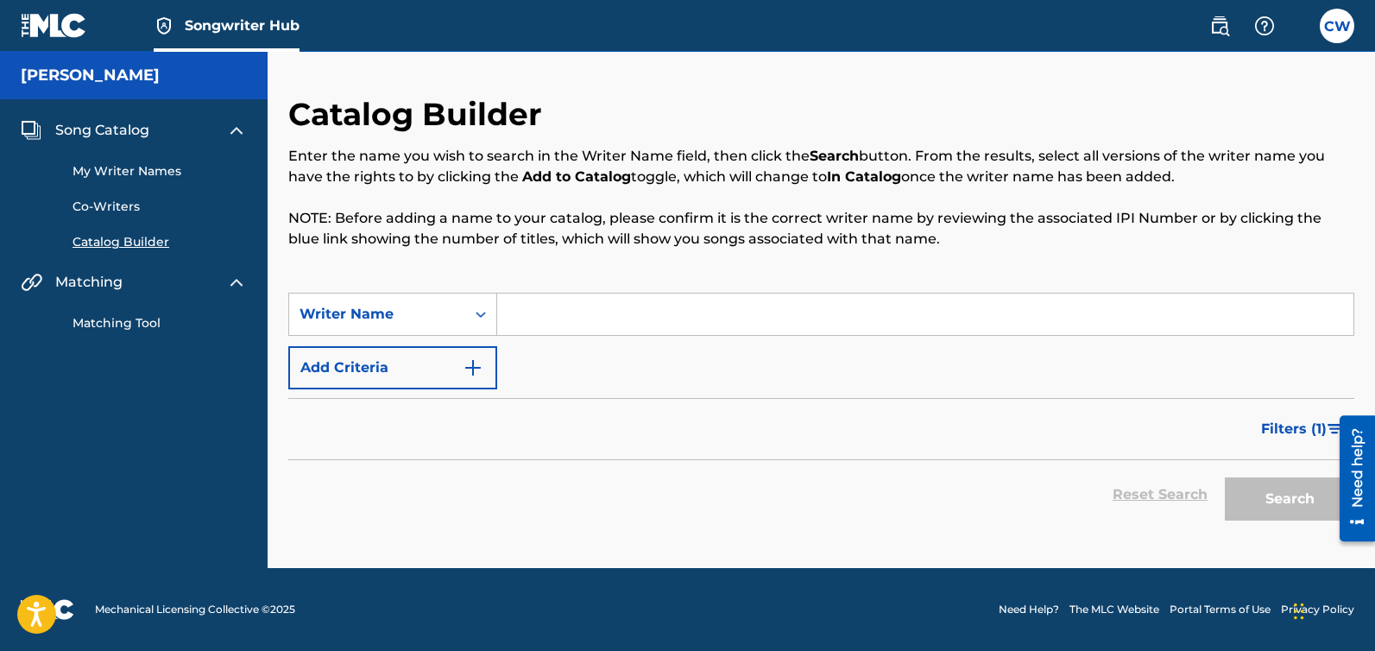
click at [532, 316] on input "Search Form" at bounding box center [925, 314] width 856 height 41
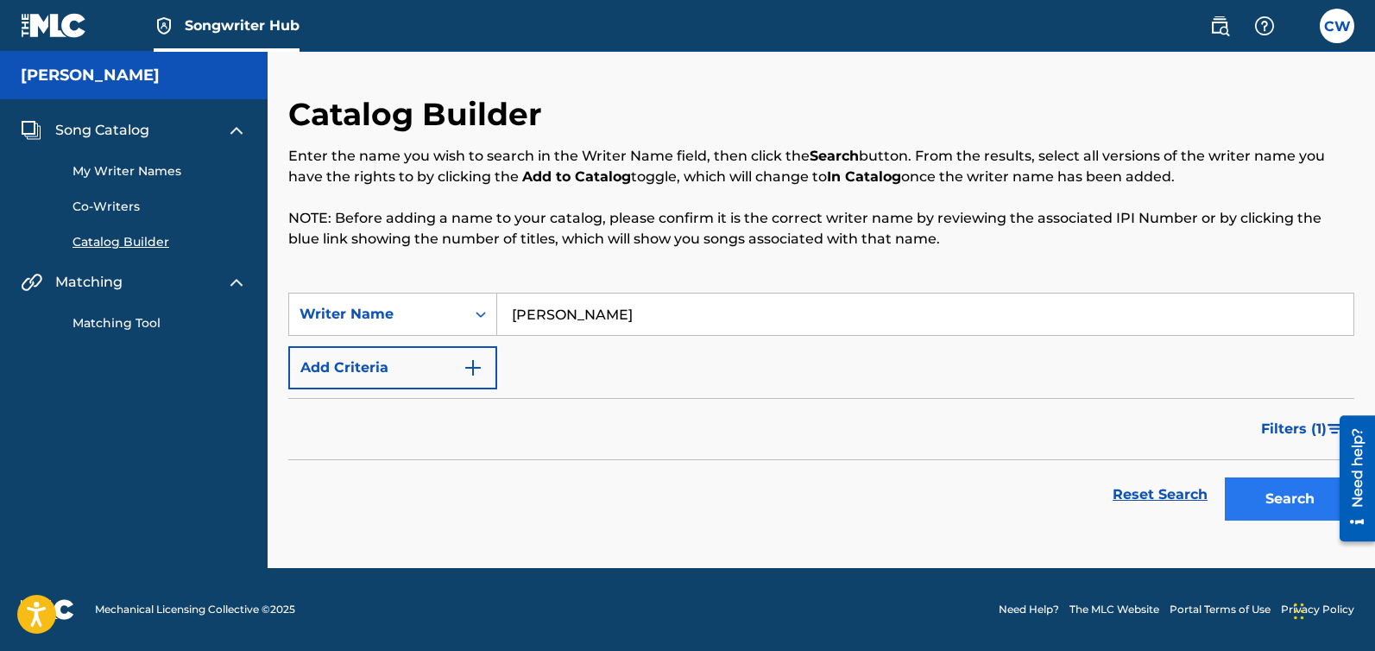
type input "[PERSON_NAME]"
click at [1291, 494] on button "Search" at bounding box center [1289, 498] width 129 height 43
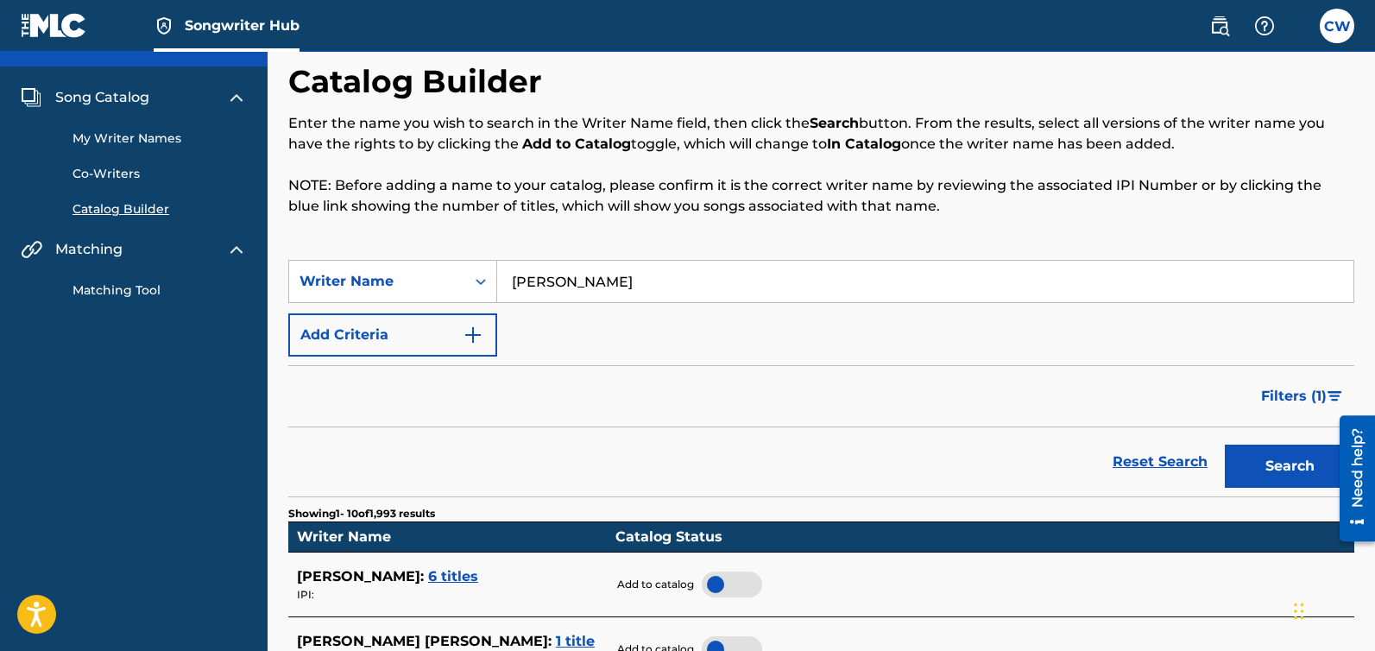
scroll to position [222, 0]
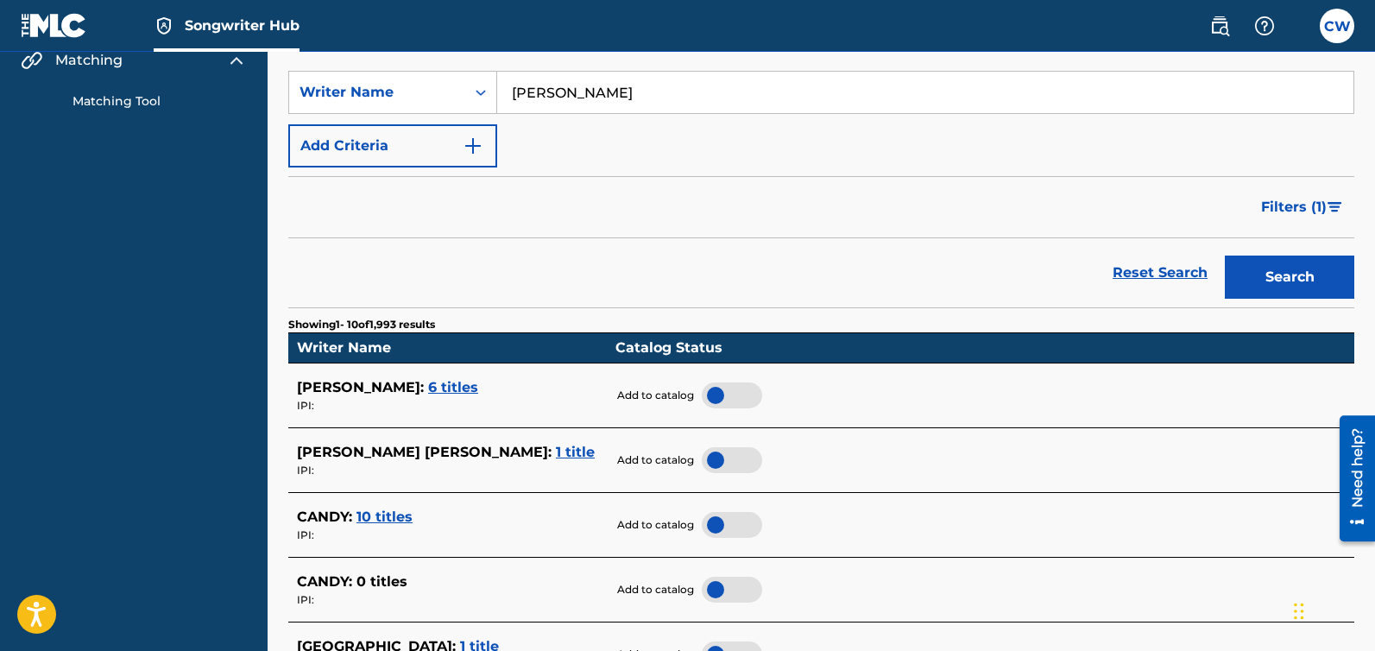
click at [428, 385] on span "6 titles" at bounding box center [453, 387] width 50 height 16
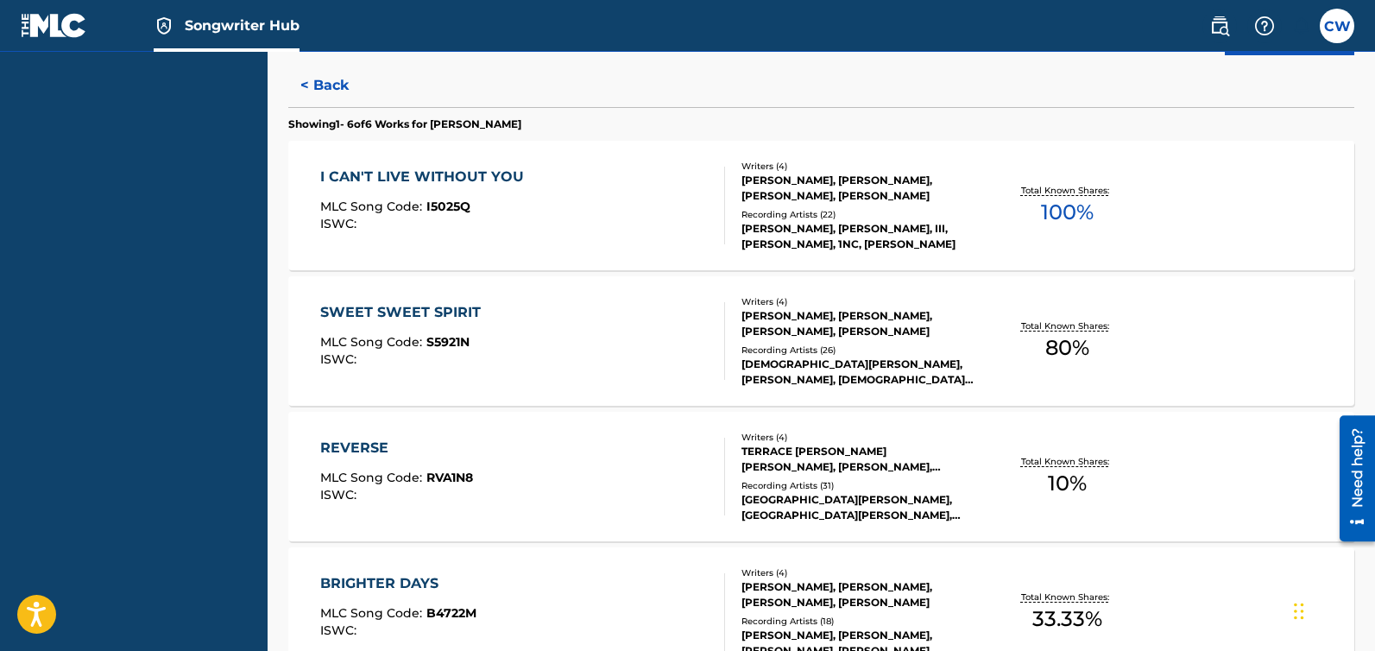
scroll to position [477, 0]
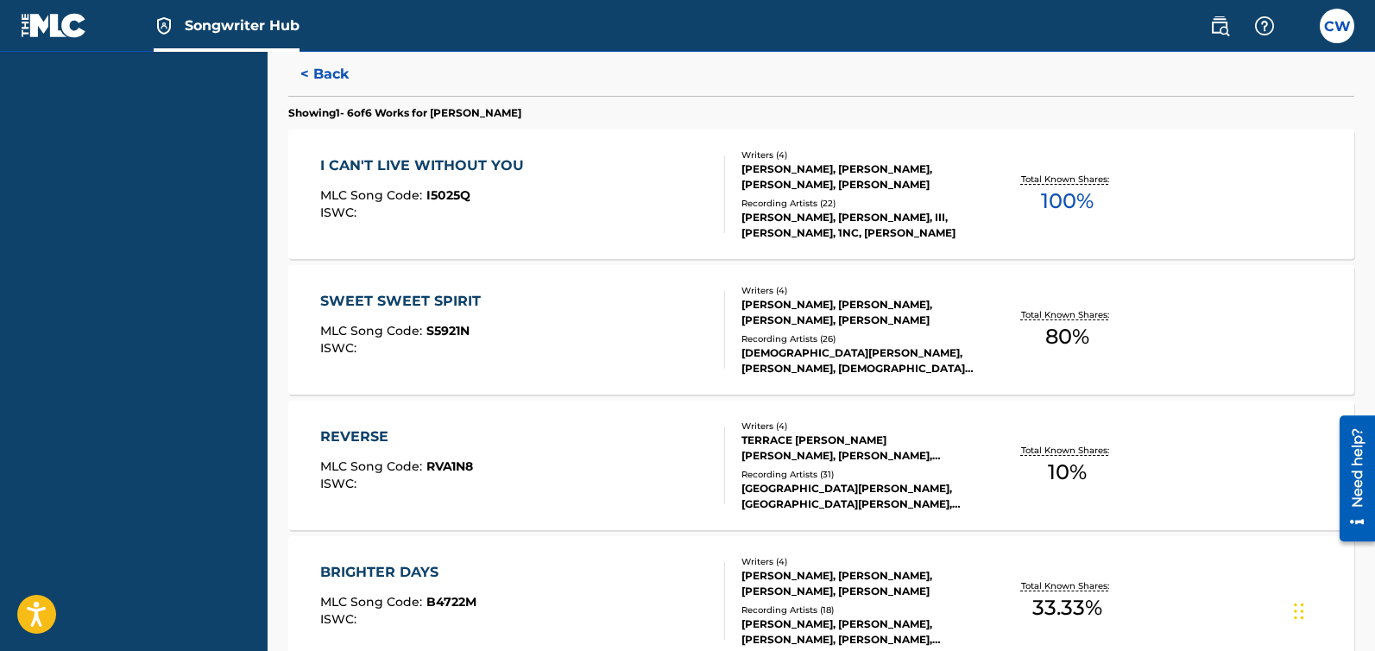
click at [951, 176] on div "[PERSON_NAME], [PERSON_NAME], [PERSON_NAME], [PERSON_NAME]" at bounding box center [860, 176] width 237 height 31
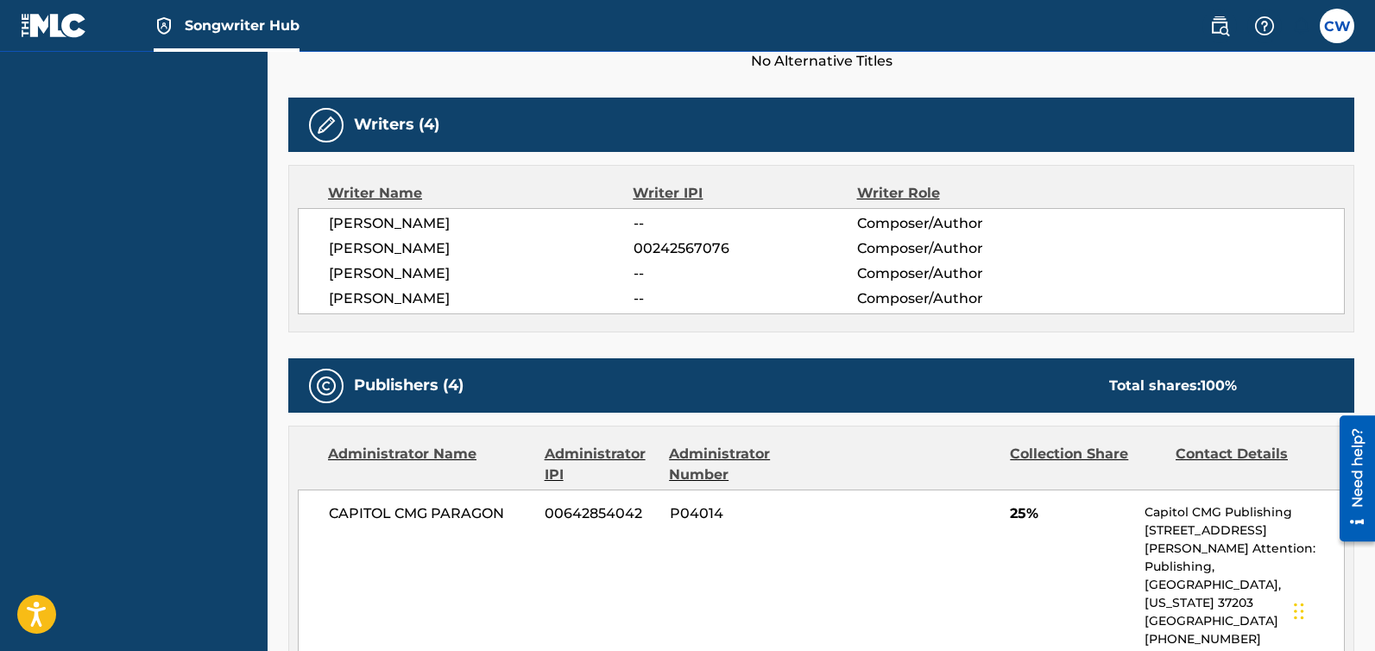
scroll to position [245, 0]
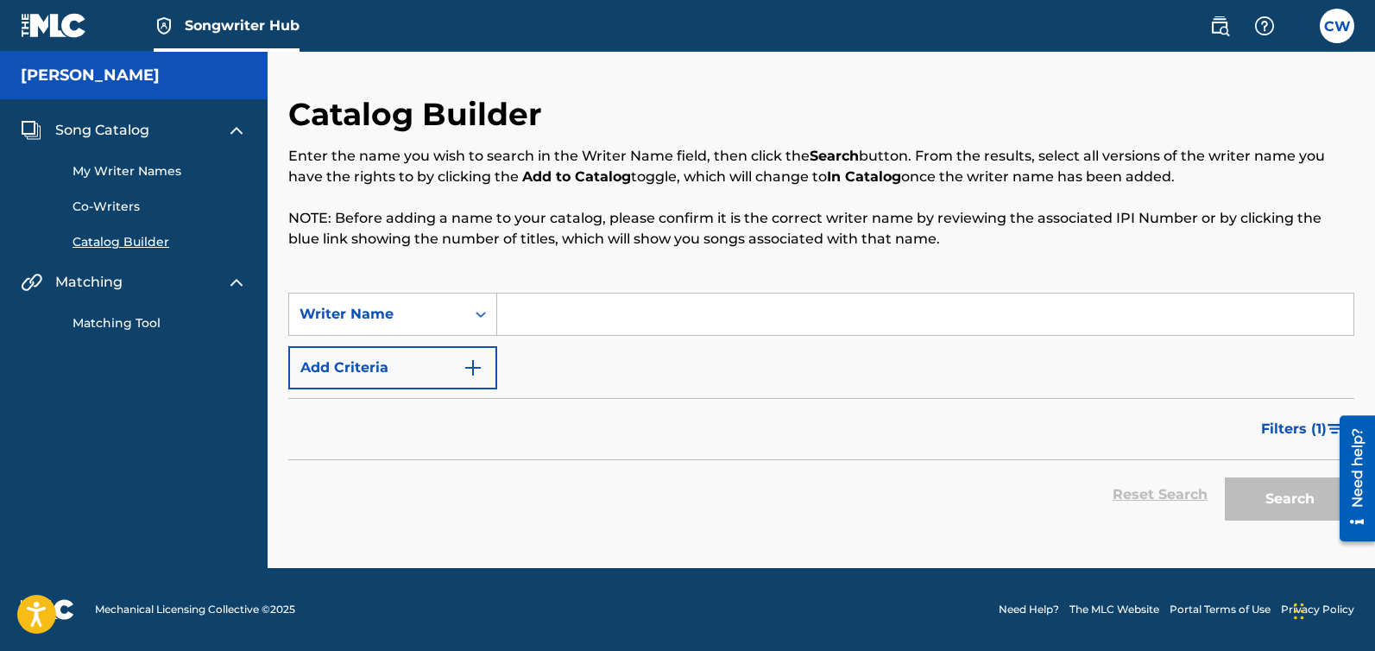
click at [552, 322] on input "Search Form" at bounding box center [925, 314] width 856 height 41
paste input "Caltomeesh"
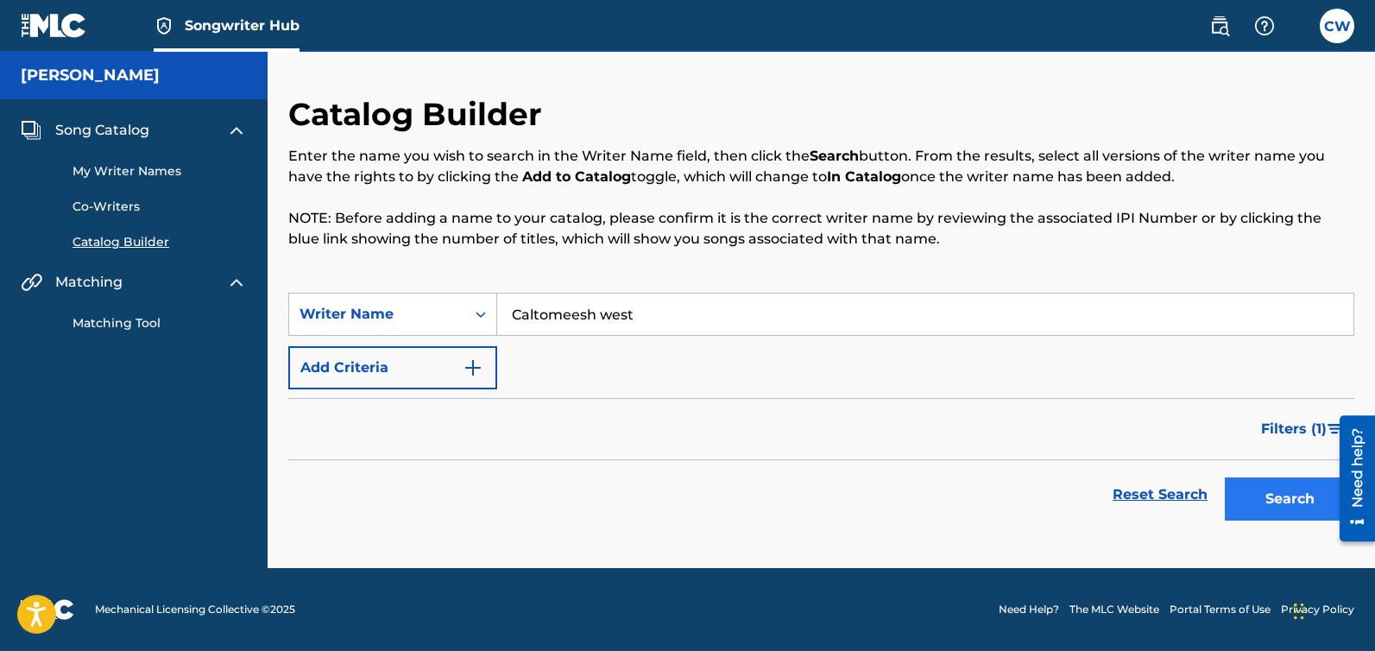
type input "Caltomeesh west"
click at [1283, 493] on button "Search" at bounding box center [1289, 498] width 129 height 43
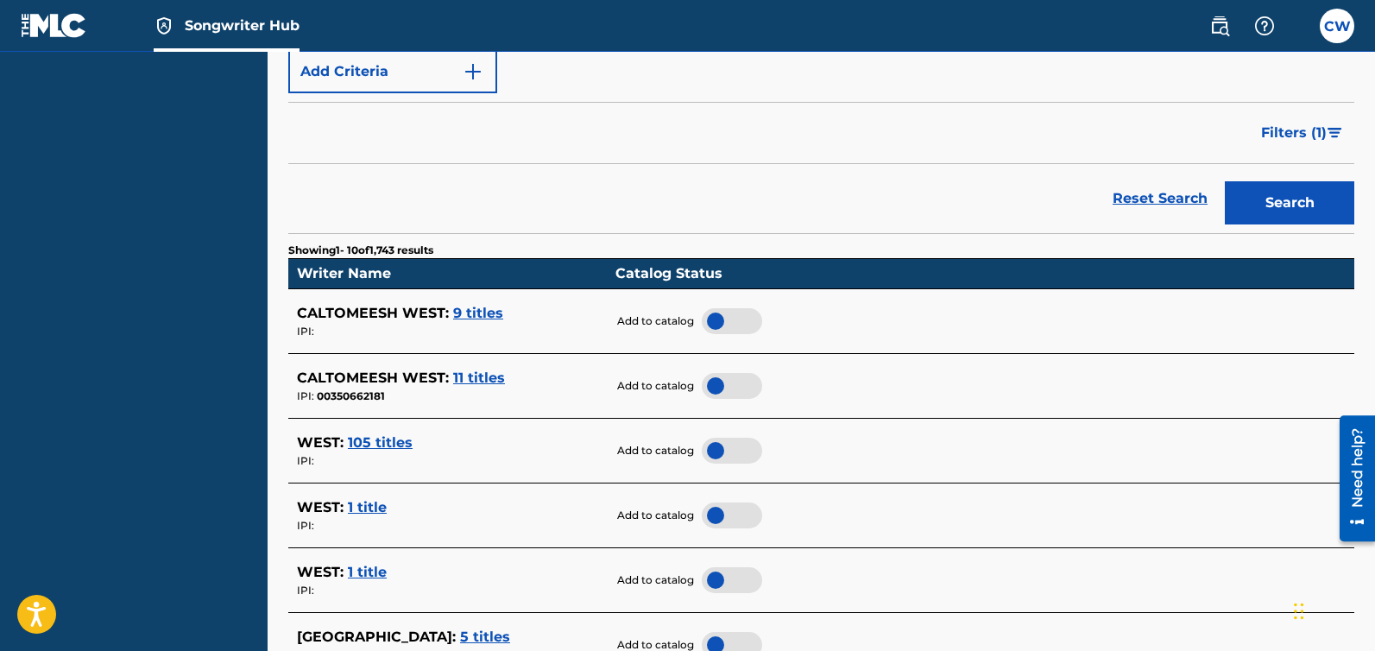
scroll to position [339, 0]
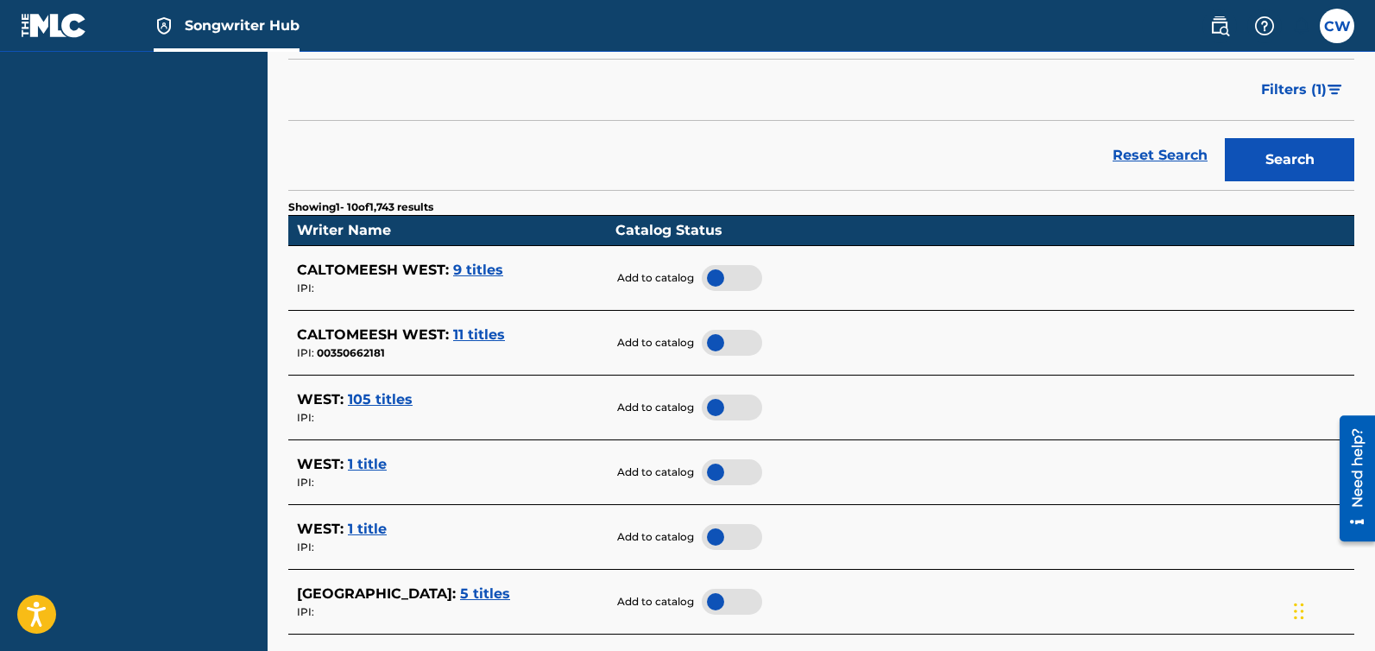
click at [484, 275] on span "9 titles" at bounding box center [478, 270] width 50 height 16
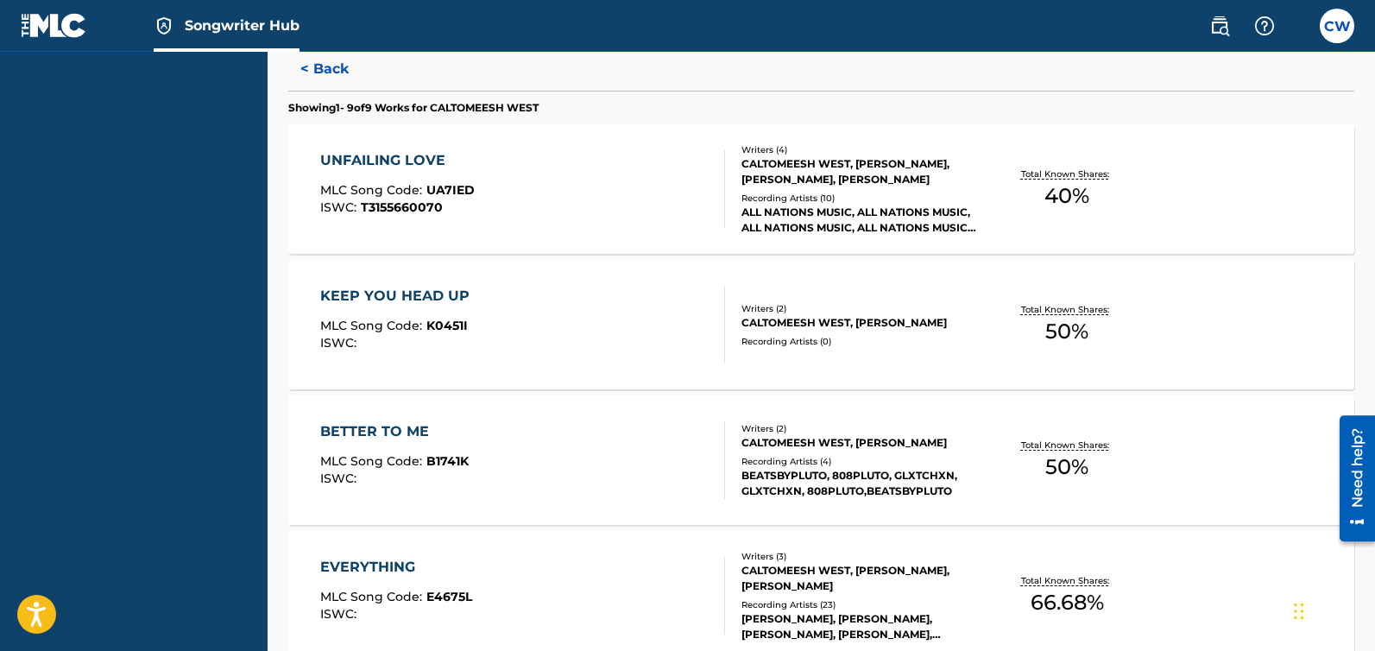
scroll to position [459, 0]
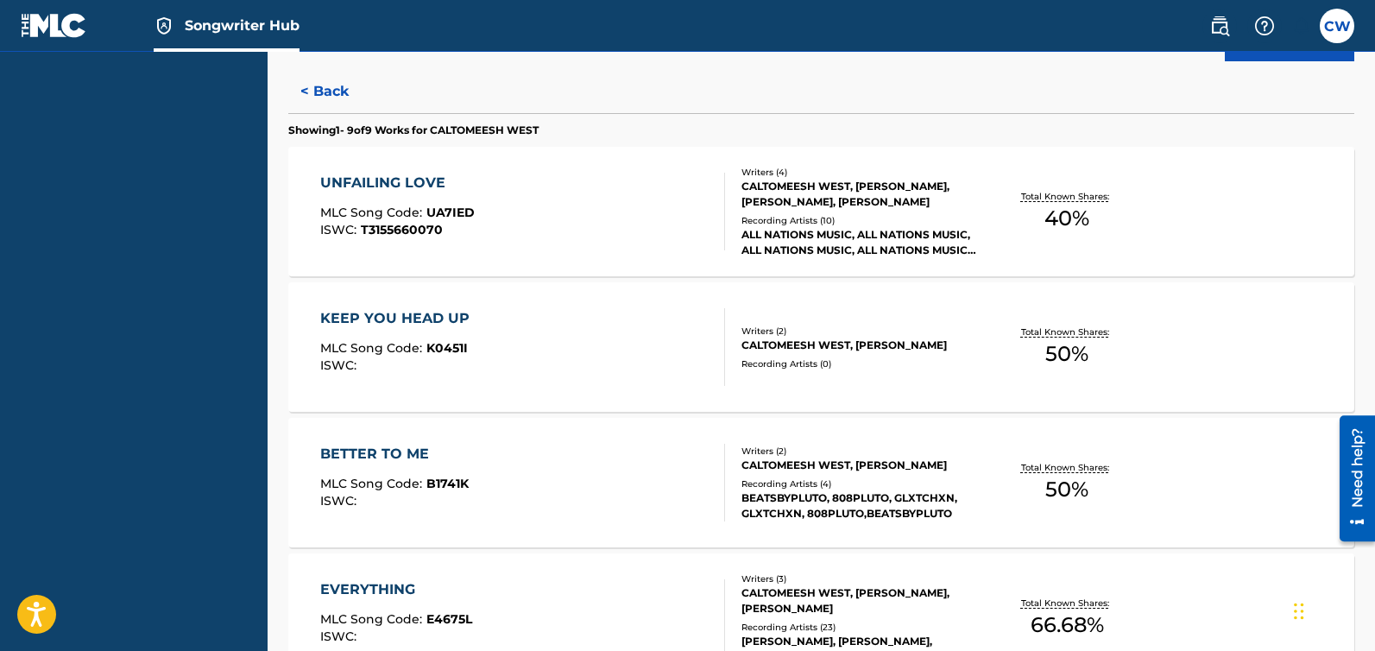
click at [919, 224] on div "Recording Artists ( 10 )" at bounding box center [860, 220] width 237 height 13
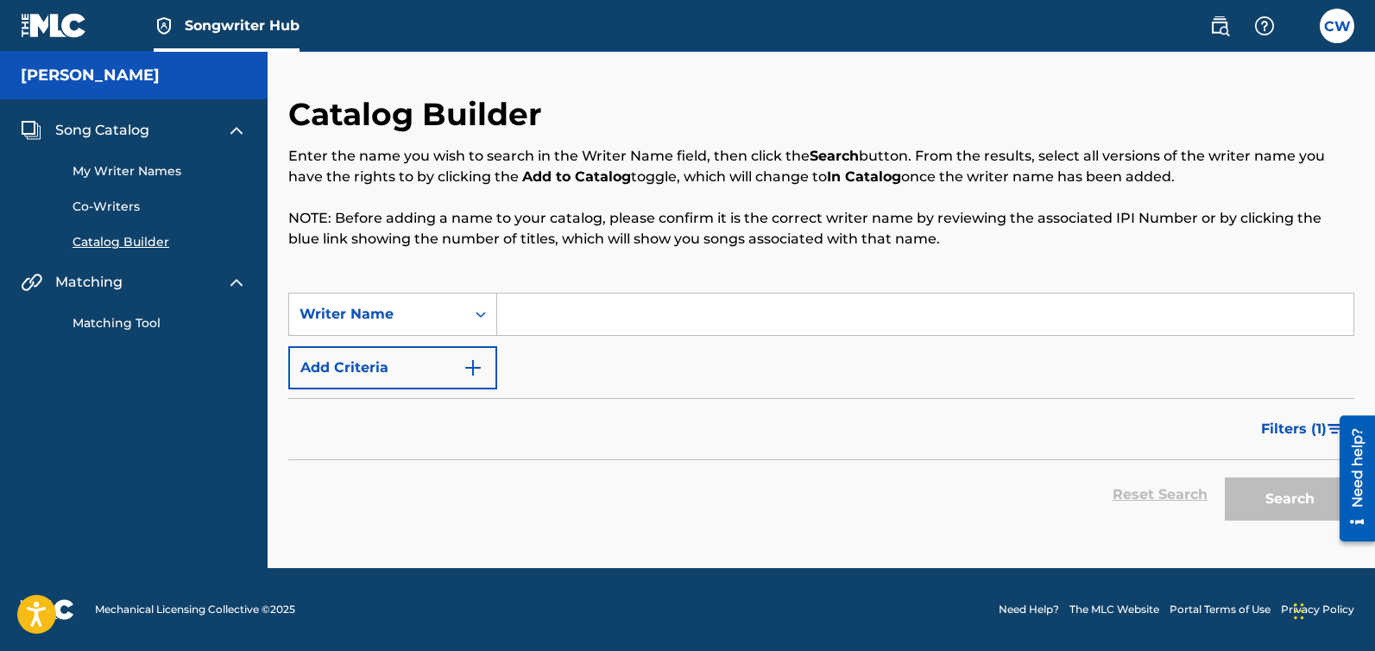
click at [545, 336] on div "SearchWithCriteriaa5a5dbc5-4a50-4dc8-81b6-10a891fc57c1 Writer Name Add Criteria" at bounding box center [821, 341] width 1066 height 97
click at [565, 323] on input "Search Form" at bounding box center [925, 314] width 856 height 41
click at [554, 325] on input "Search Form" at bounding box center [925, 314] width 856 height 41
paste input "Caltomeesh"
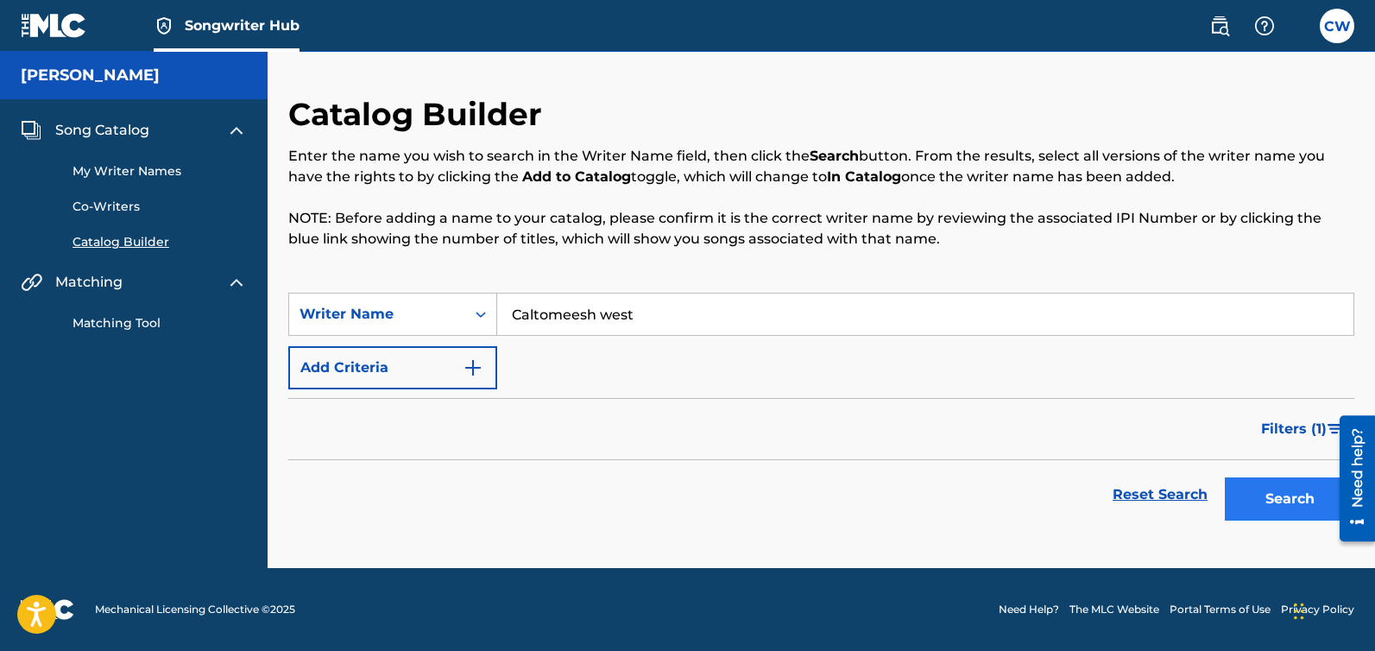
type input "Caltomeesh west"
click at [1304, 503] on button "Search" at bounding box center [1289, 498] width 129 height 43
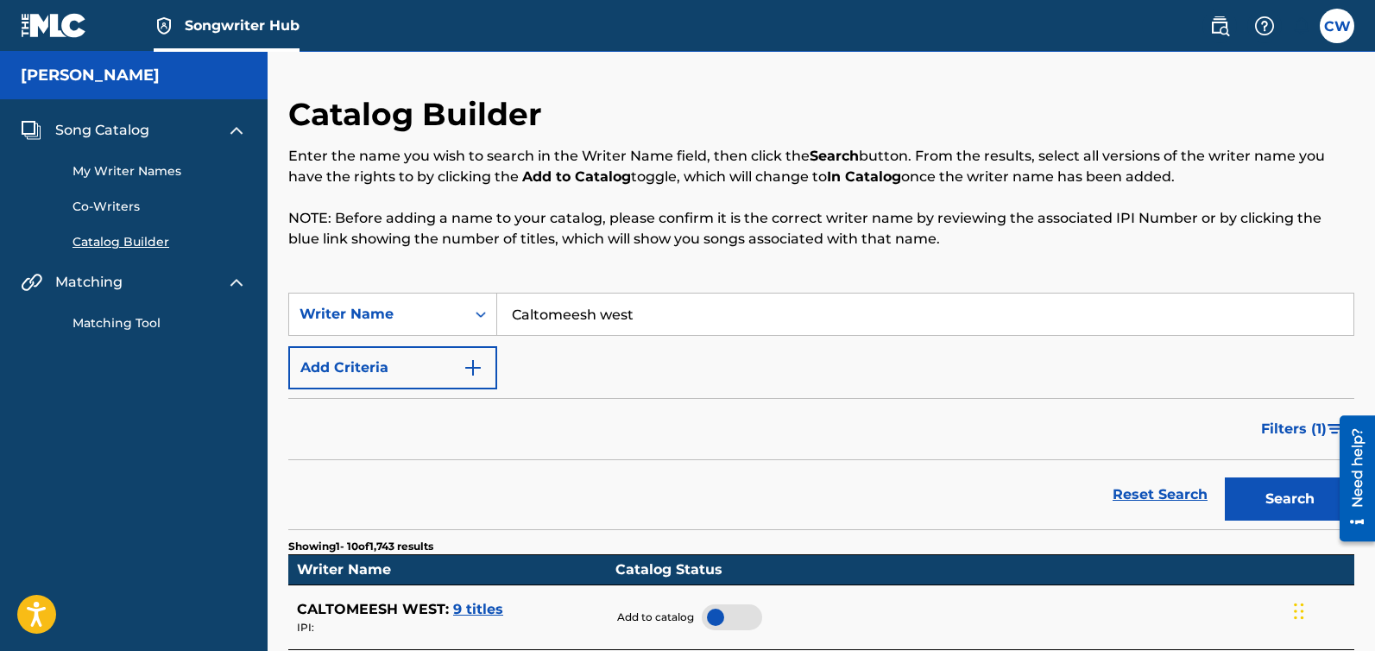
scroll to position [199, 0]
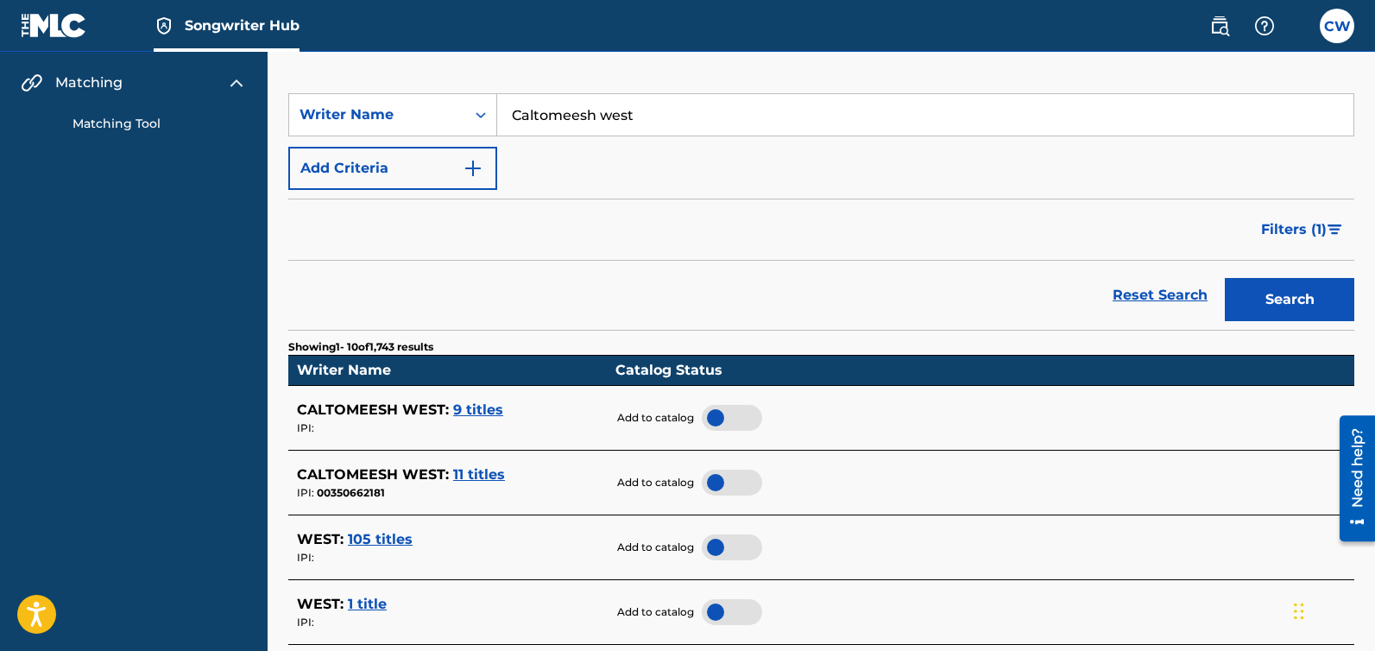
click at [493, 415] on span "9 titles" at bounding box center [478, 409] width 50 height 16
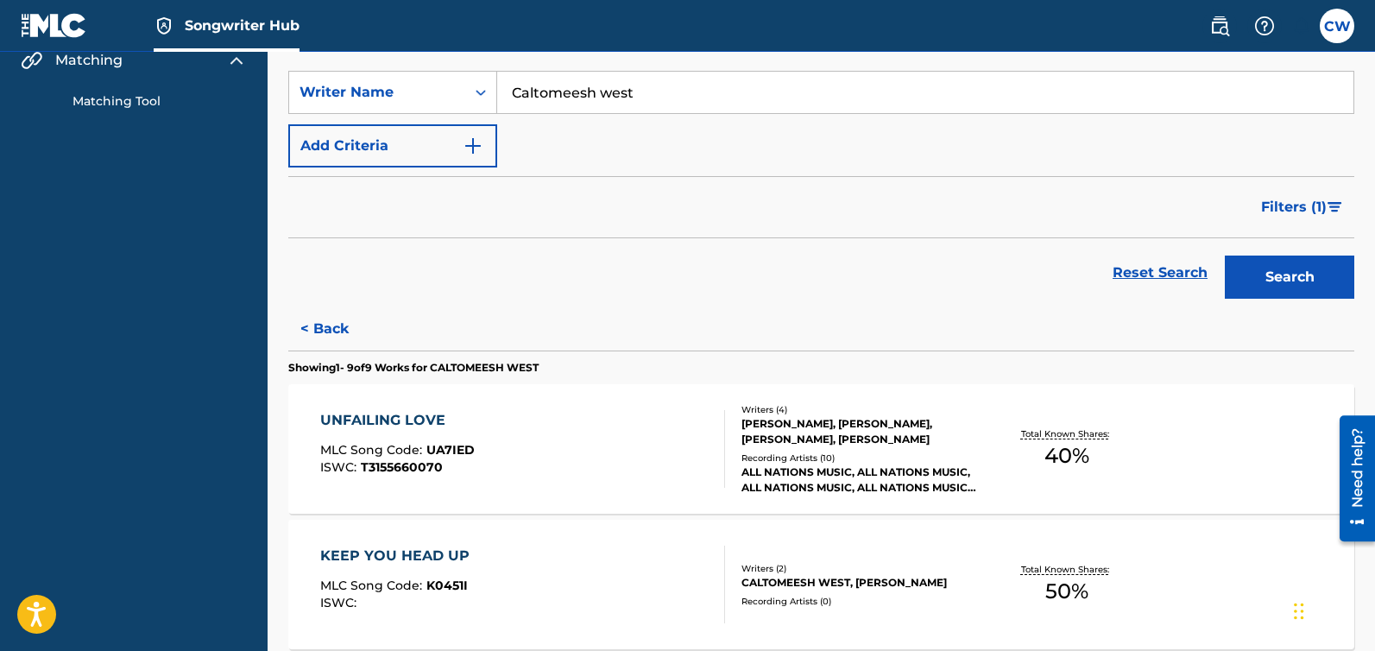
scroll to position [212, 0]
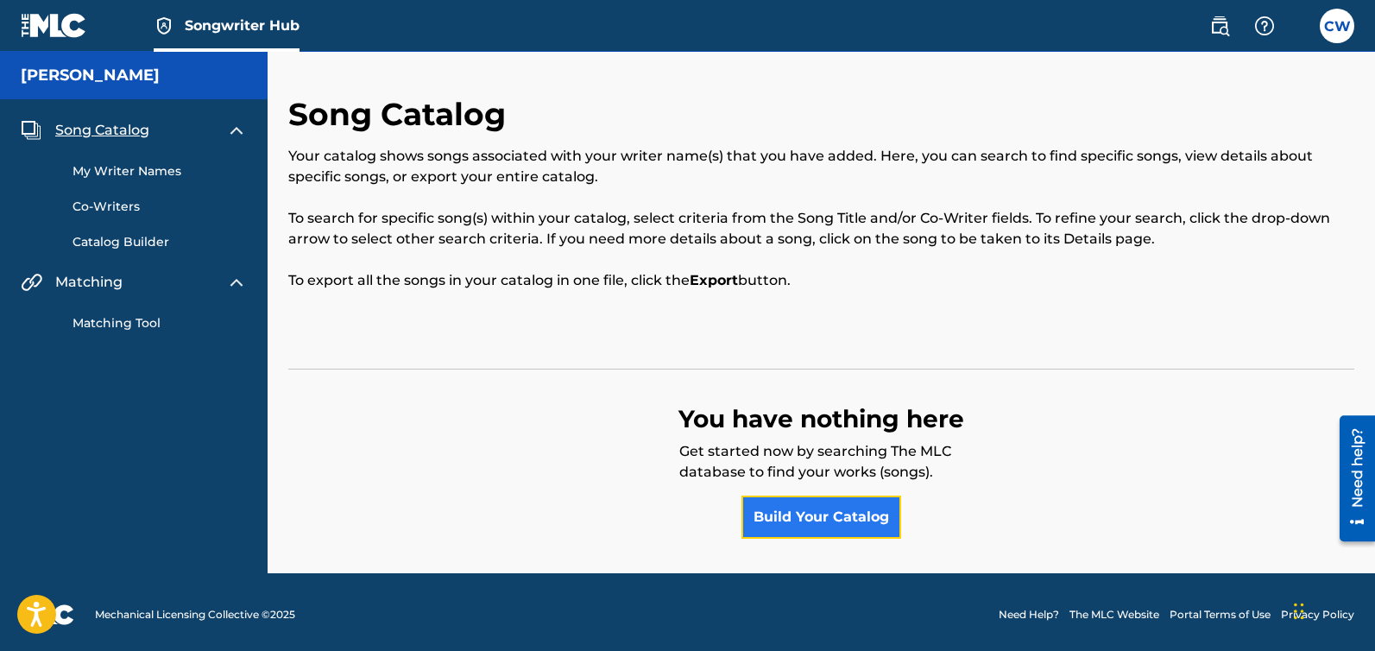
click at [830, 511] on link "Build Your Catalog" at bounding box center [822, 517] width 160 height 43
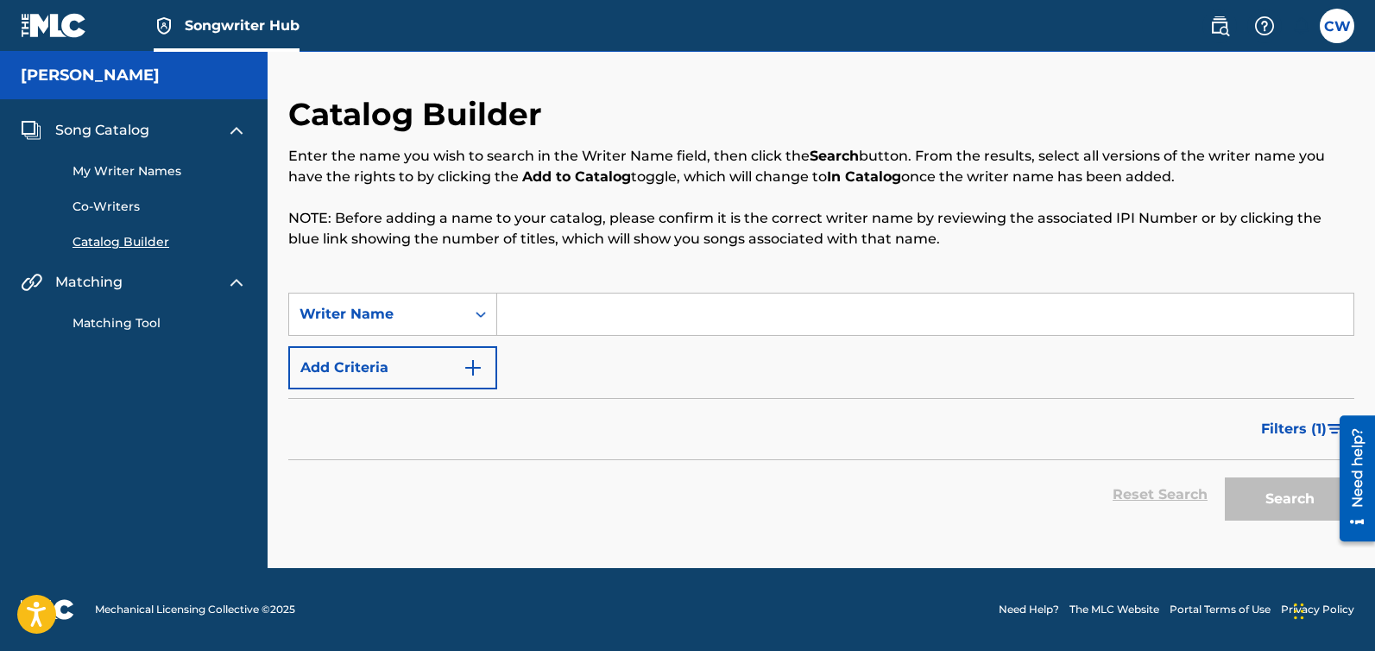
click at [557, 305] on input "Search Form" at bounding box center [925, 314] width 856 height 41
paste input "Caltomeesh"
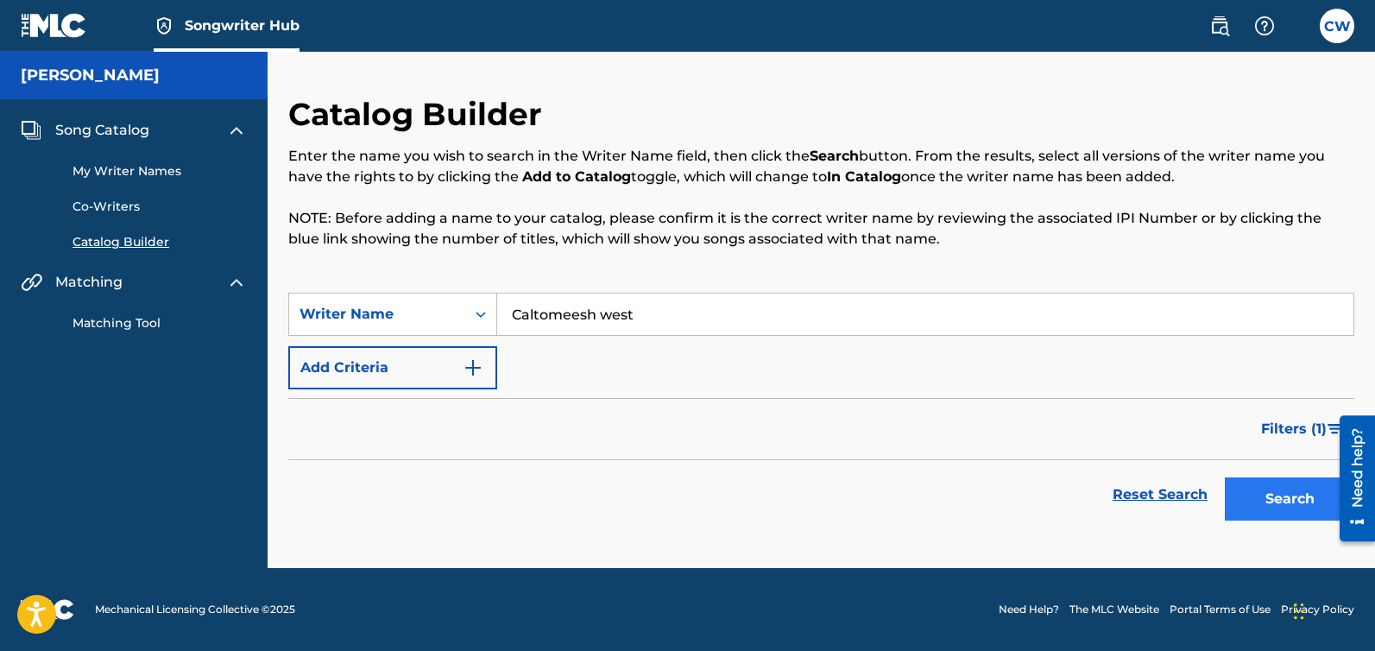
type input "Caltomeesh west"
click at [1272, 496] on button "Search" at bounding box center [1289, 498] width 129 height 43
